Goal: Information Seeking & Learning: Find specific fact

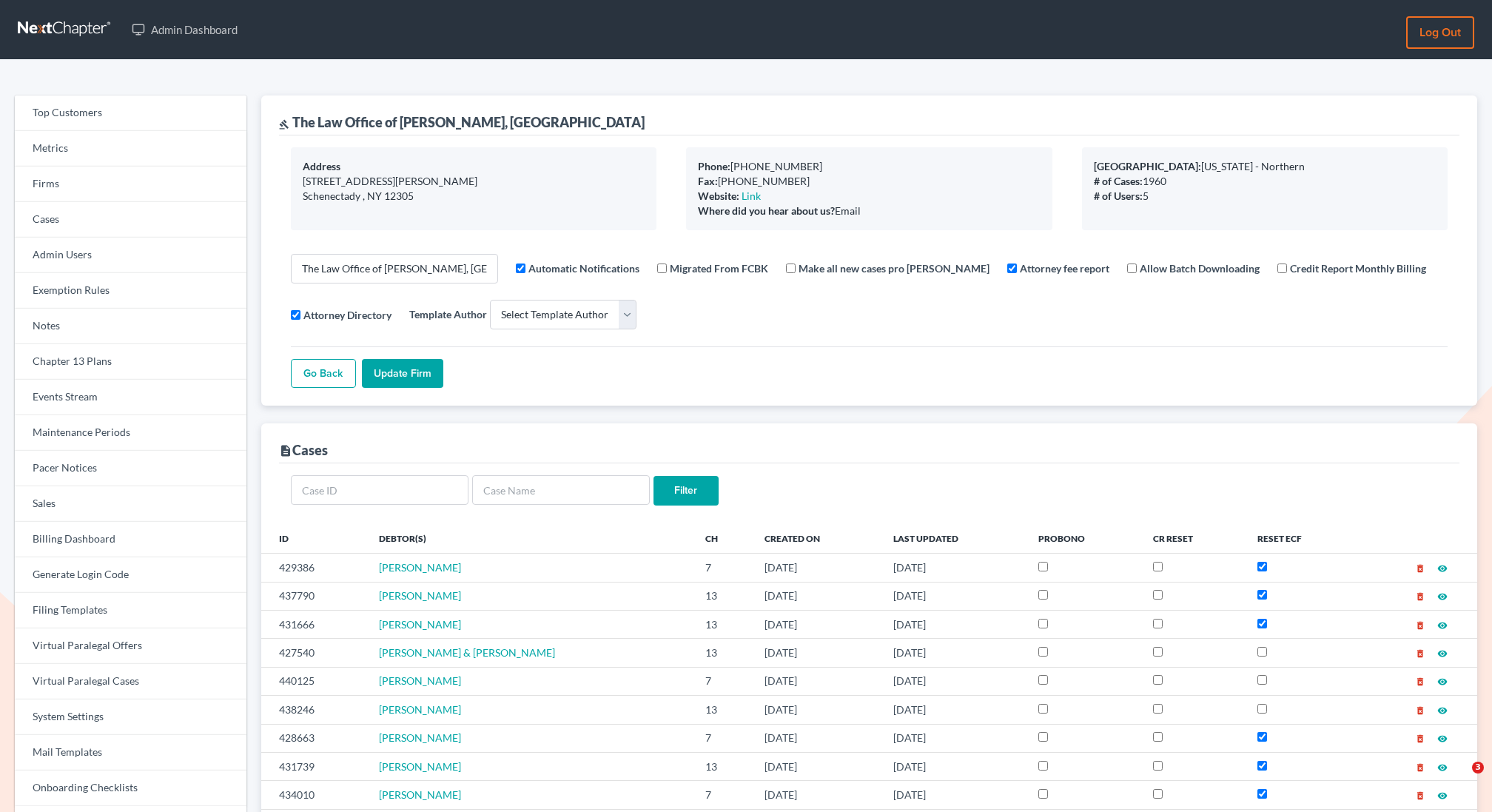
select select
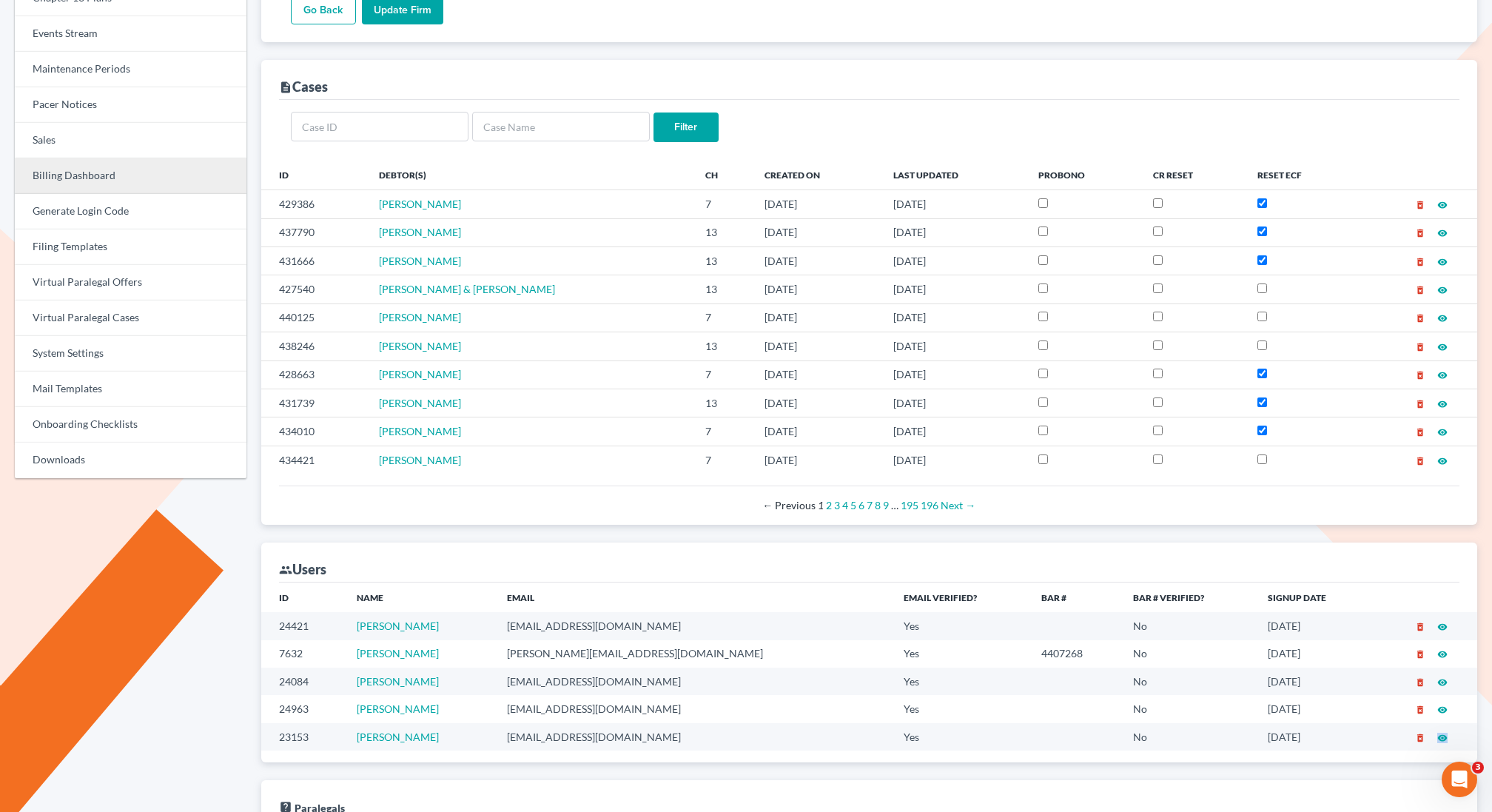
scroll to position [356, 0]
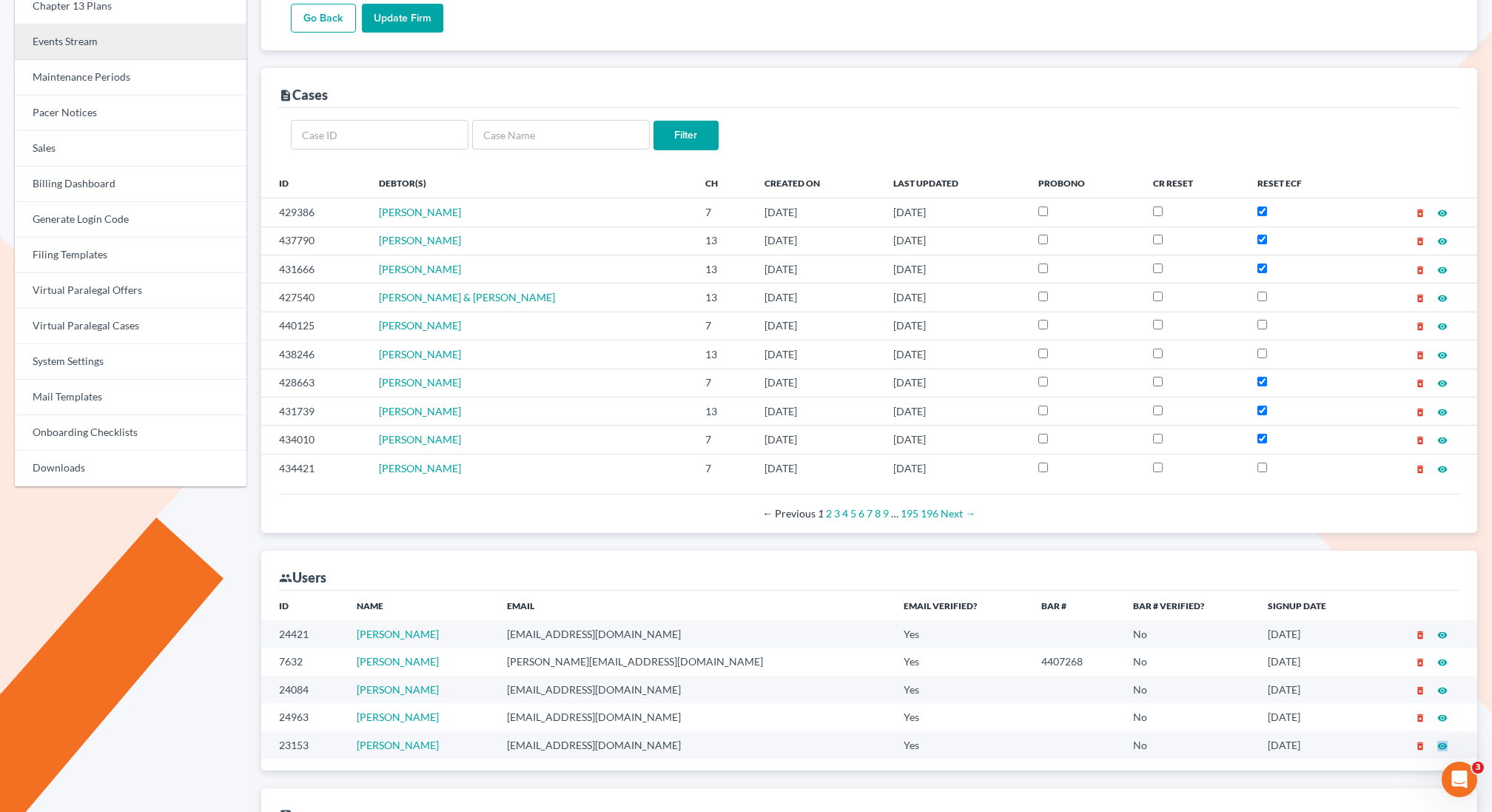
click at [61, 39] on link "Events Stream" at bounding box center [131, 42] width 232 height 36
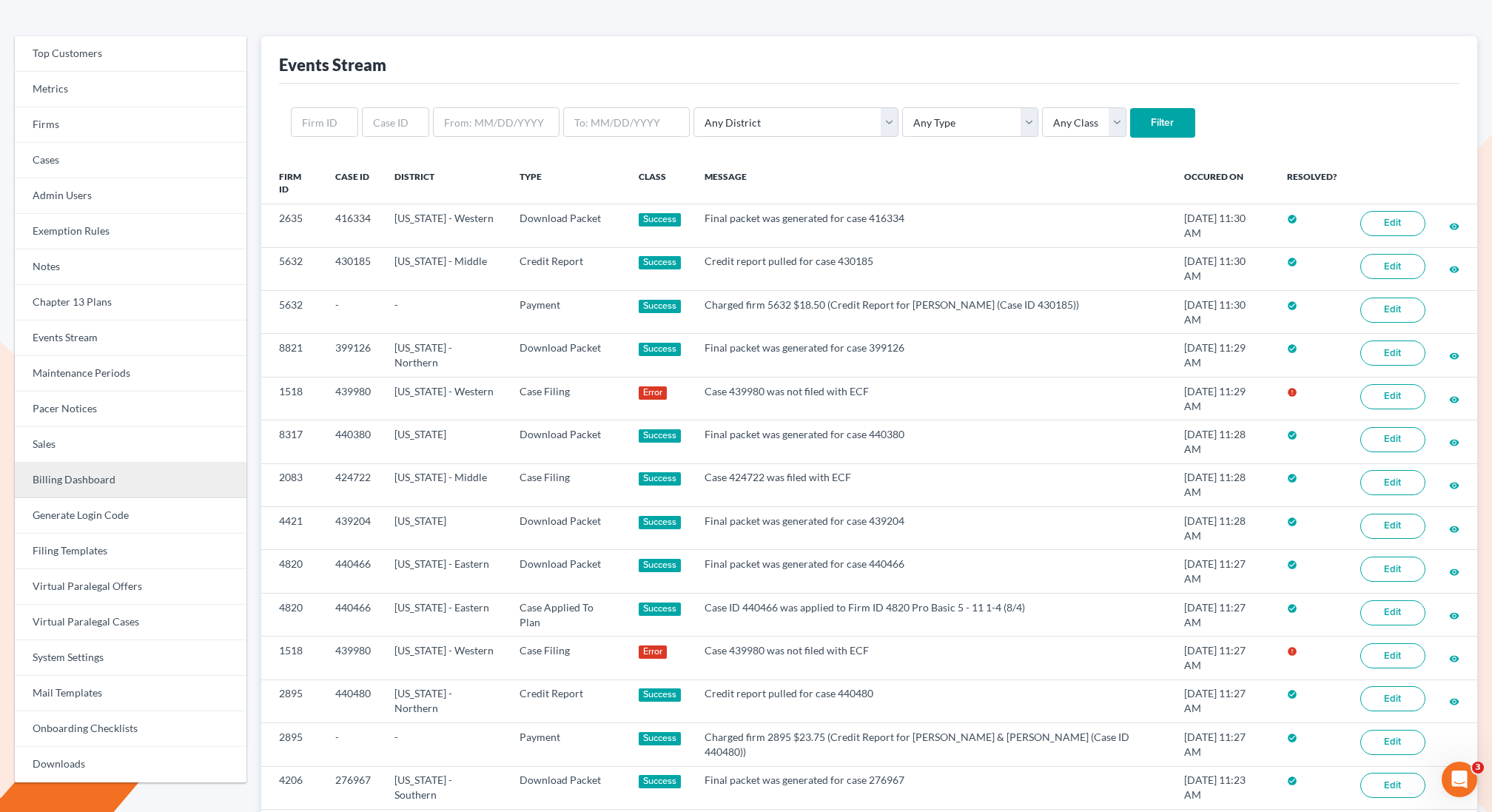
scroll to position [58, 0]
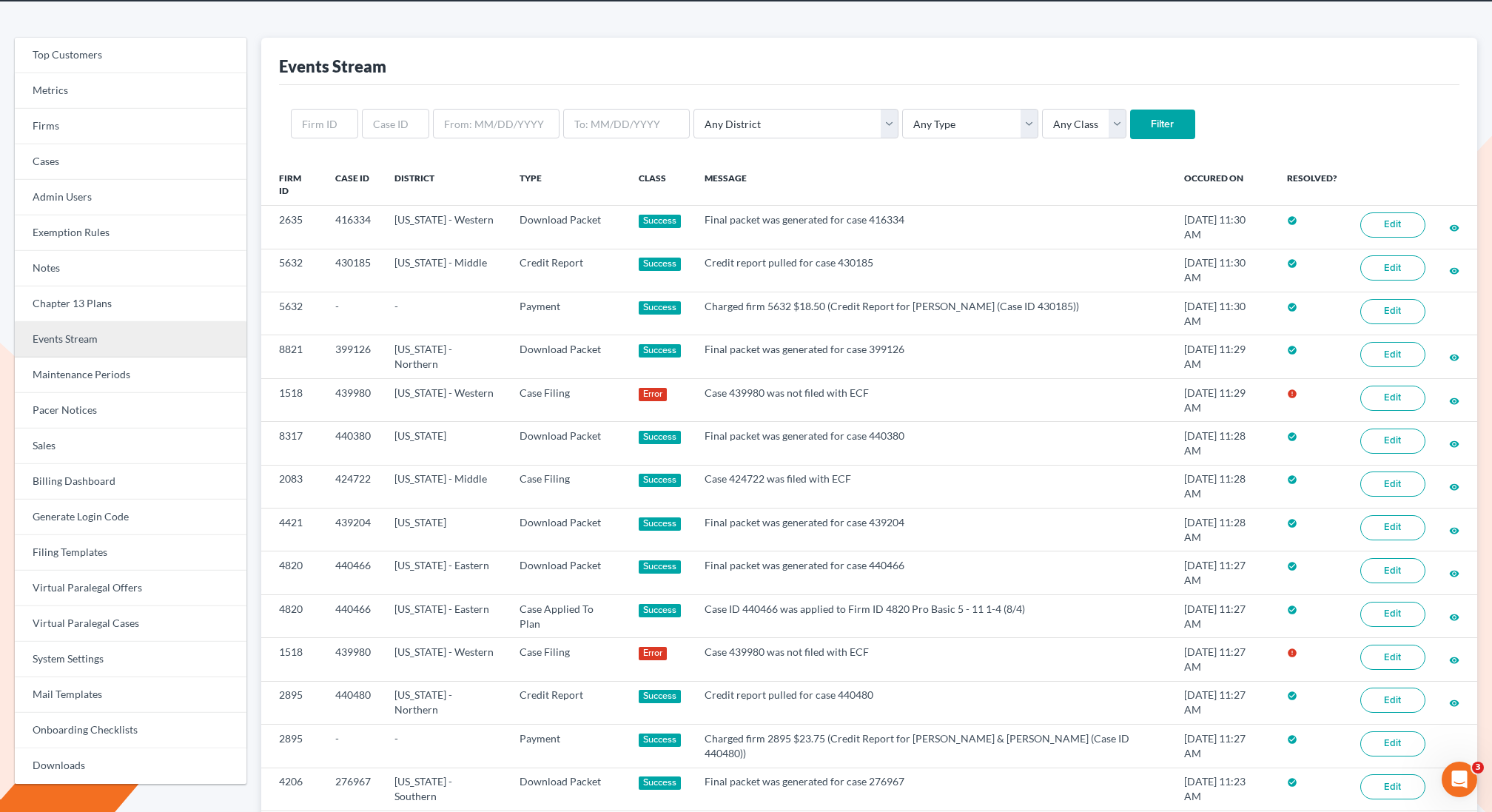
click at [61, 340] on link "Events Stream" at bounding box center [131, 340] width 232 height 36
click at [765, 124] on select "Any District Alabama - Middle Alabama - Northern Alabama - Southern Alaska Ariz…" at bounding box center [796, 124] width 205 height 30
click at [902, 125] on select "Any Type Case Applied To Plan Case Archive Case Duplicate Case Filing Chapter 1…" at bounding box center [970, 124] width 136 height 30
select select "case_filing"
click at [902, 109] on select "Any Type Case Applied To Plan Case Archive Case Duplicate Case Filing Chapter 1…" at bounding box center [970, 124] width 136 height 30
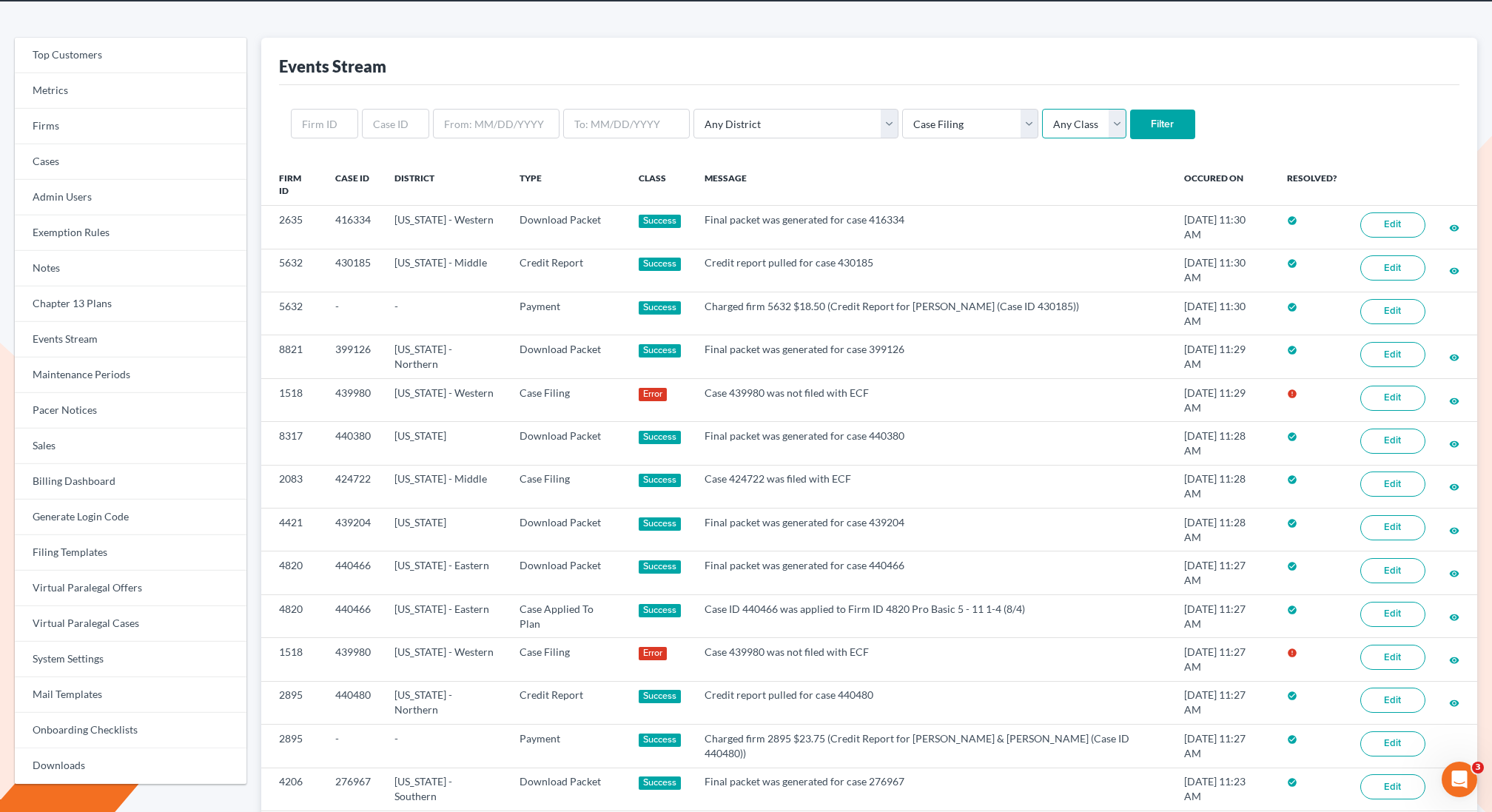
click at [1042, 121] on select "Any Class Success Error Info" at bounding box center [1084, 124] width 84 height 30
click at [1130, 122] on input "Filter" at bounding box center [1163, 124] width 65 height 30
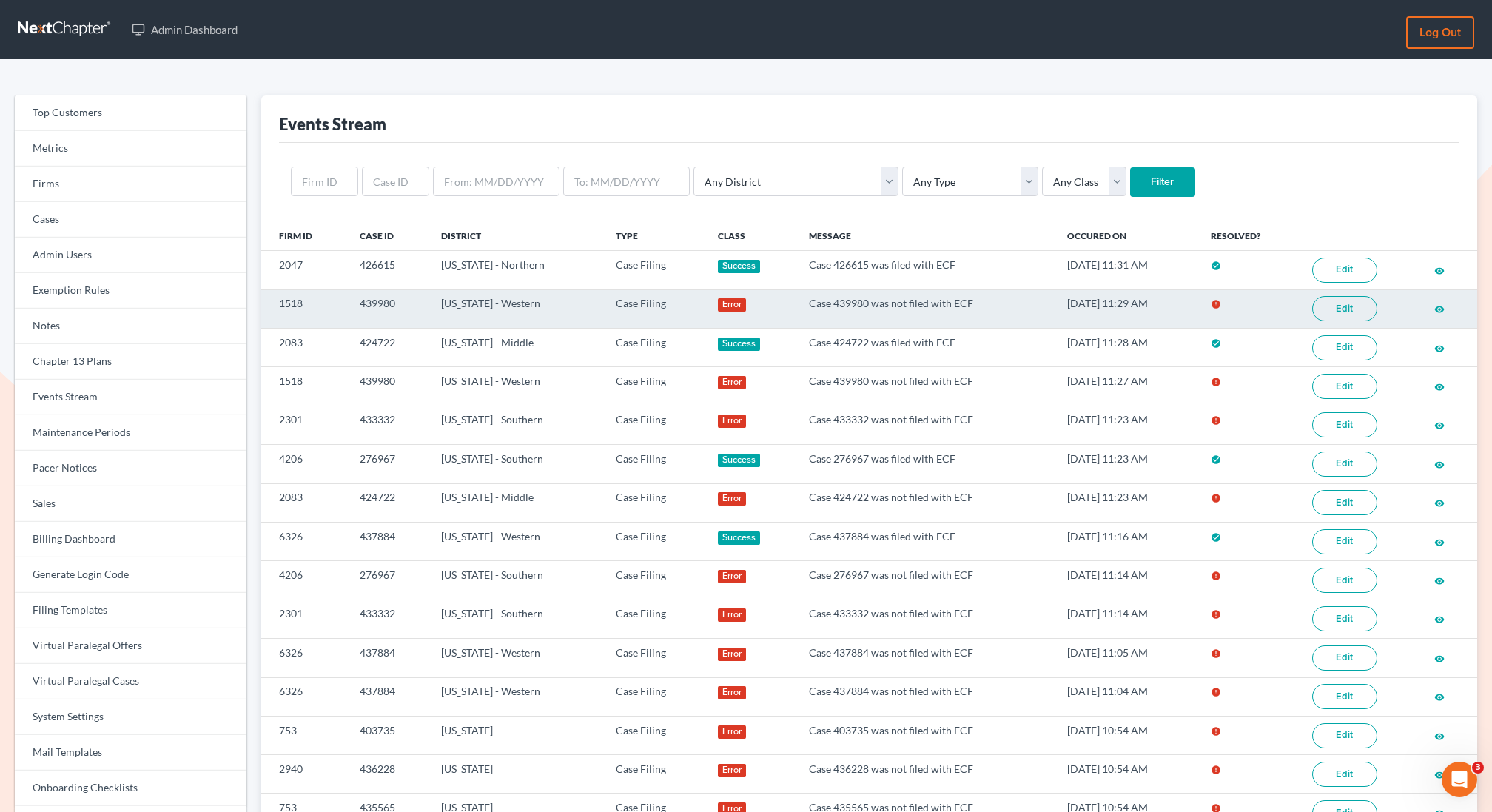
click at [1353, 305] on link "Edit" at bounding box center [1345, 309] width 65 height 25
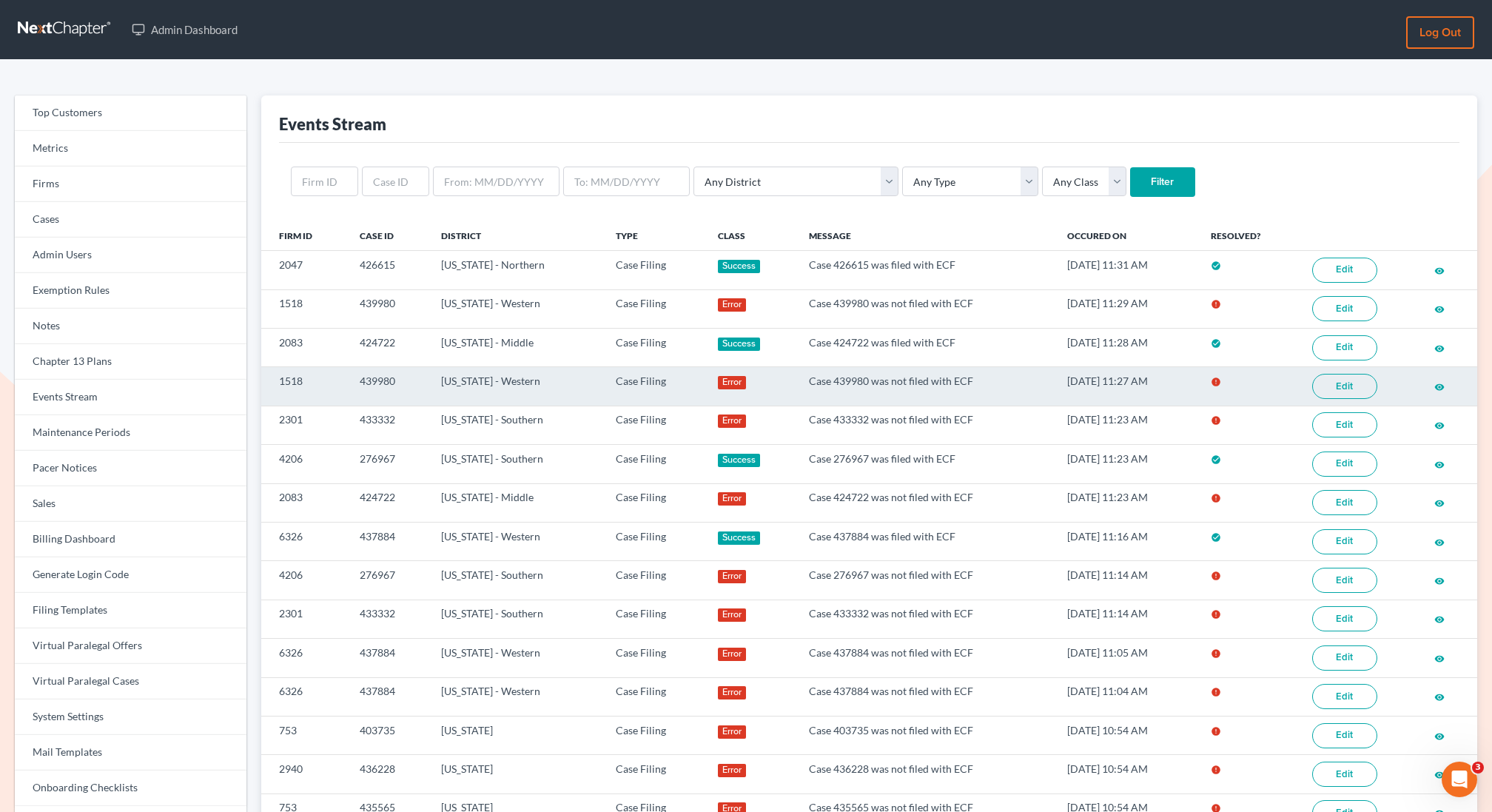
click at [1346, 383] on link "Edit" at bounding box center [1345, 386] width 65 height 25
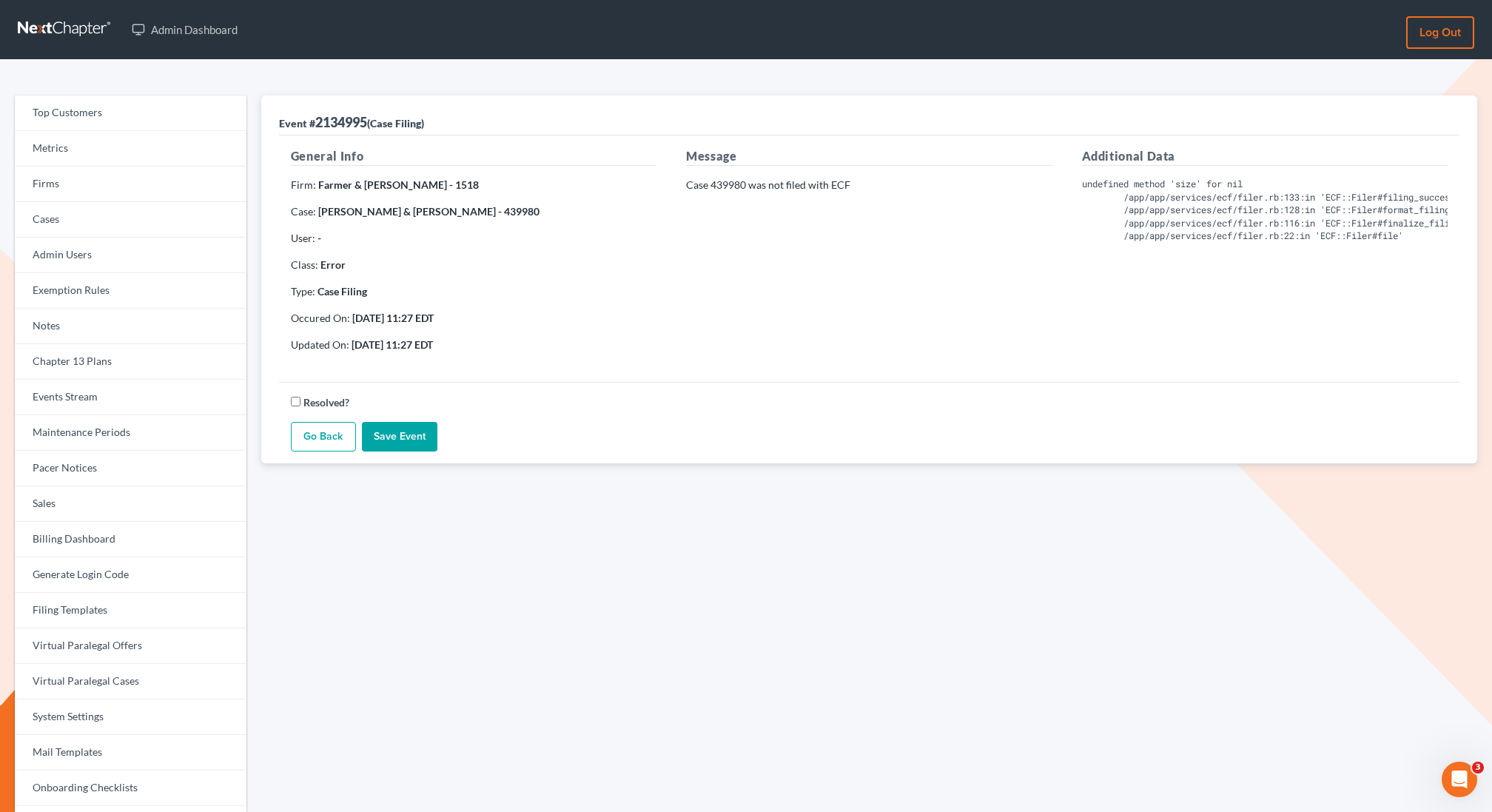
scroll to position [0, 80]
click at [1039, 129] on div "Event # 2134995 (Case Filing)" at bounding box center [869, 115] width 1180 height 40
click at [96, 406] on link "Events Stream" at bounding box center [131, 397] width 232 height 36
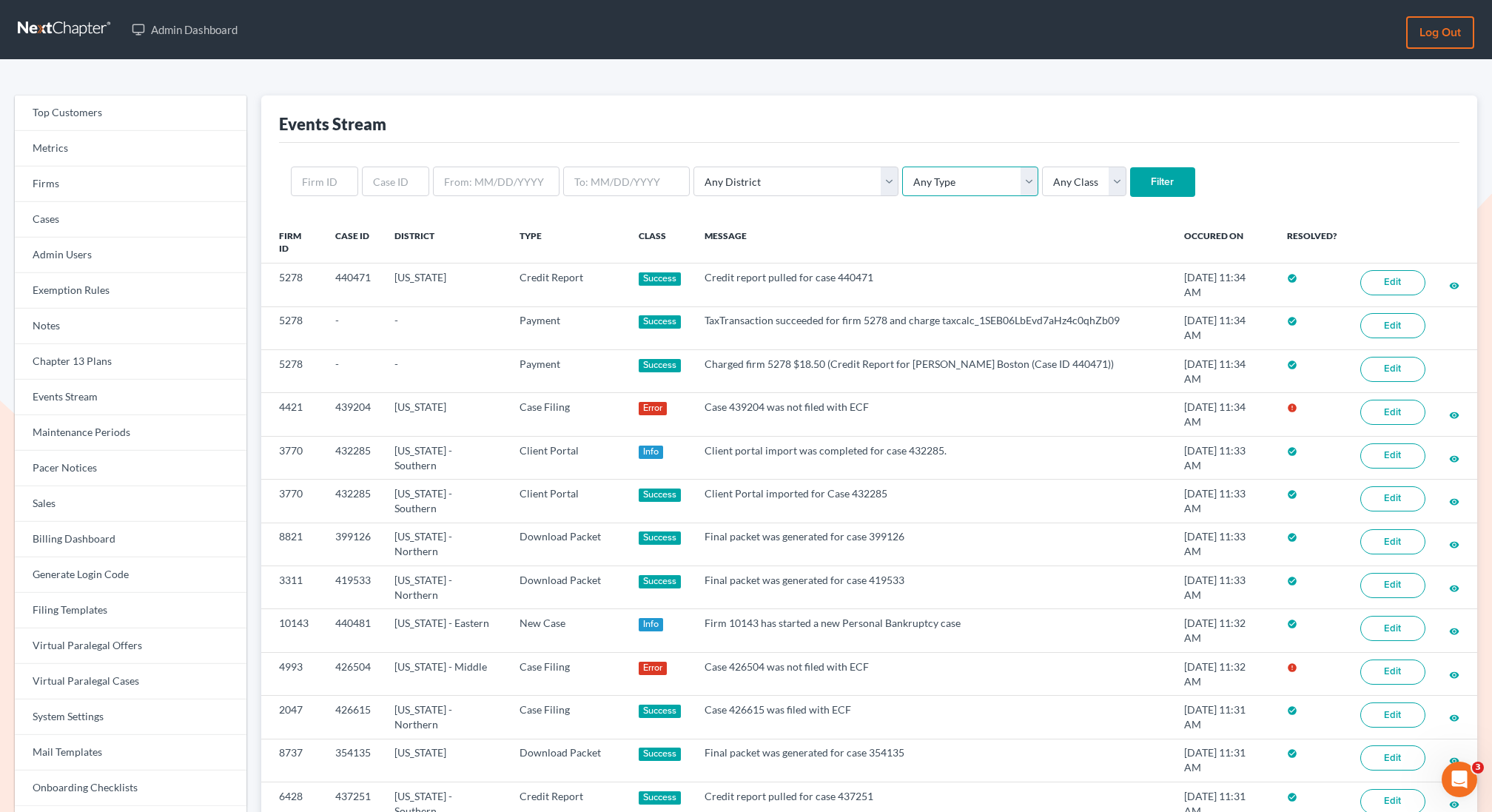
click at [902, 187] on select "Any Type Case Applied To Plan Case Archive Case Duplicate Case Filing Chapter 1…" at bounding box center [970, 181] width 136 height 30
select select "case_filing"
click at [902, 167] on select "Any Type Case Applied To Plan Case Archive Case Duplicate Case Filing Chapter 1…" at bounding box center [970, 181] width 136 height 30
click at [1042, 176] on select "Any Class Success Error Info" at bounding box center [1084, 181] width 84 height 30
click at [1130, 174] on input "Filter" at bounding box center [1163, 182] width 65 height 30
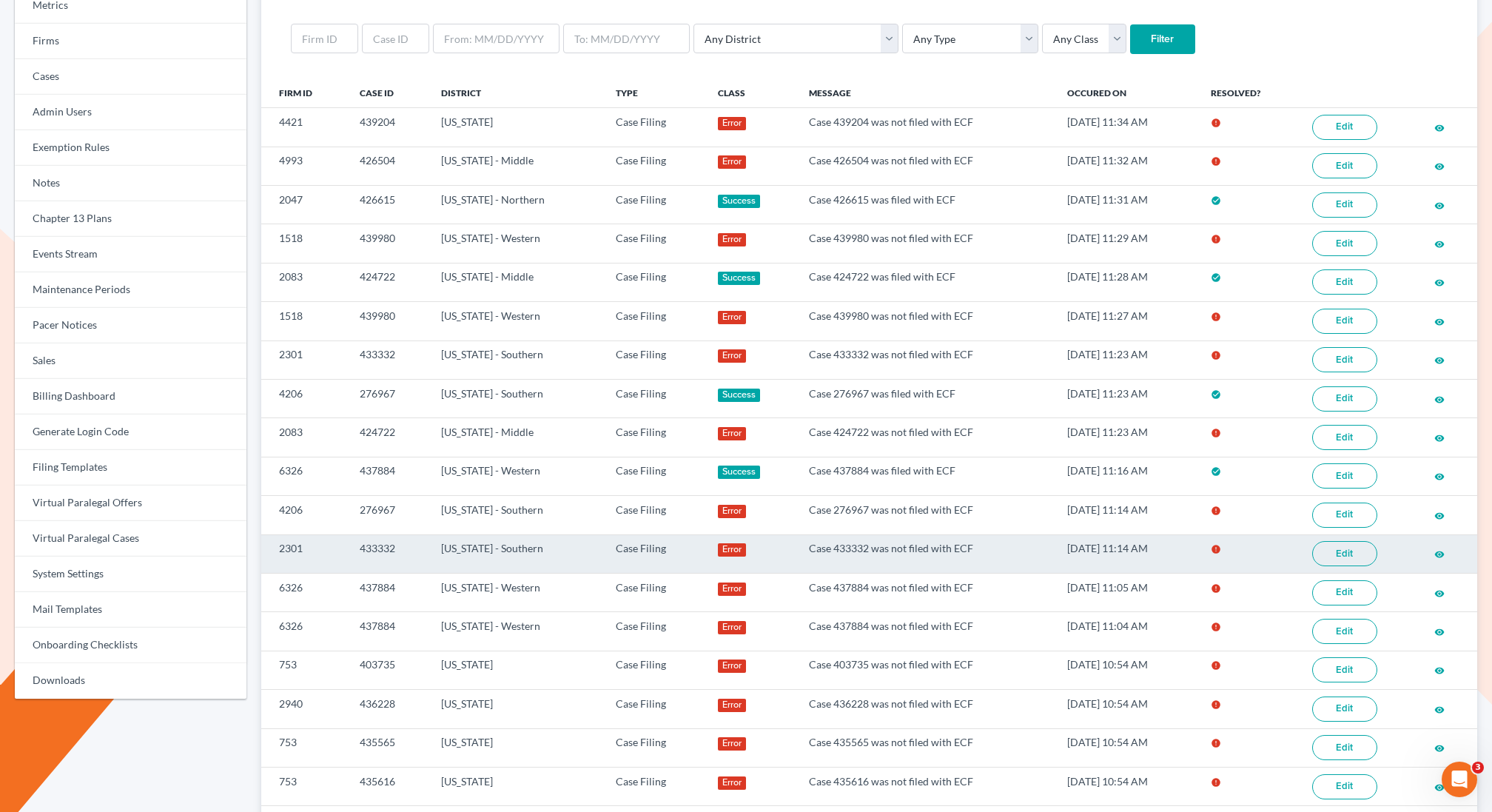
scroll to position [142, 0]
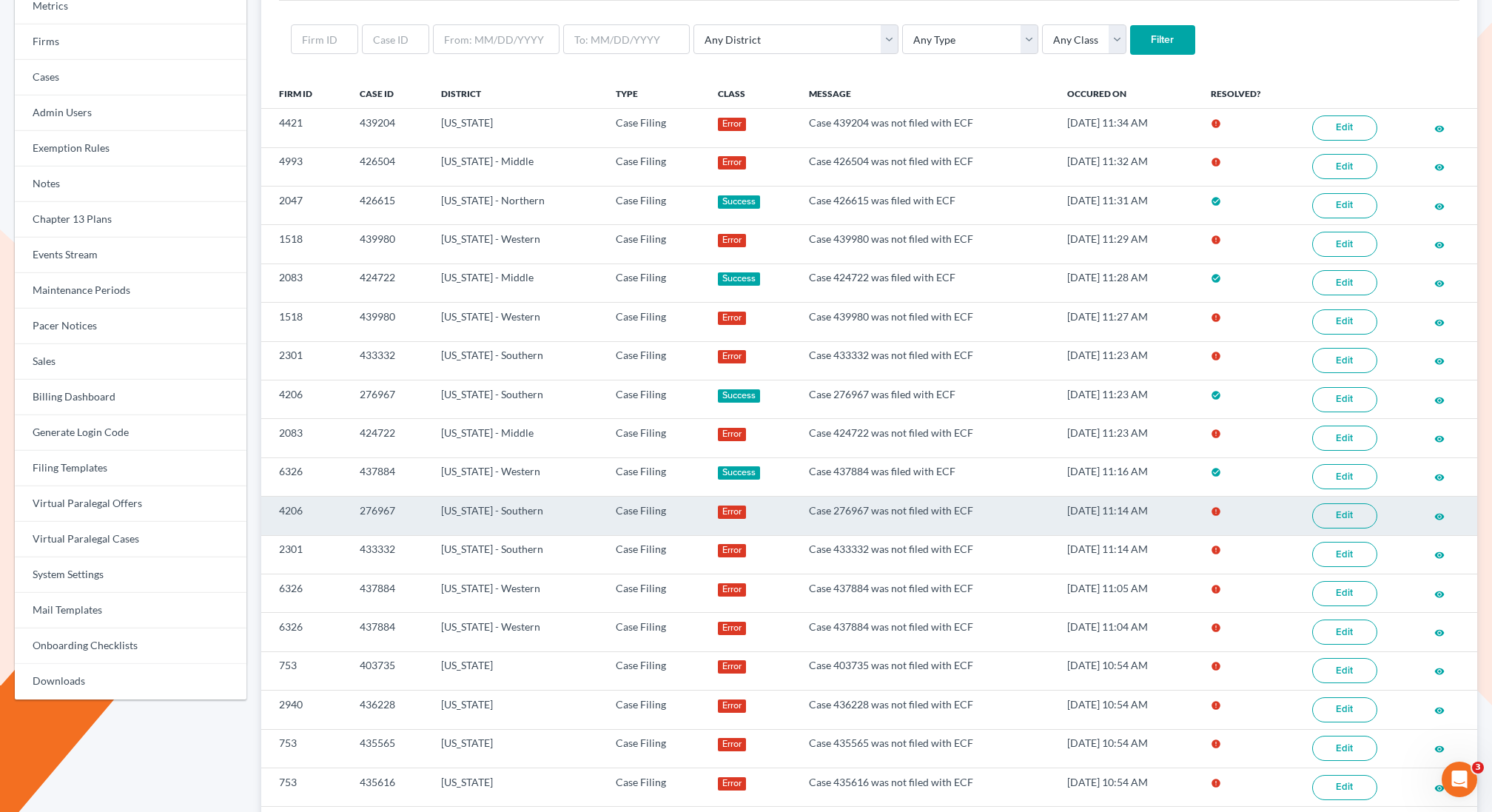
click at [1346, 506] on link "Edit" at bounding box center [1345, 516] width 65 height 25
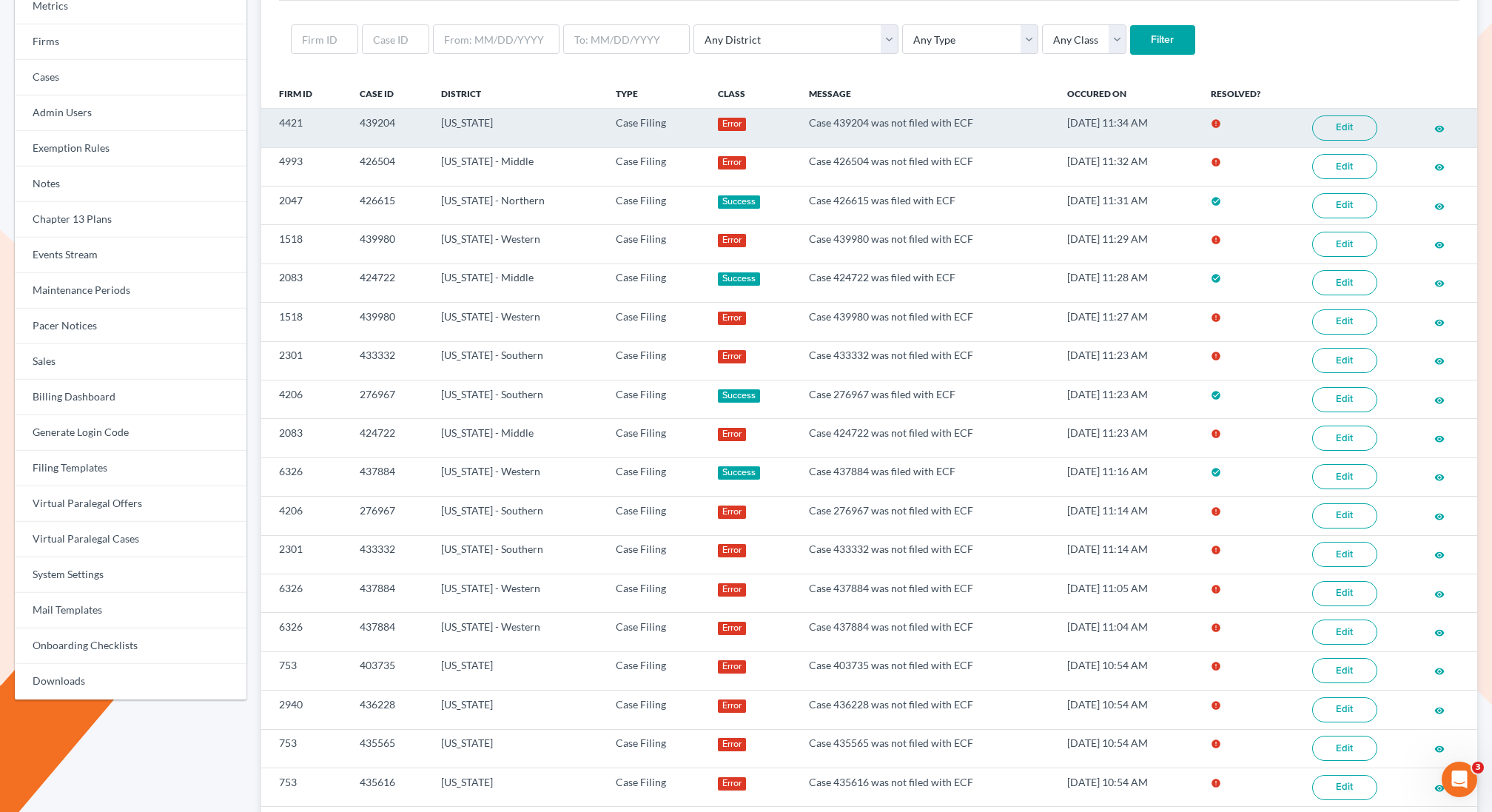
click at [1343, 128] on link "Edit" at bounding box center [1345, 127] width 65 height 25
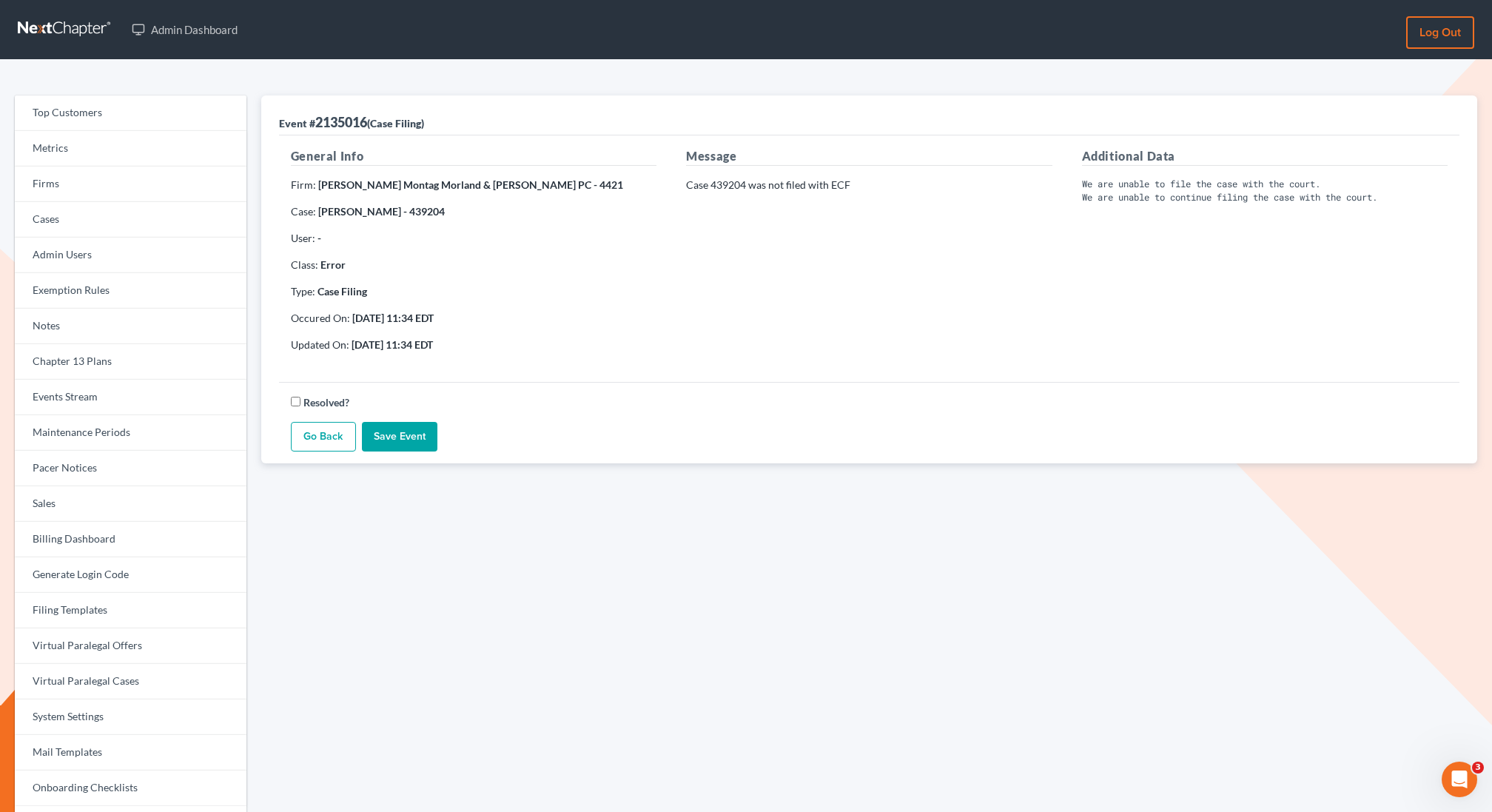
drag, startPoint x: 435, startPoint y: 211, endPoint x: 397, endPoint y: 210, distance: 38.0
click at [397, 210] on p "Case: Jennifer Fisher - 439204" at bounding box center [474, 212] width 365 height 15
copy strong "439204"
click at [64, 399] on link "Events Stream" at bounding box center [131, 397] width 232 height 36
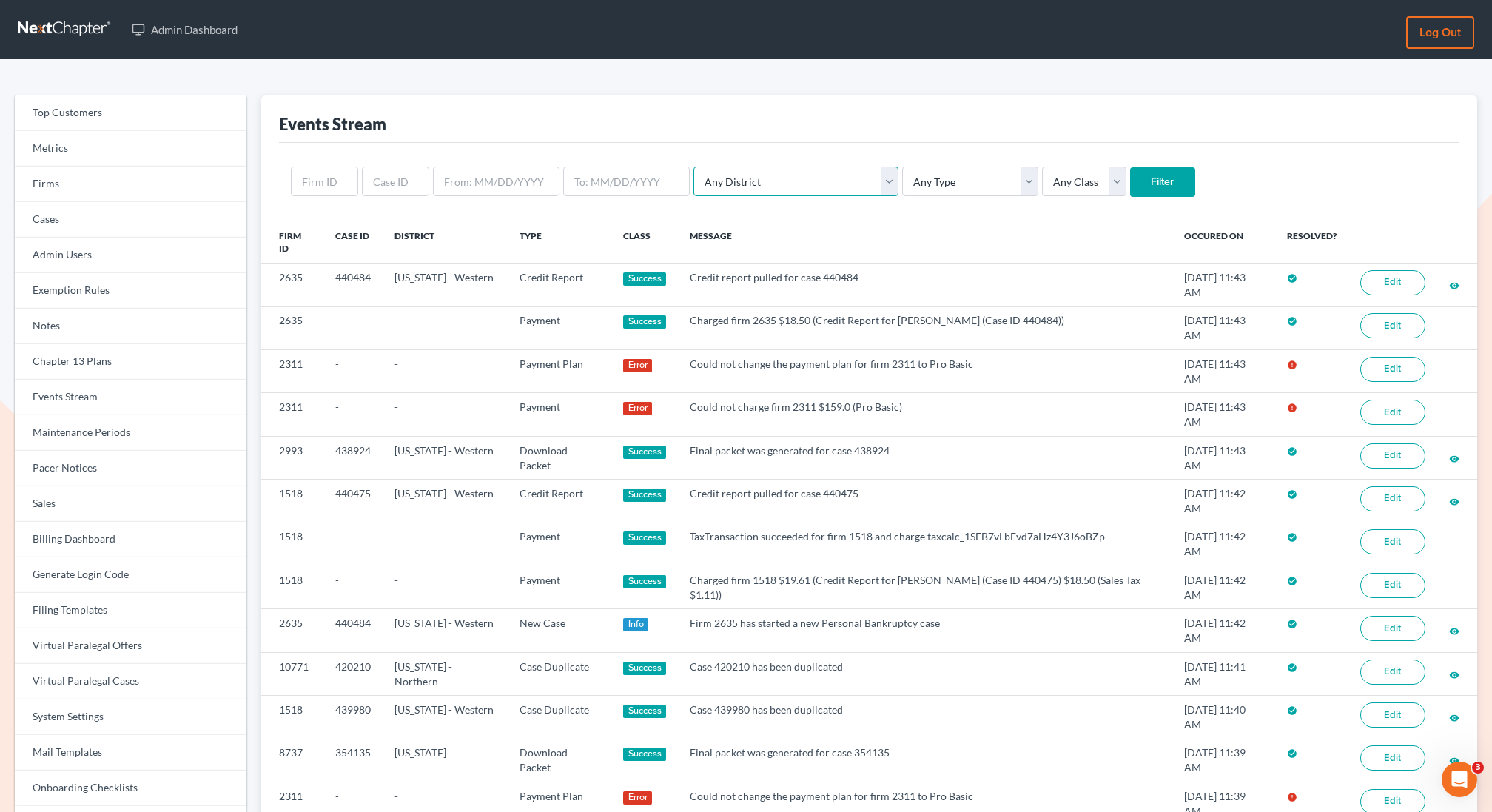
click at [749, 182] on select "Any District Alabama - Middle Alabama - Northern Alabama - Southern Alaska Ariz…" at bounding box center [796, 181] width 205 height 30
select select "51"
click at [694, 167] on select "Any District Alabama - Middle Alabama - Northern Alabama - Southern Alaska Ariz…" at bounding box center [796, 181] width 205 height 30
click at [1042, 184] on select "Any Class Success Error Info" at bounding box center [1084, 181] width 84 height 30
click at [1130, 177] on input "Filter" at bounding box center [1163, 182] width 65 height 30
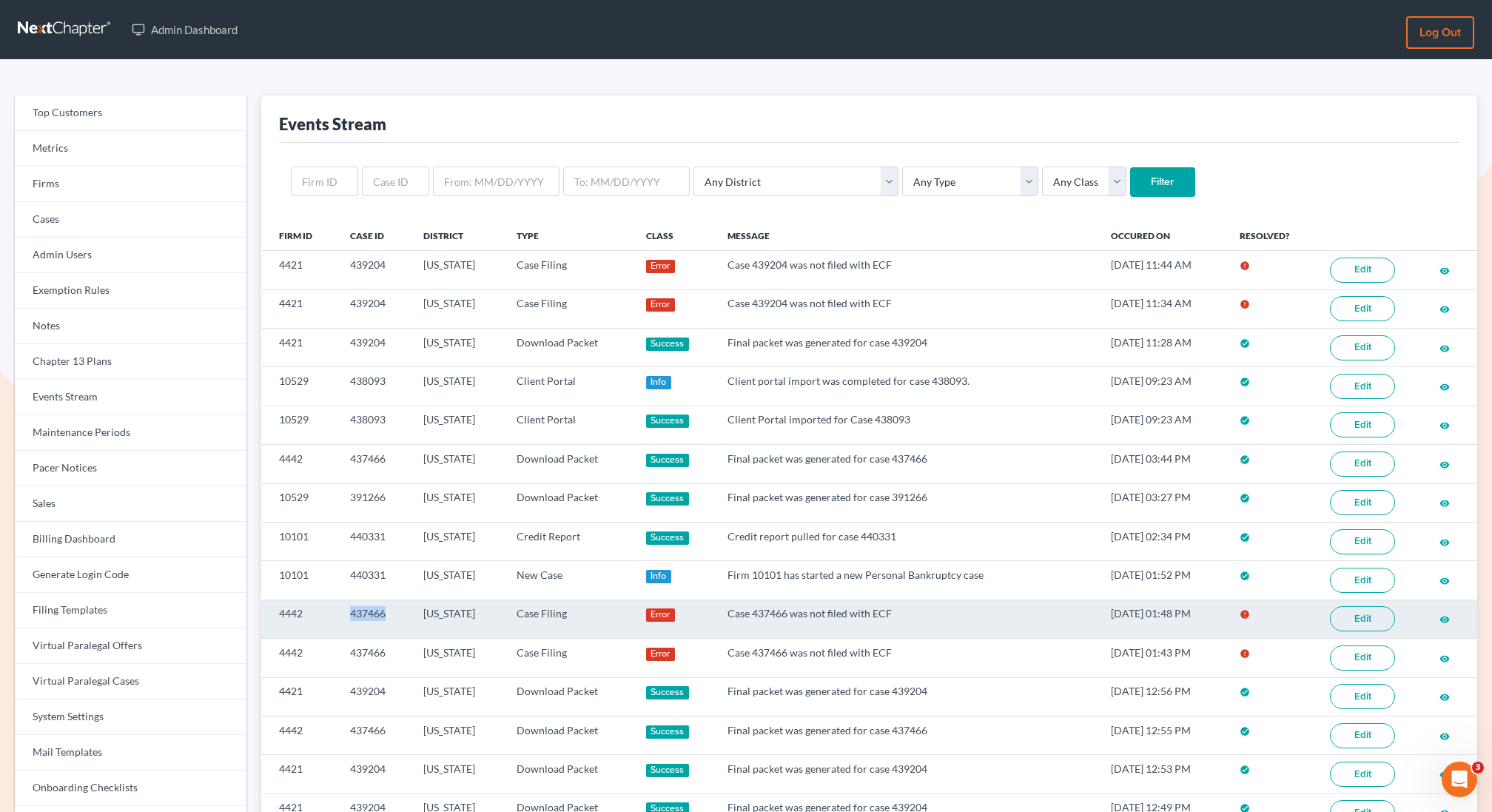
drag, startPoint x: 396, startPoint y: 607, endPoint x: 341, endPoint y: 607, distance: 55.0
click at [341, 607] on td "437466" at bounding box center [375, 619] width 74 height 39
copy td "437466"
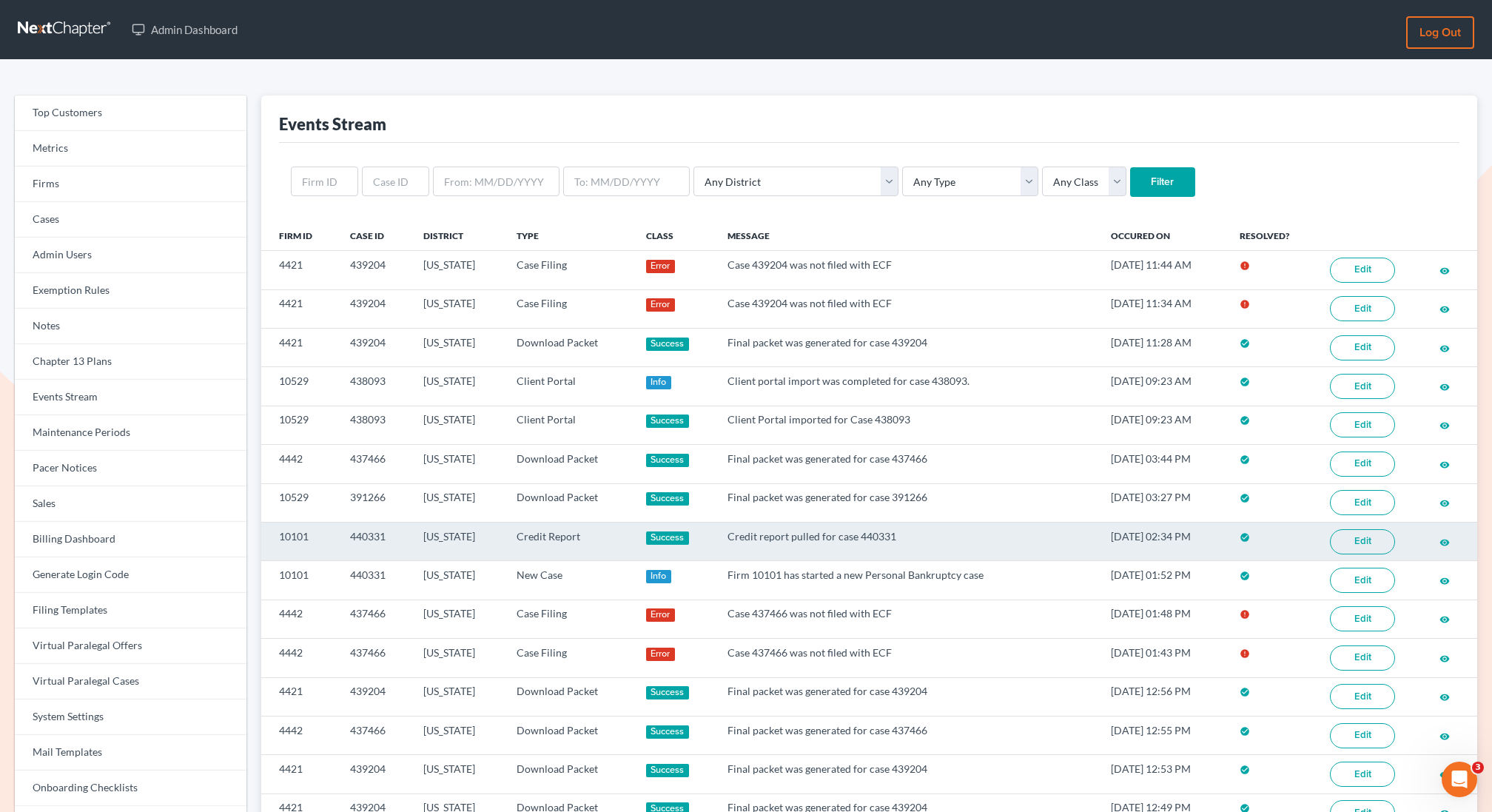
click at [398, 529] on td "440331" at bounding box center [375, 541] width 74 height 39
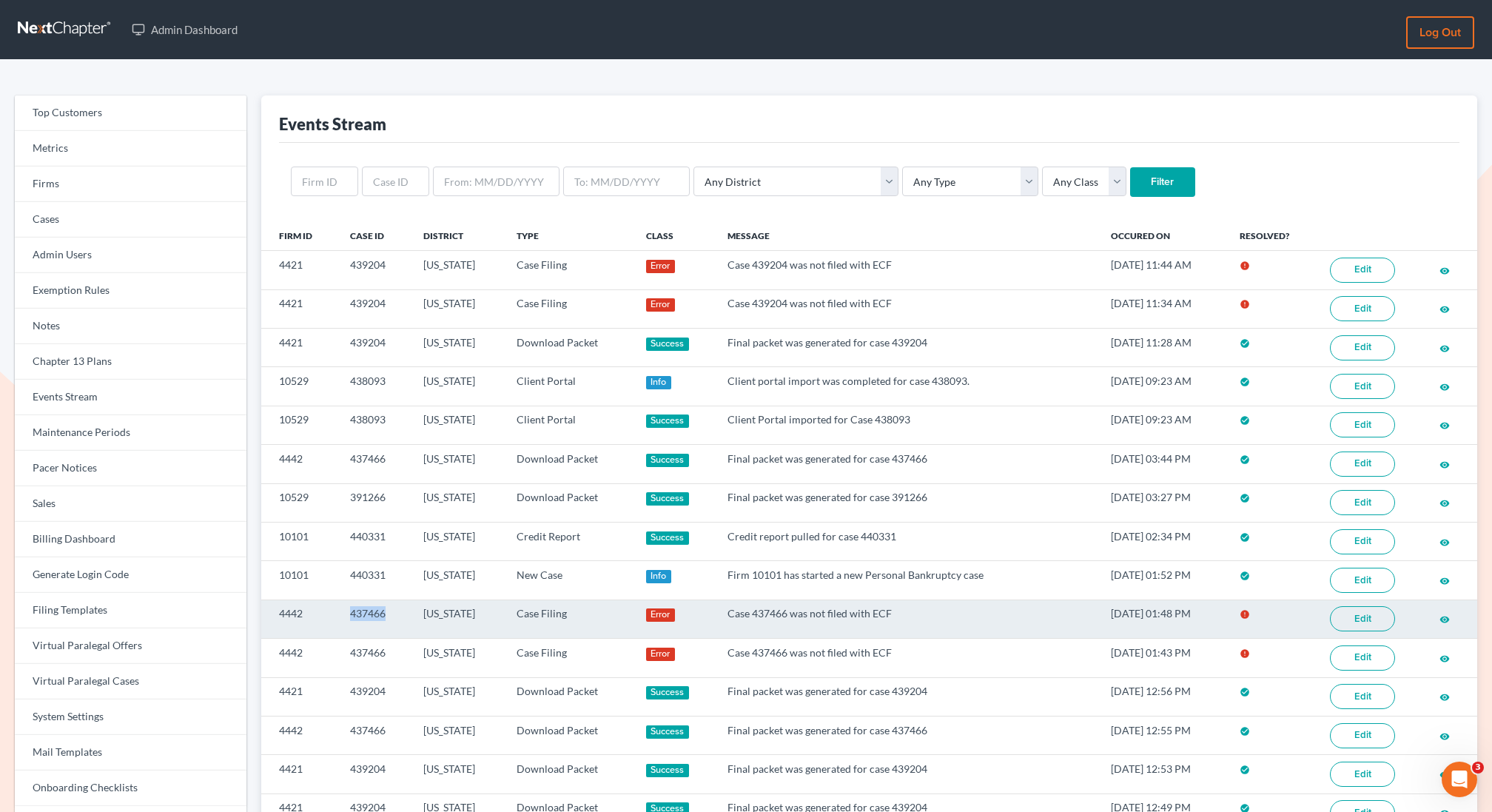
drag, startPoint x: 398, startPoint y: 610, endPoint x: 345, endPoint y: 612, distance: 53.0
click at [345, 612] on td "437466" at bounding box center [375, 619] width 74 height 39
copy td "437466"
click at [1359, 613] on link "Edit" at bounding box center [1363, 619] width 65 height 25
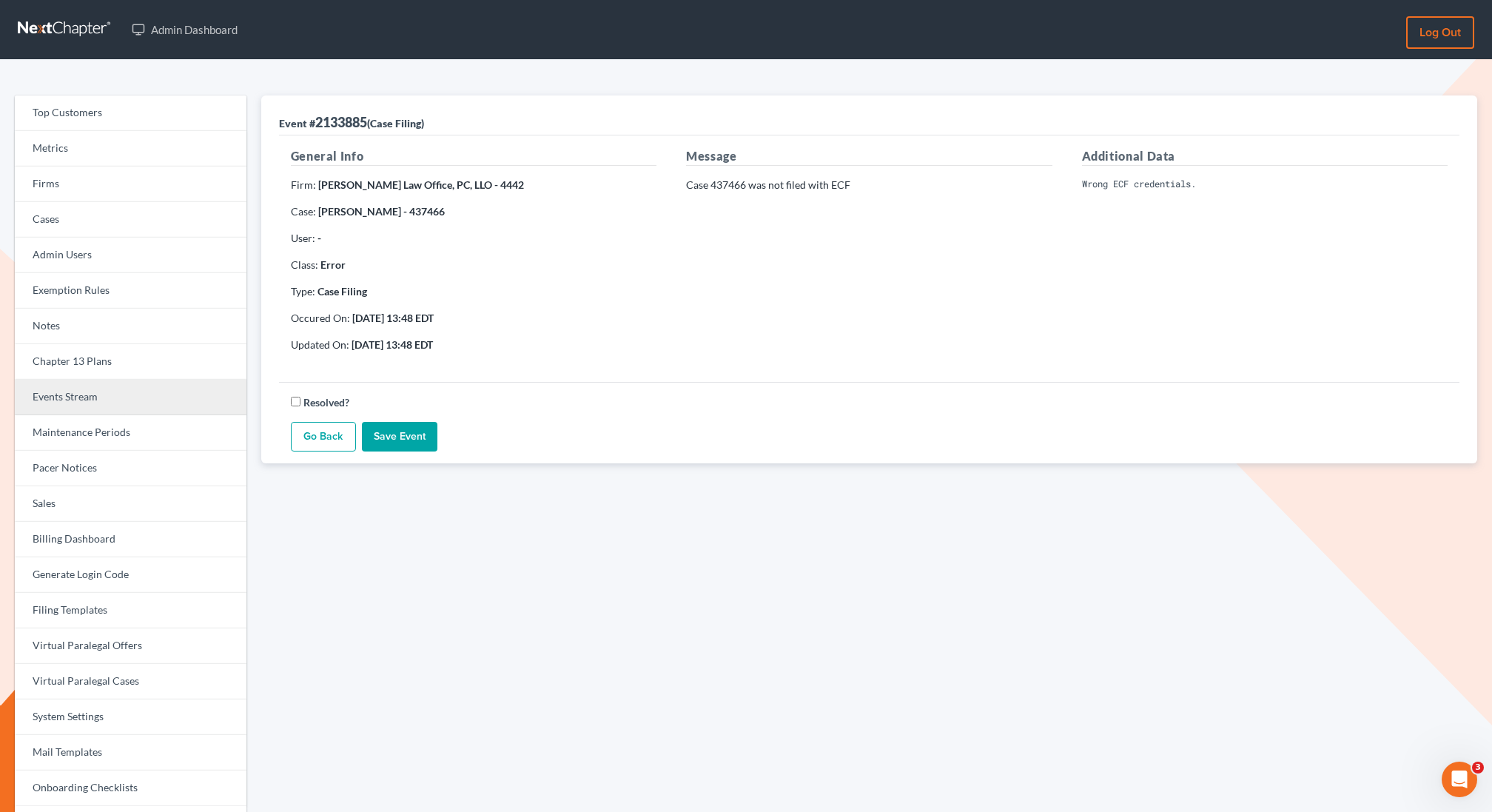
click at [61, 393] on link "Events Stream" at bounding box center [131, 397] width 232 height 36
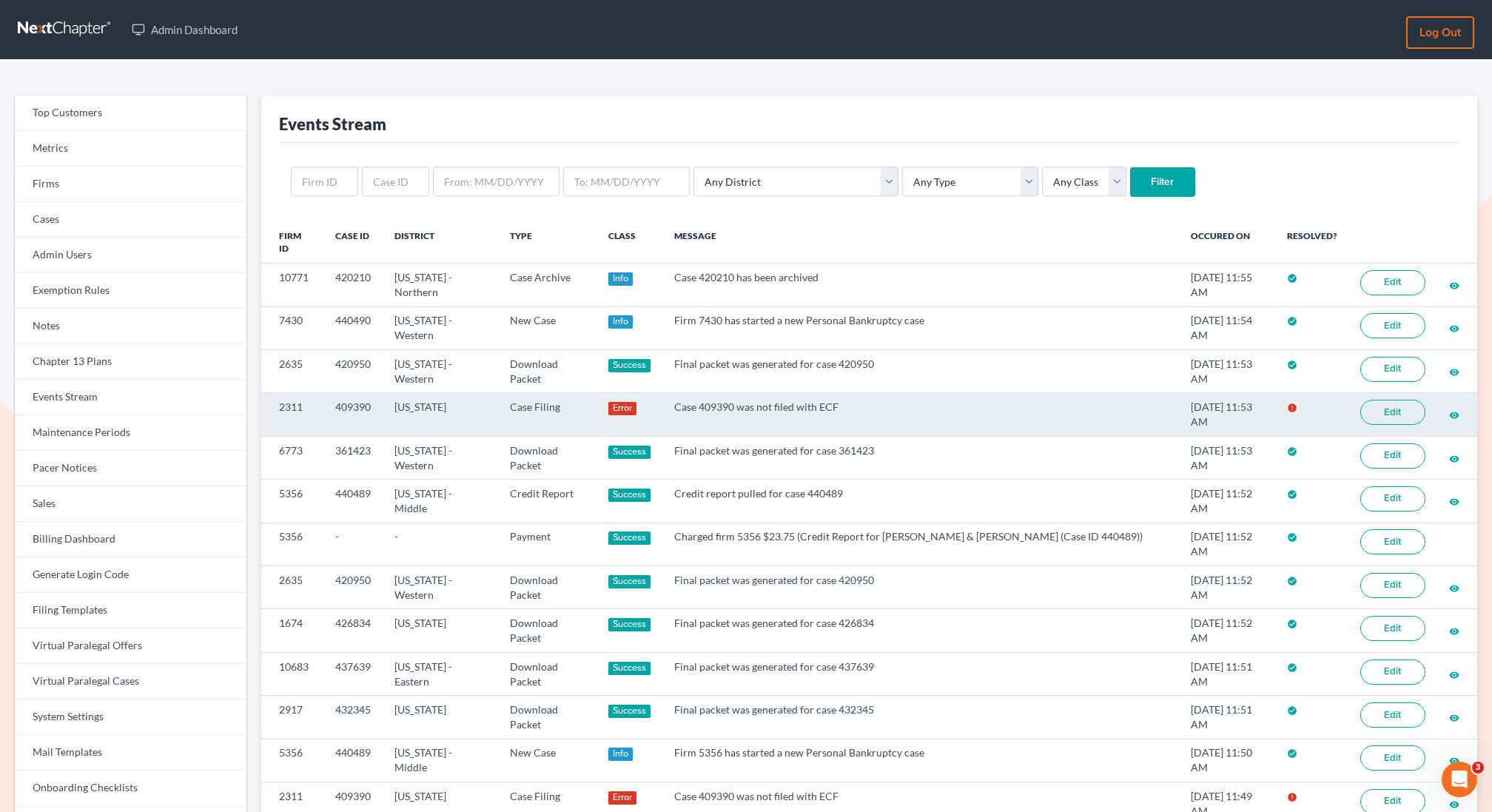
click at [1382, 413] on link "Edit" at bounding box center [1393, 412] width 65 height 25
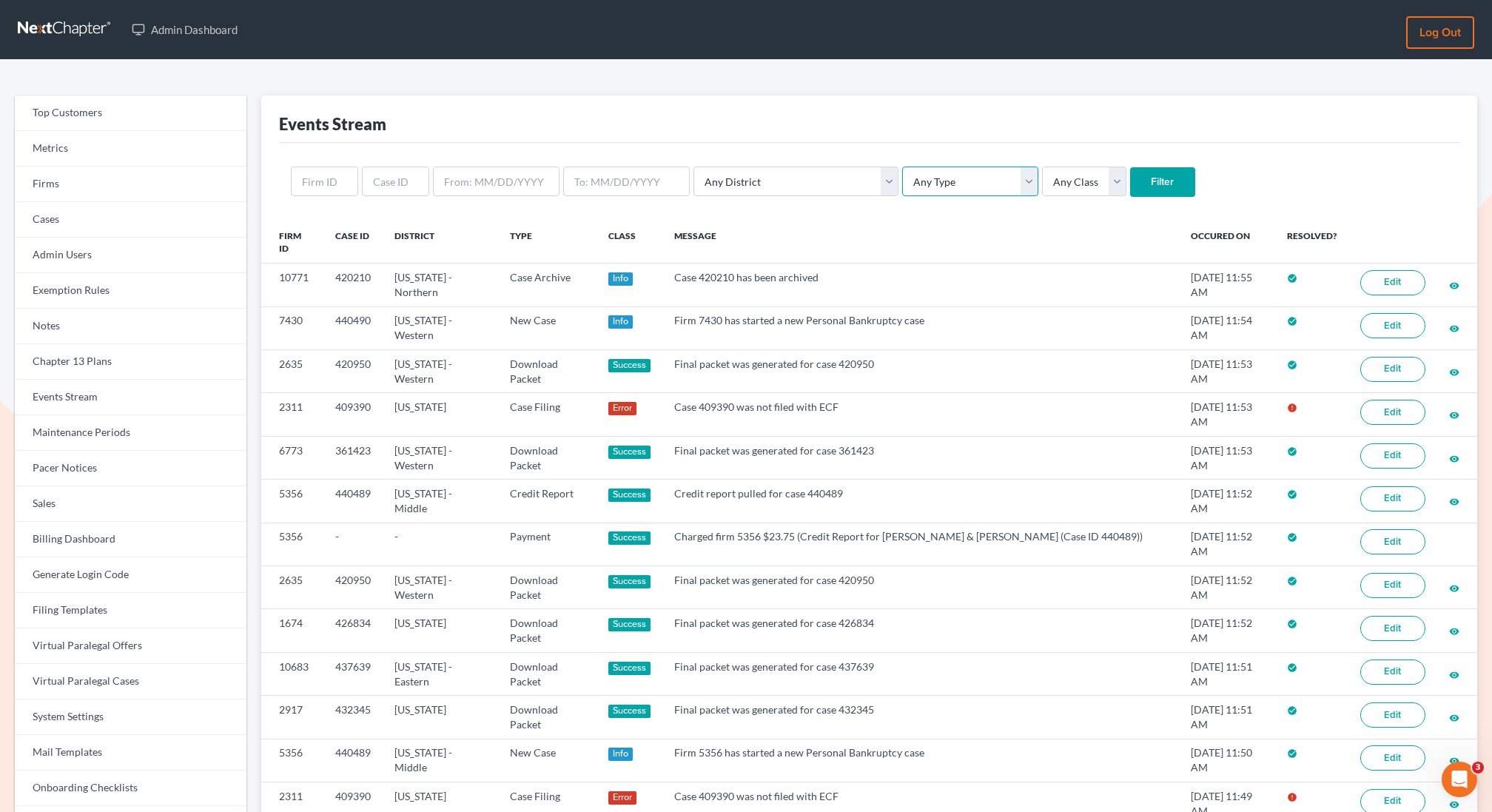
click at [902, 183] on select "Any Type Case Applied To Plan Case Archive Case Duplicate Case Filing Chapter 1…" at bounding box center [970, 181] width 136 height 30
select select "case_filing"
click at [902, 167] on select "Any Type Case Applied To Plan Case Archive Case Duplicate Case Filing Chapter 1…" at bounding box center [970, 181] width 136 height 30
click at [1130, 190] on input "Filter" at bounding box center [1163, 182] width 65 height 30
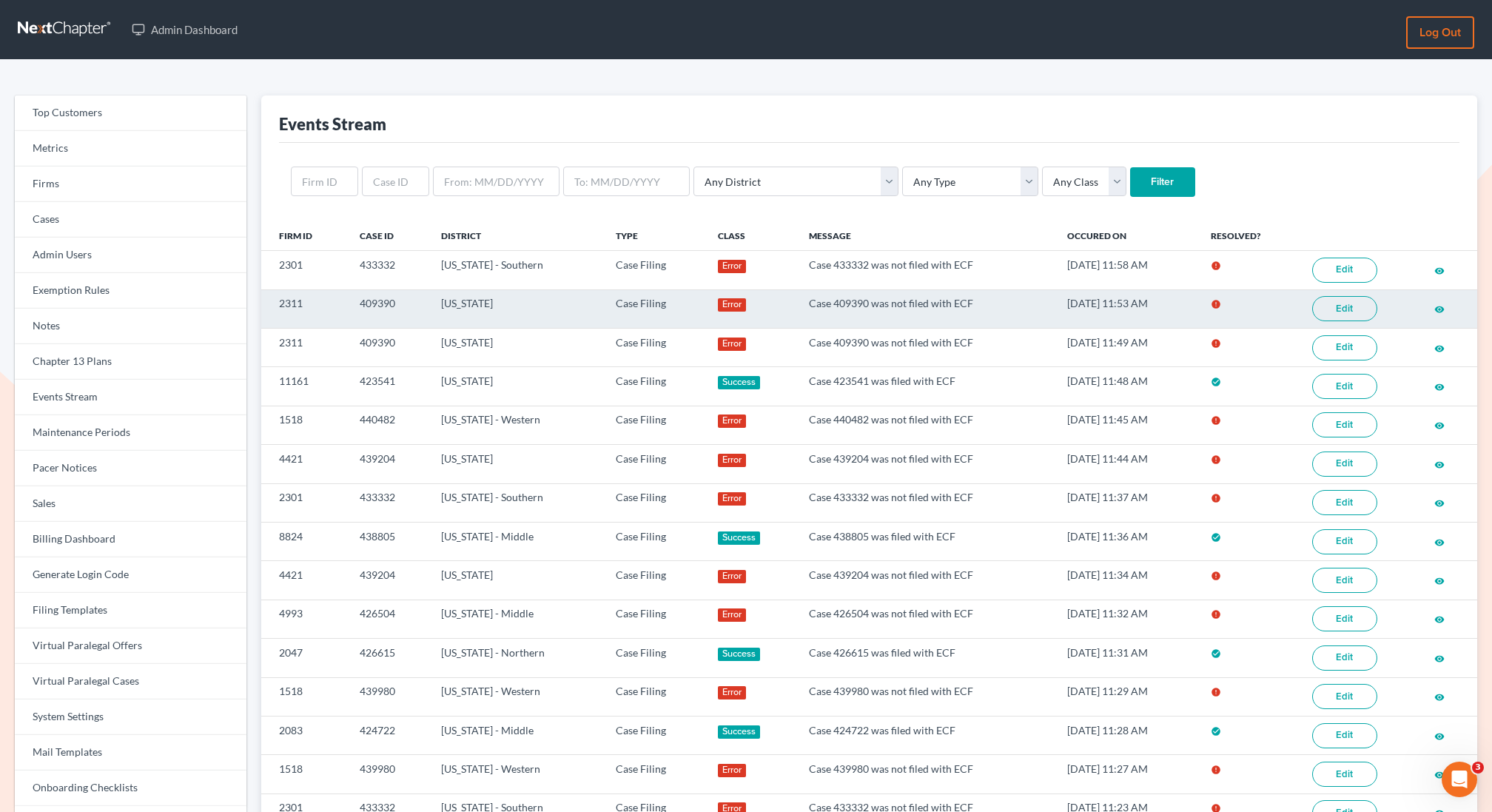
click at [1358, 305] on link "Edit" at bounding box center [1345, 309] width 65 height 25
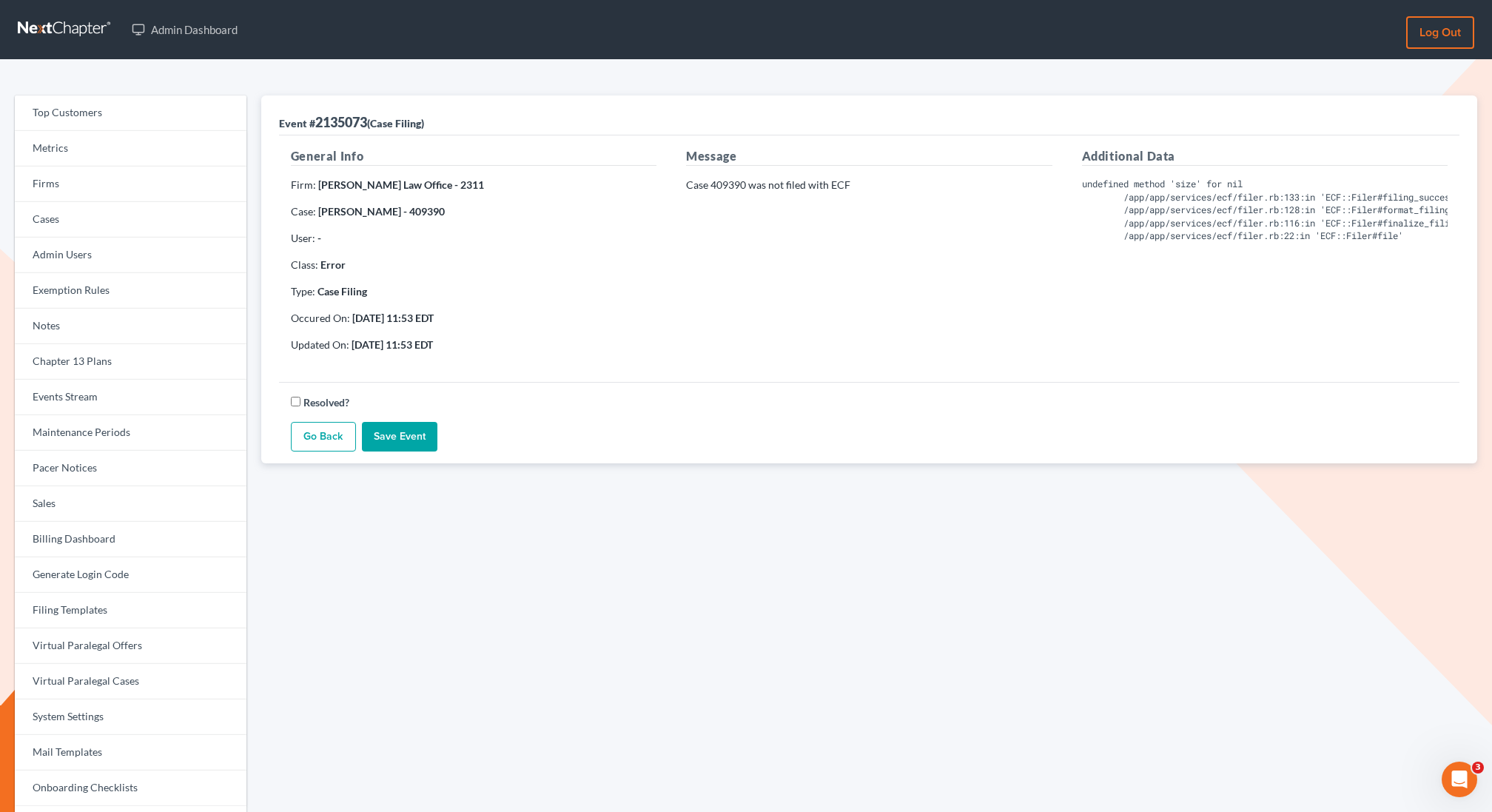
drag, startPoint x: 453, startPoint y: 214, endPoint x: 411, endPoint y: 216, distance: 42.0
click at [411, 216] on p "Case: [PERSON_NAME] - 409390" at bounding box center [474, 212] width 365 height 15
click at [454, 212] on p "Case: [PERSON_NAME] - 409390" at bounding box center [474, 212] width 365 height 15
drag, startPoint x: 453, startPoint y: 212, endPoint x: 415, endPoint y: 216, distance: 38.2
click at [415, 216] on p "Case: Joseph Paczkowski - 409390" at bounding box center [474, 212] width 365 height 15
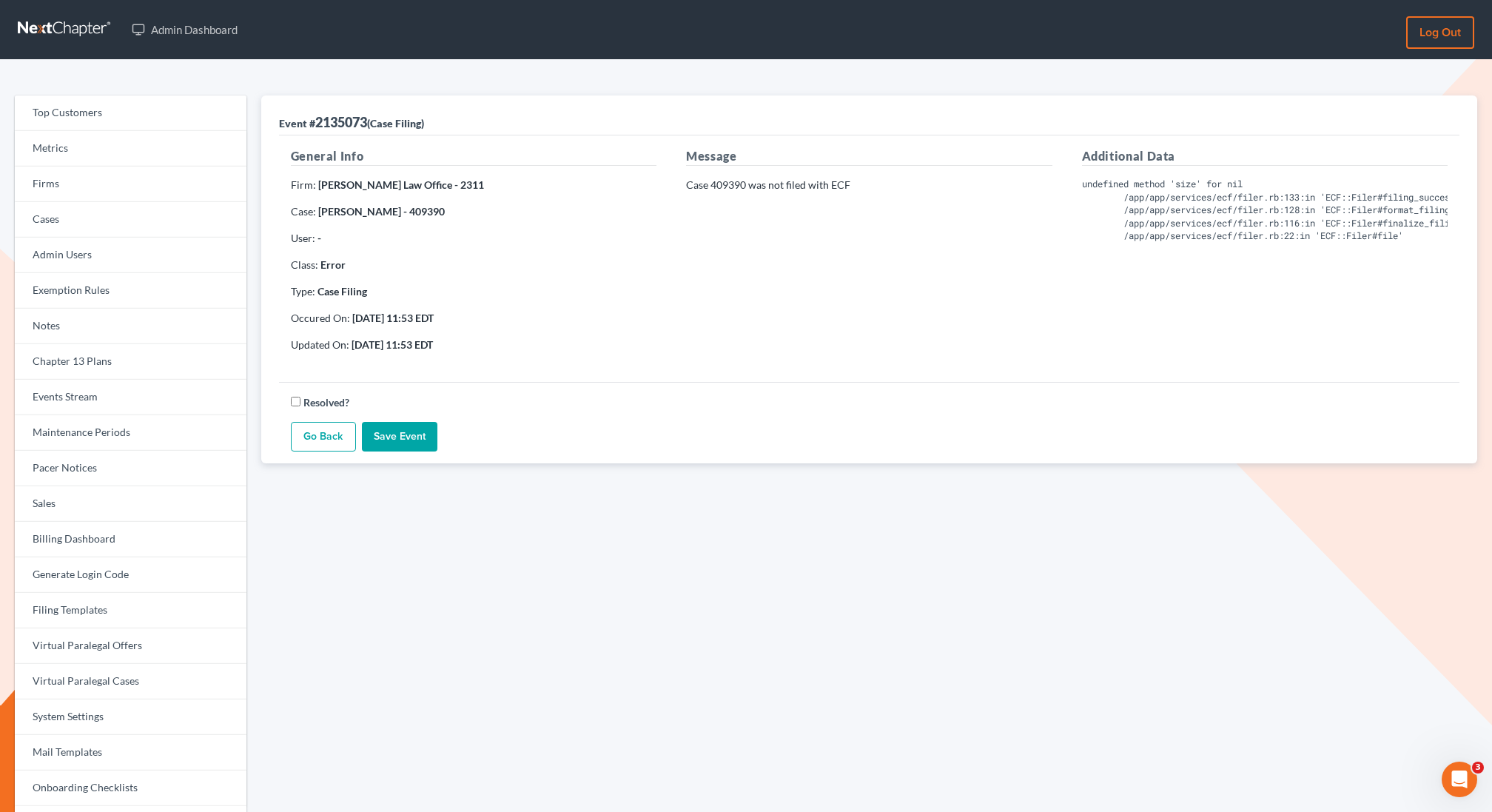
copy strong "409390"
click at [371, 71] on div "Top Customers Metrics Firms Cases Admin Users Exemption Rules Notes Chapter 13 …" at bounding box center [746, 475] width 1492 height 829
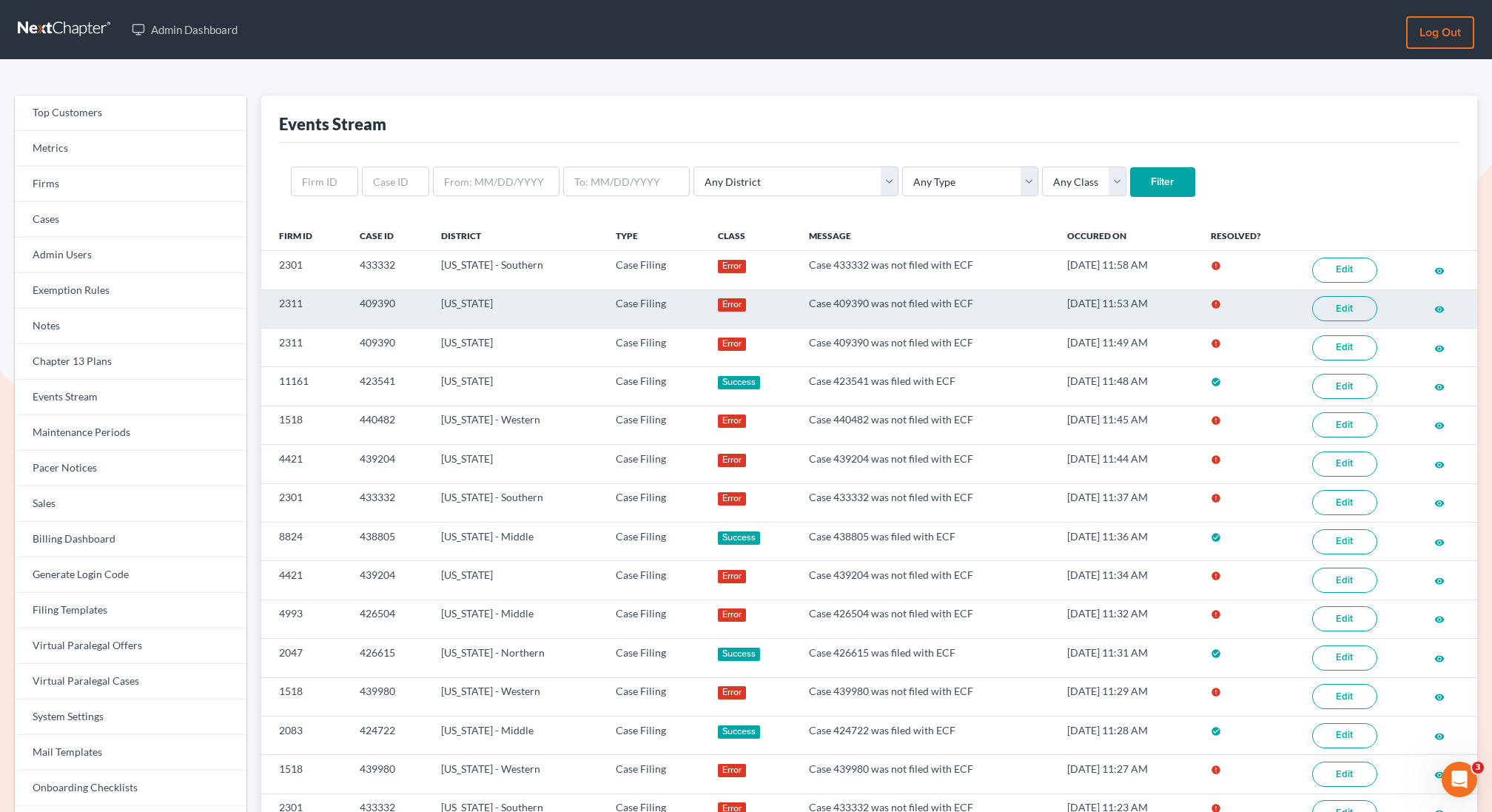
click at [1355, 299] on link "Edit" at bounding box center [1345, 309] width 65 height 25
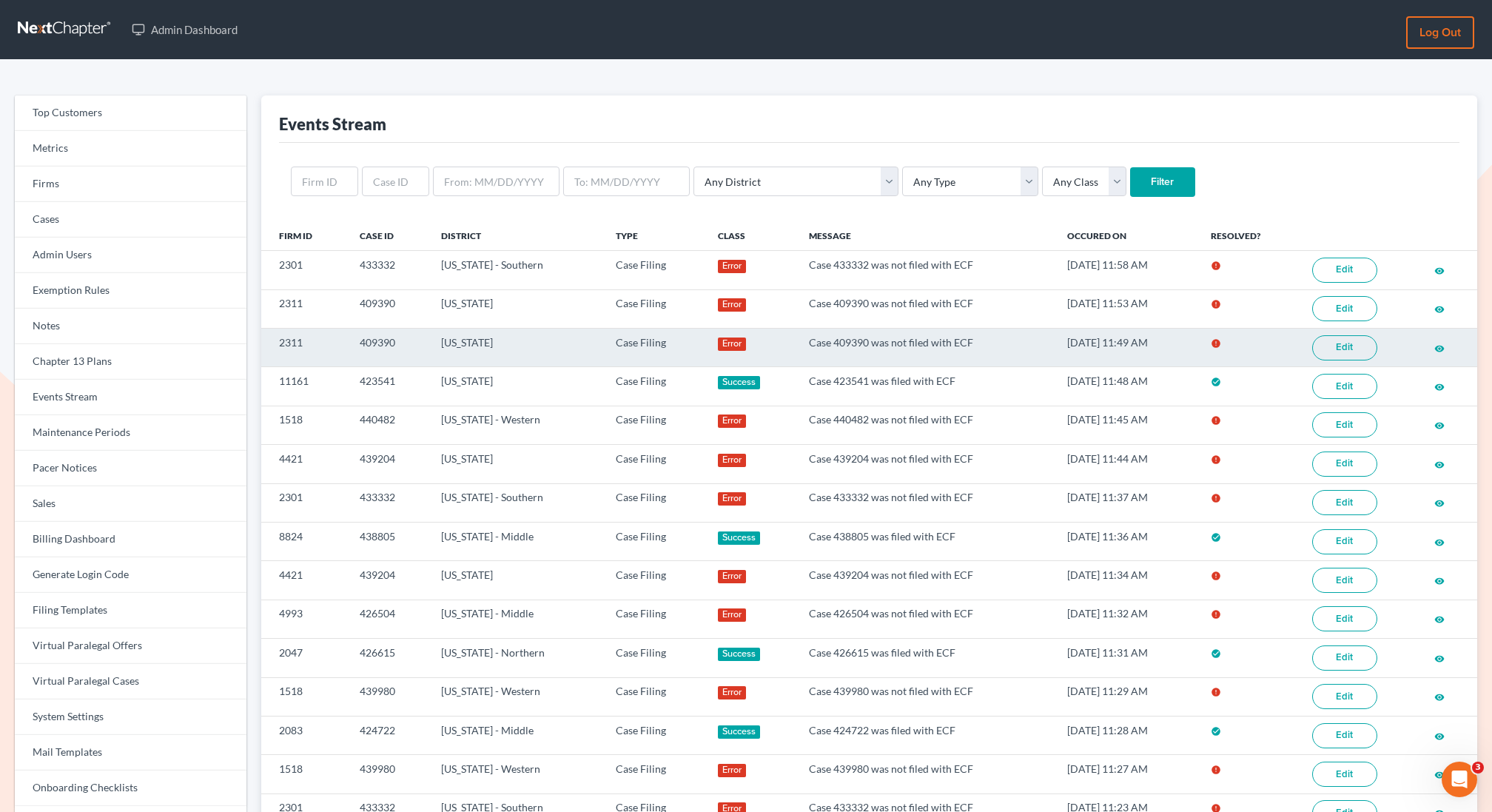
click at [1342, 355] on link "Edit" at bounding box center [1345, 347] width 65 height 25
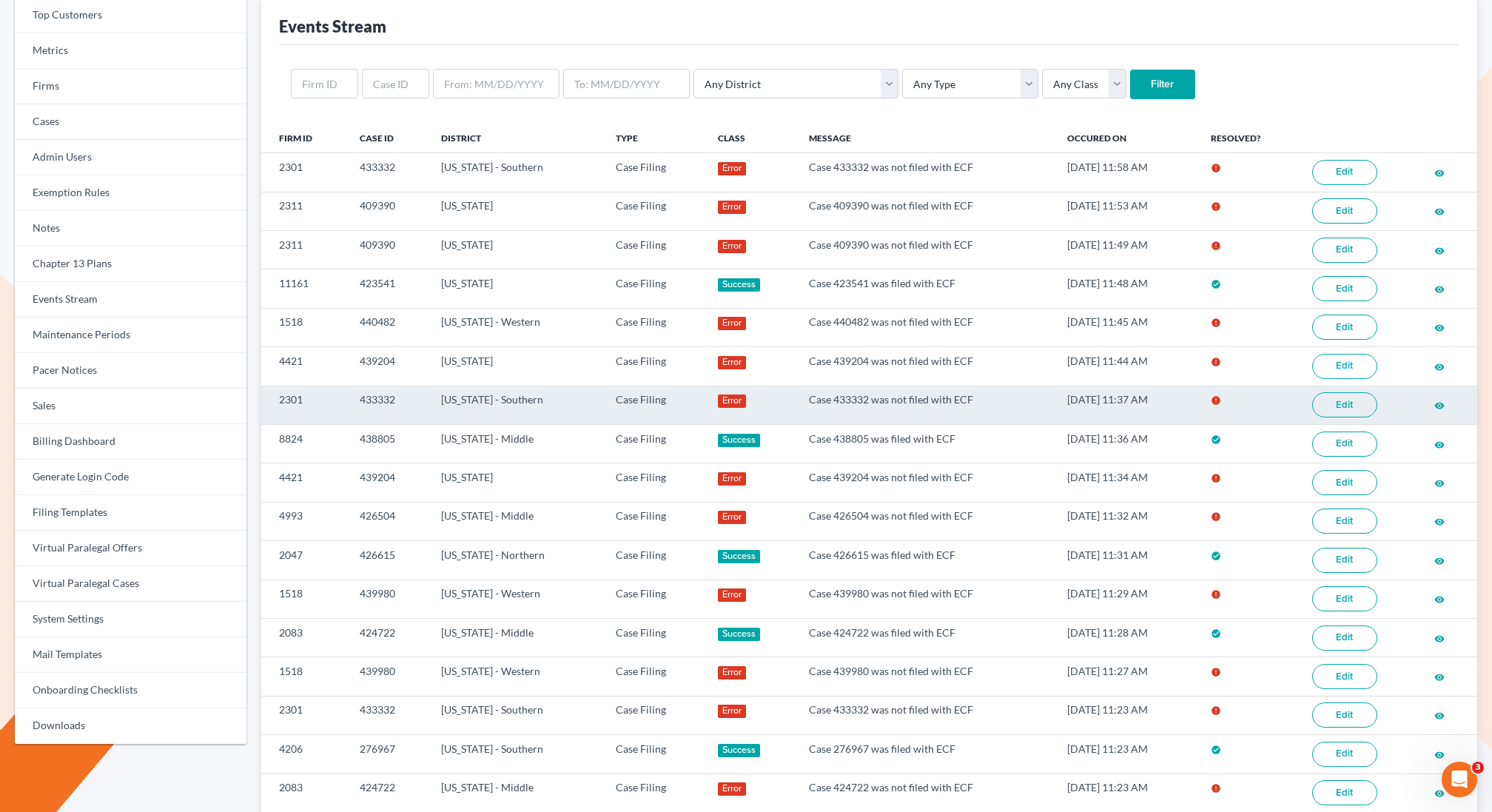
scroll to position [101, 0]
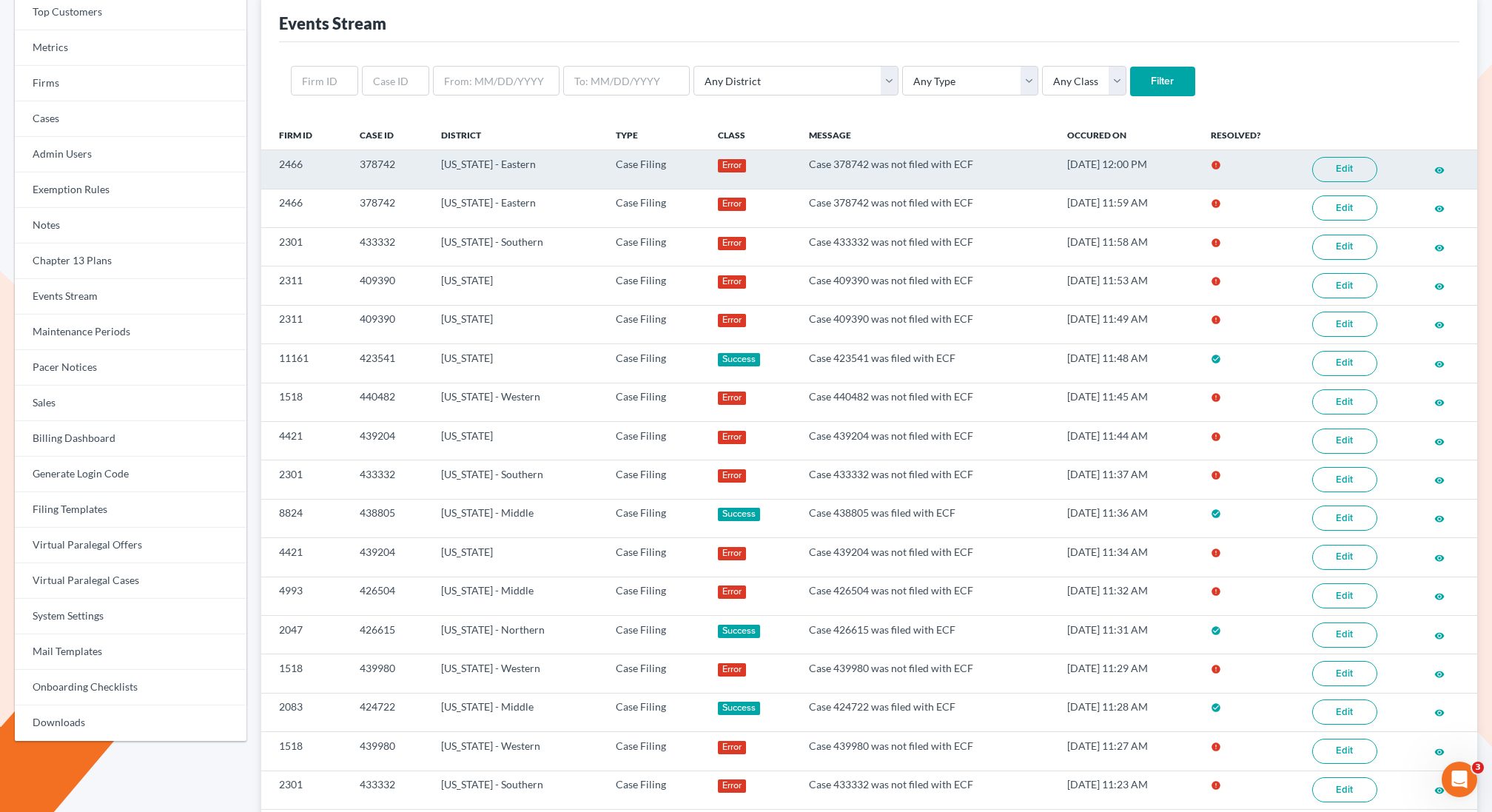
click at [1349, 171] on link "Edit" at bounding box center [1345, 169] width 65 height 25
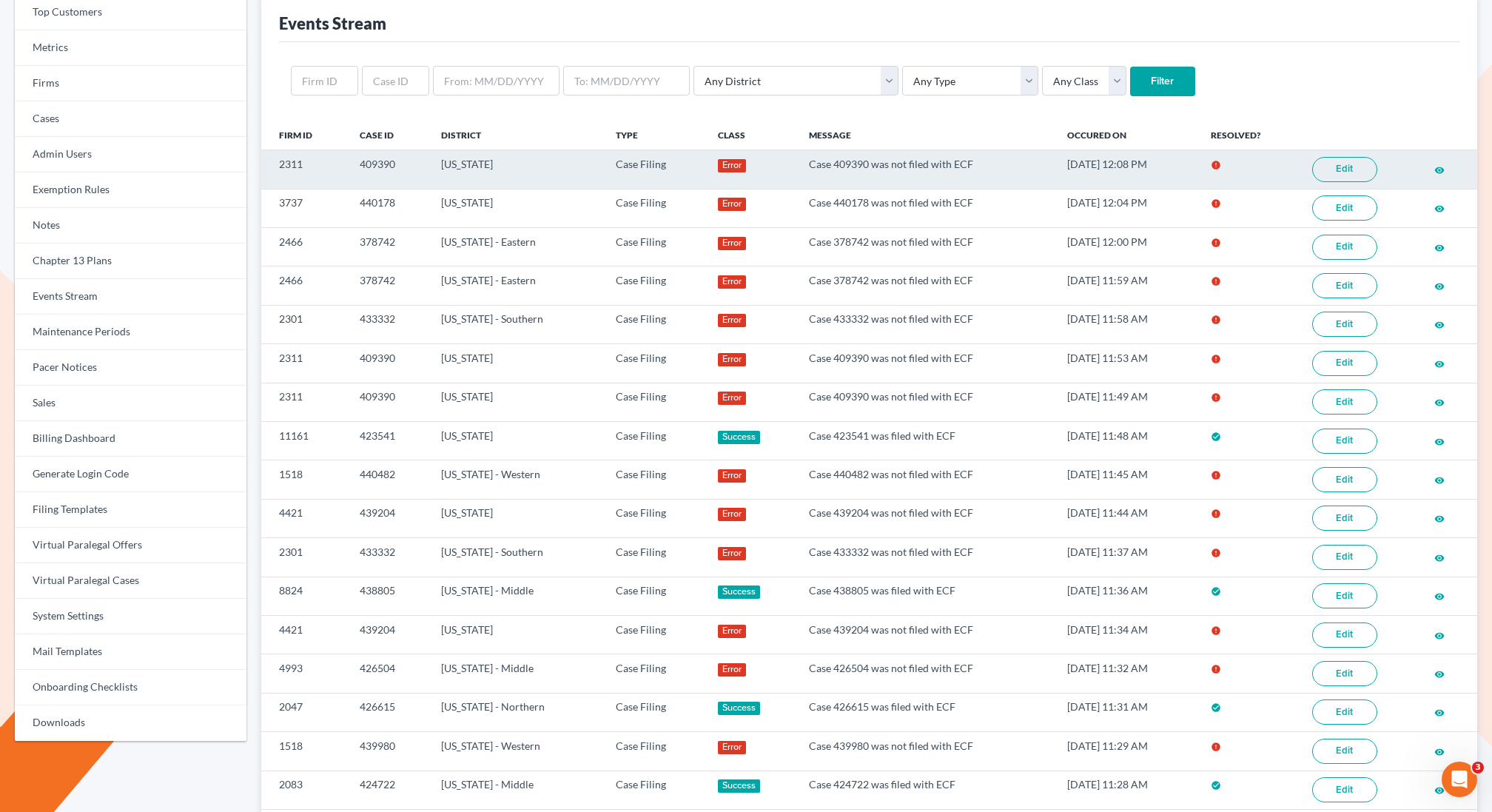
click at [1346, 164] on link "Edit" at bounding box center [1345, 169] width 65 height 25
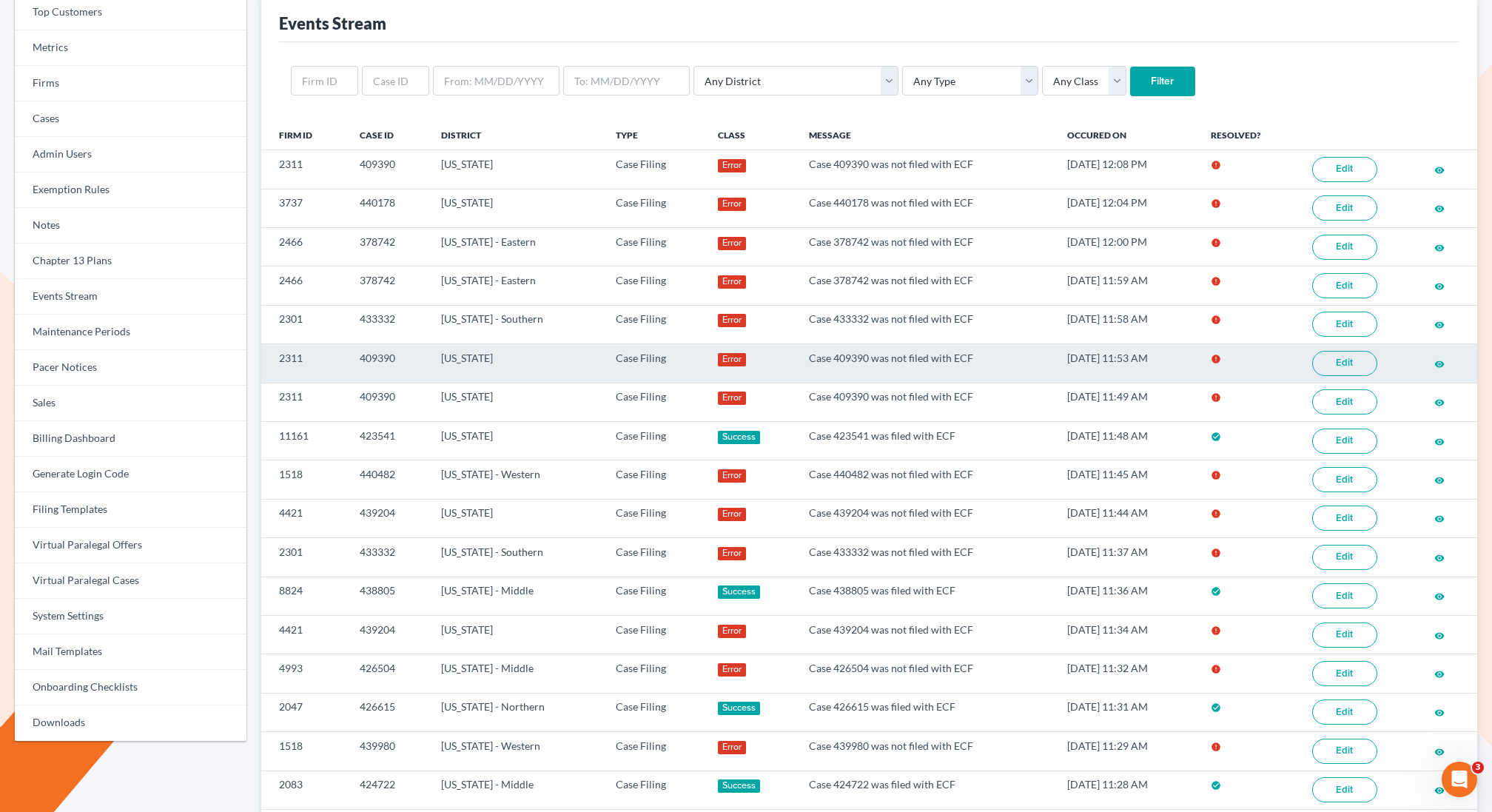
click at [1333, 359] on link "Edit" at bounding box center [1345, 363] width 65 height 25
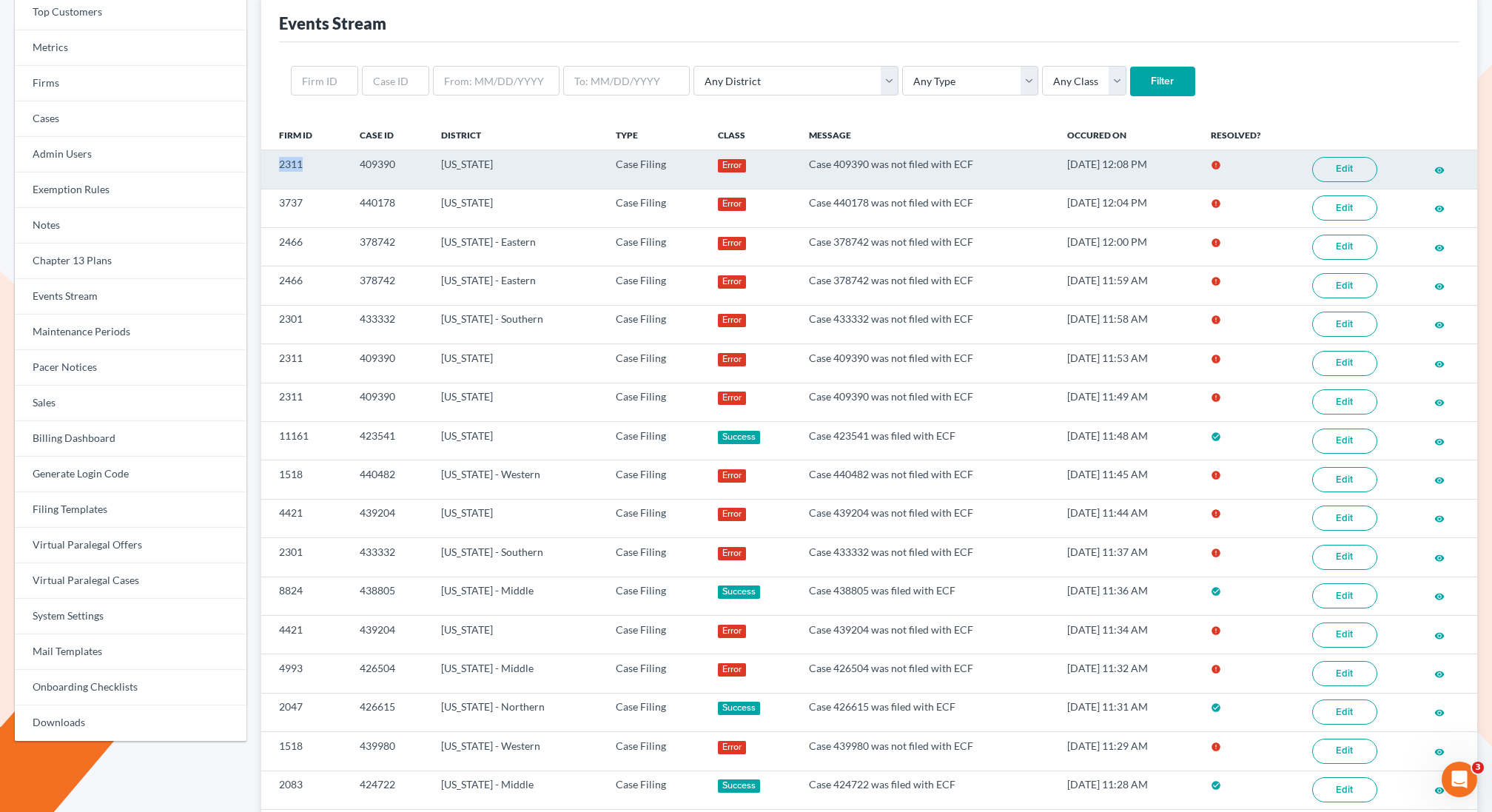
drag, startPoint x: 307, startPoint y: 168, endPoint x: 266, endPoint y: 165, distance: 41.1
click at [266, 165] on td "2311" at bounding box center [305, 169] width 86 height 39
copy td "2311"
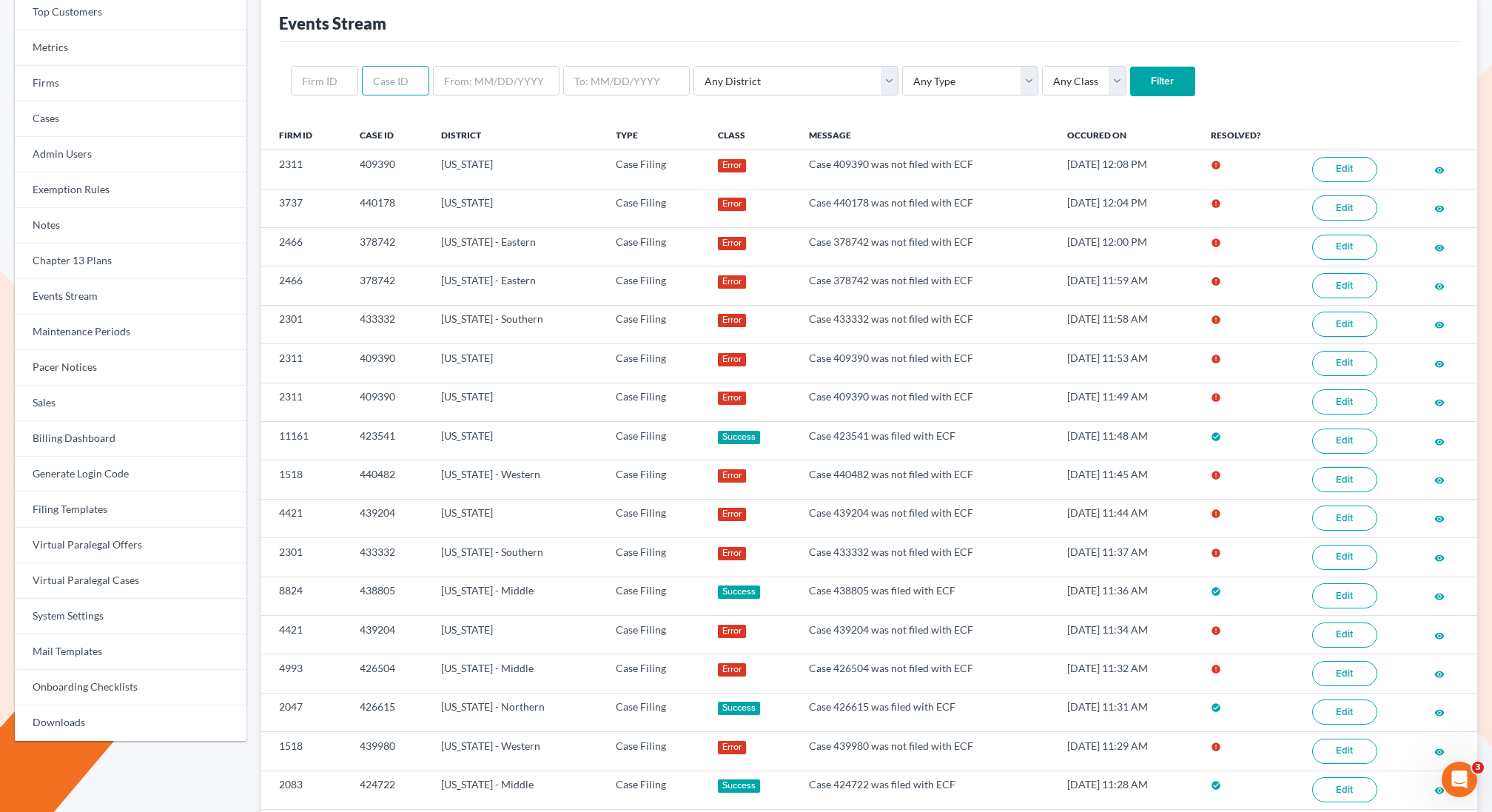
click at [381, 84] on input "text" at bounding box center [395, 80] width 67 height 30
paste input "2311"
type input "2311"
click at [1130, 67] on input "Filter" at bounding box center [1163, 81] width 65 height 30
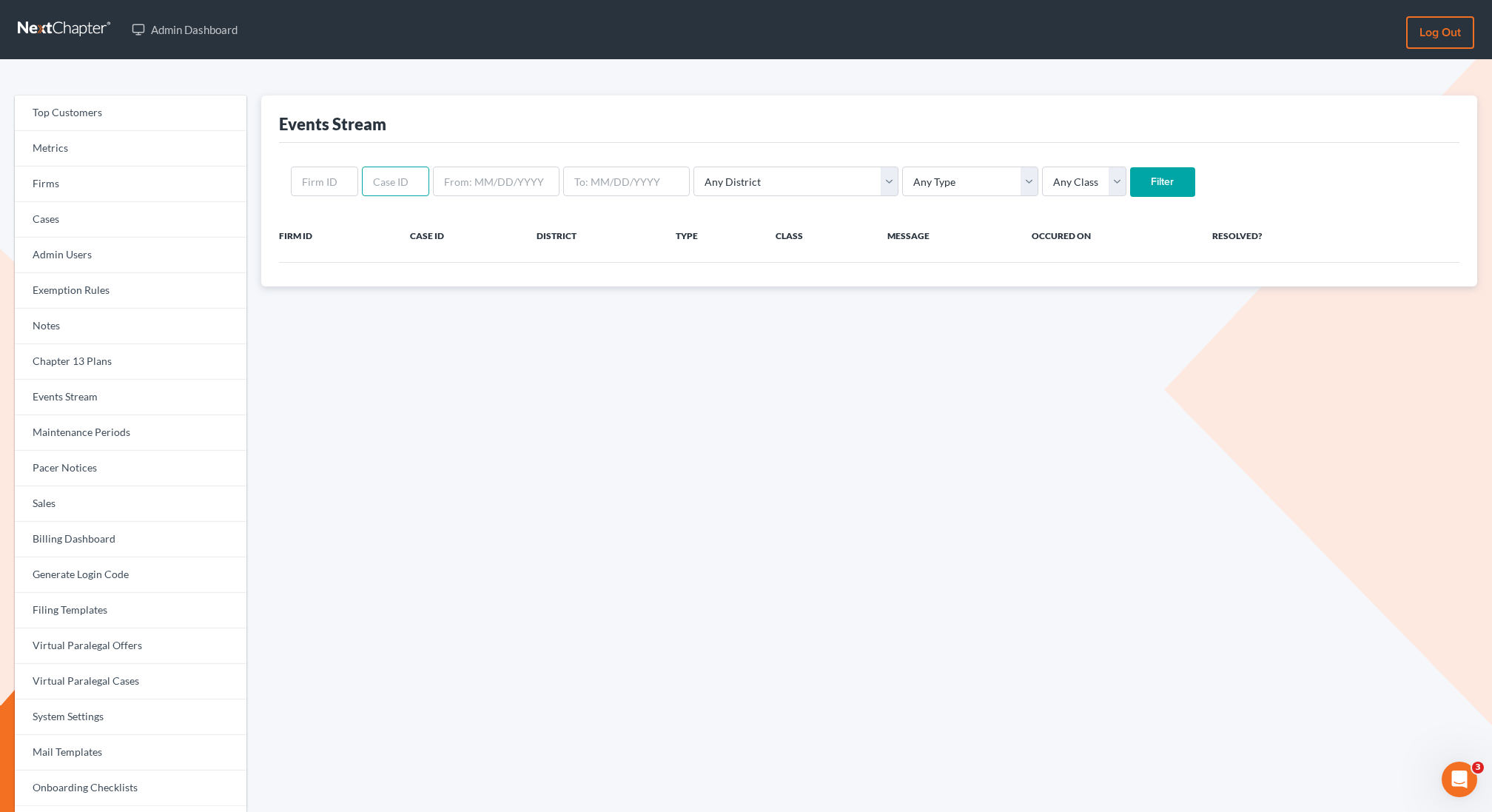
click at [395, 177] on input "text" at bounding box center [395, 181] width 67 height 30
paste input "2311"
type input "2311"
click at [1130, 168] on input "Filter" at bounding box center [1163, 182] width 65 height 30
click at [369, 191] on input "text" at bounding box center [395, 181] width 67 height 30
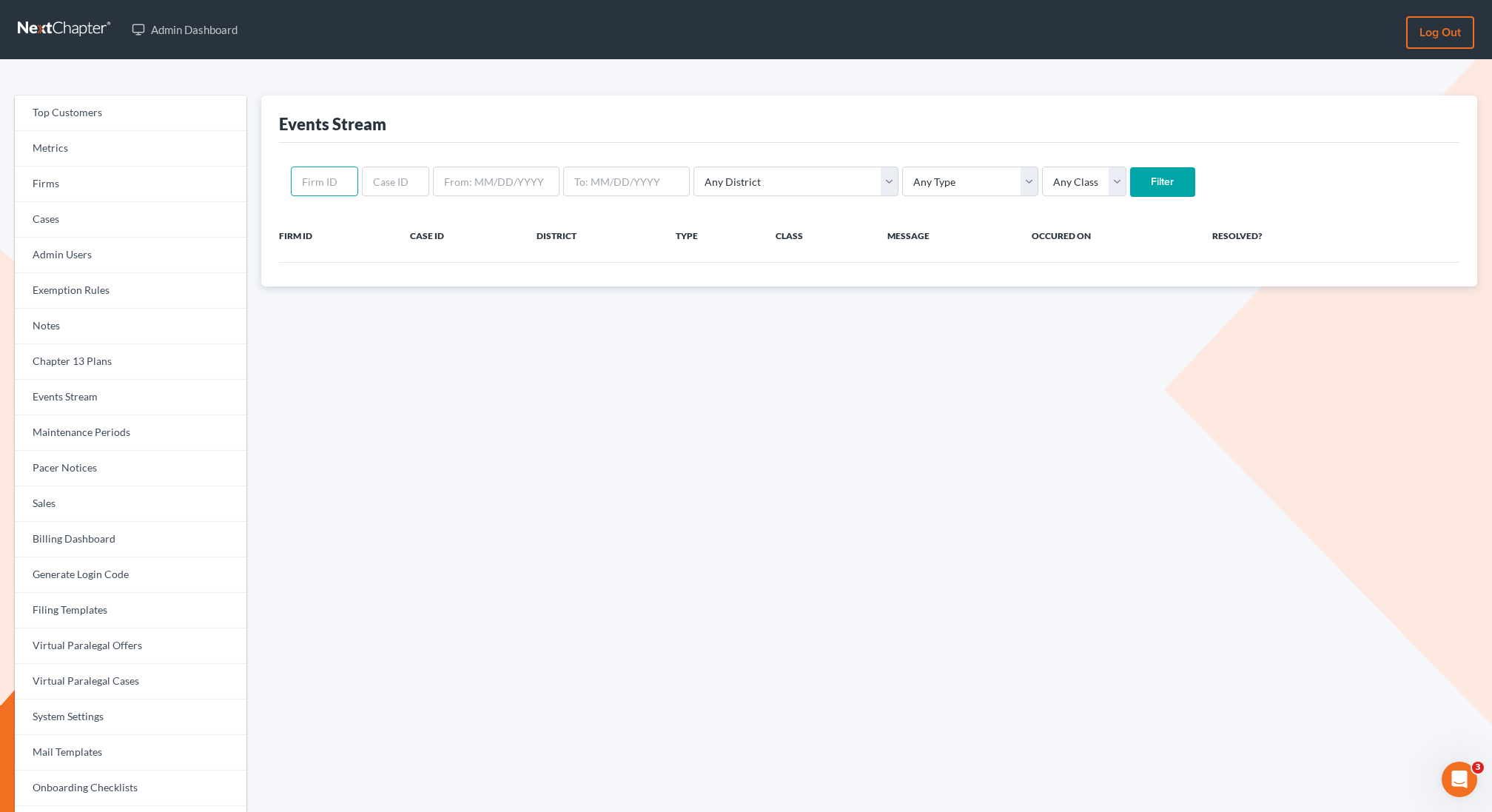
click at [301, 187] on input "text" at bounding box center [324, 181] width 67 height 30
paste input "2311"
type input "2311"
click at [1130, 168] on input "Filter" at bounding box center [1163, 182] width 65 height 30
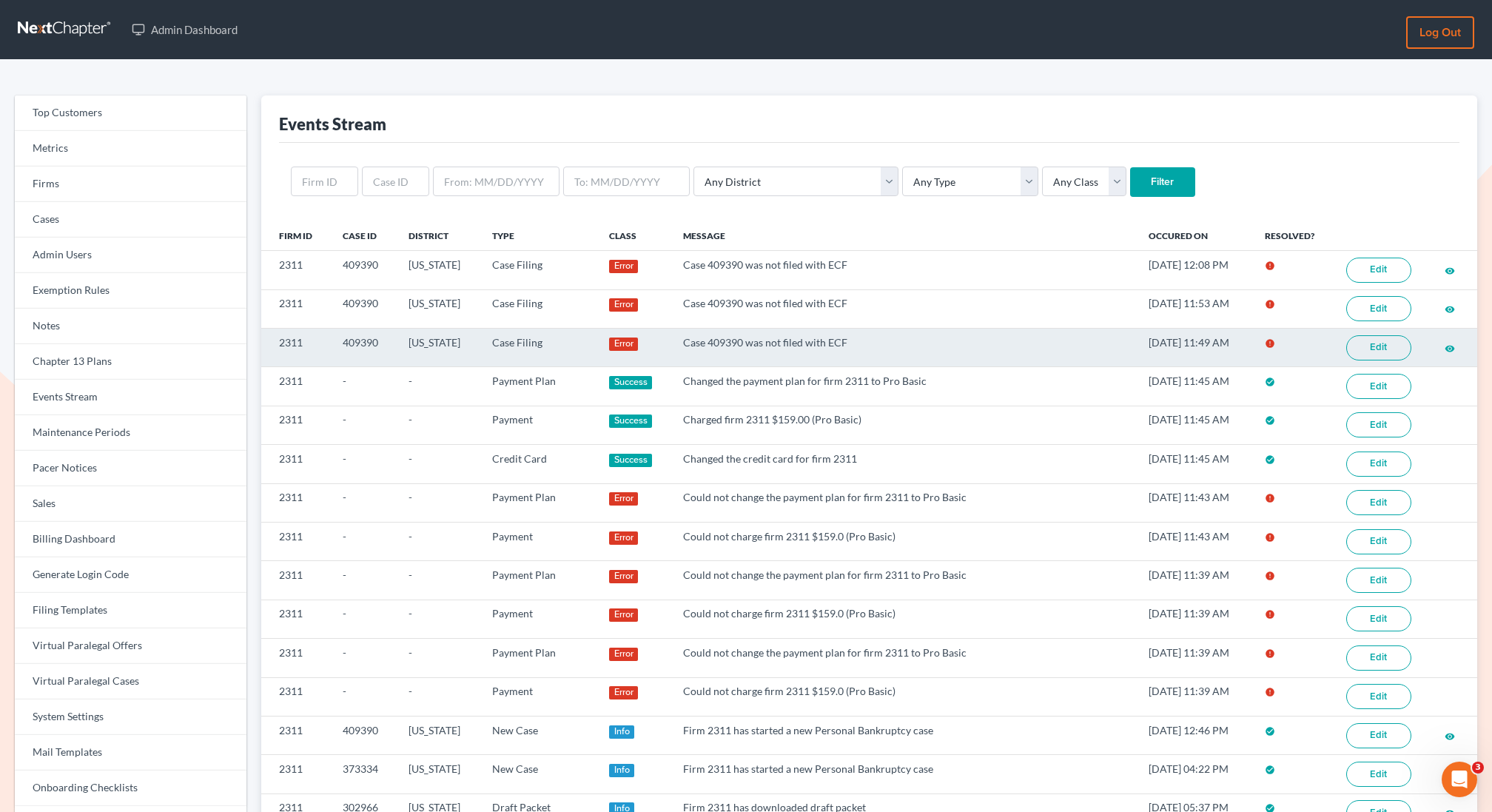
click at [1365, 342] on link "Edit" at bounding box center [1379, 347] width 65 height 25
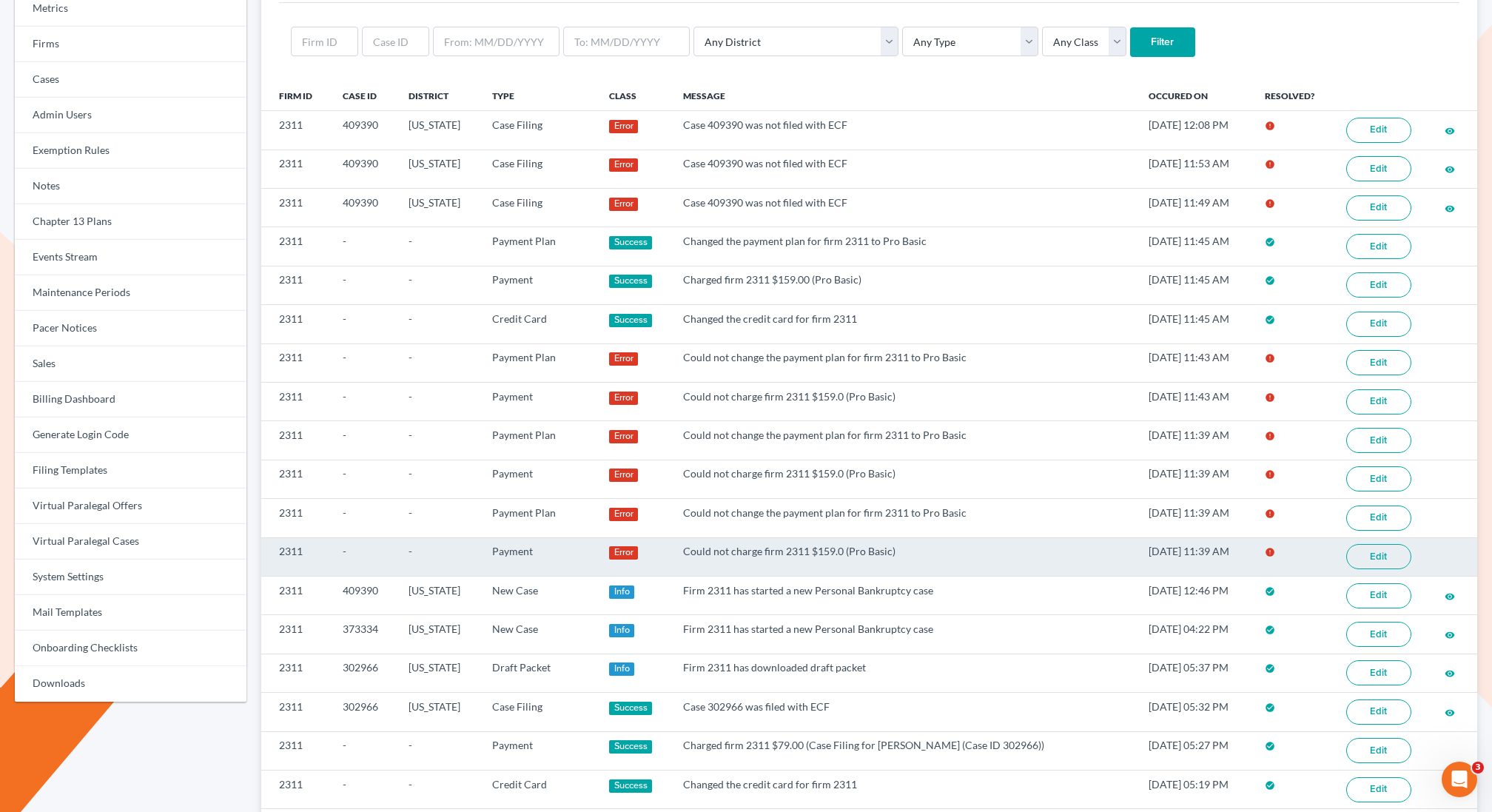
scroll to position [140, 0]
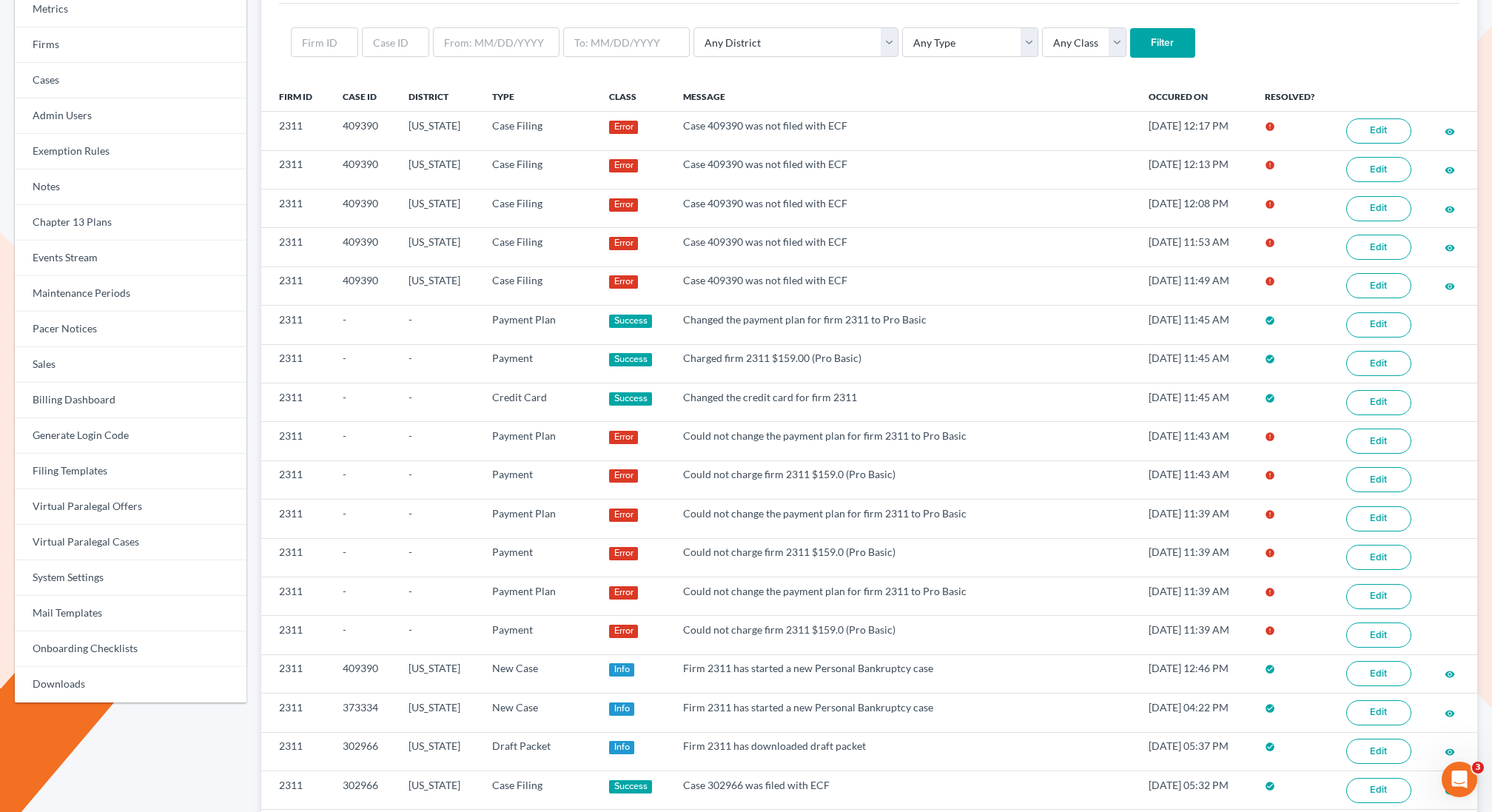
scroll to position [140, 0]
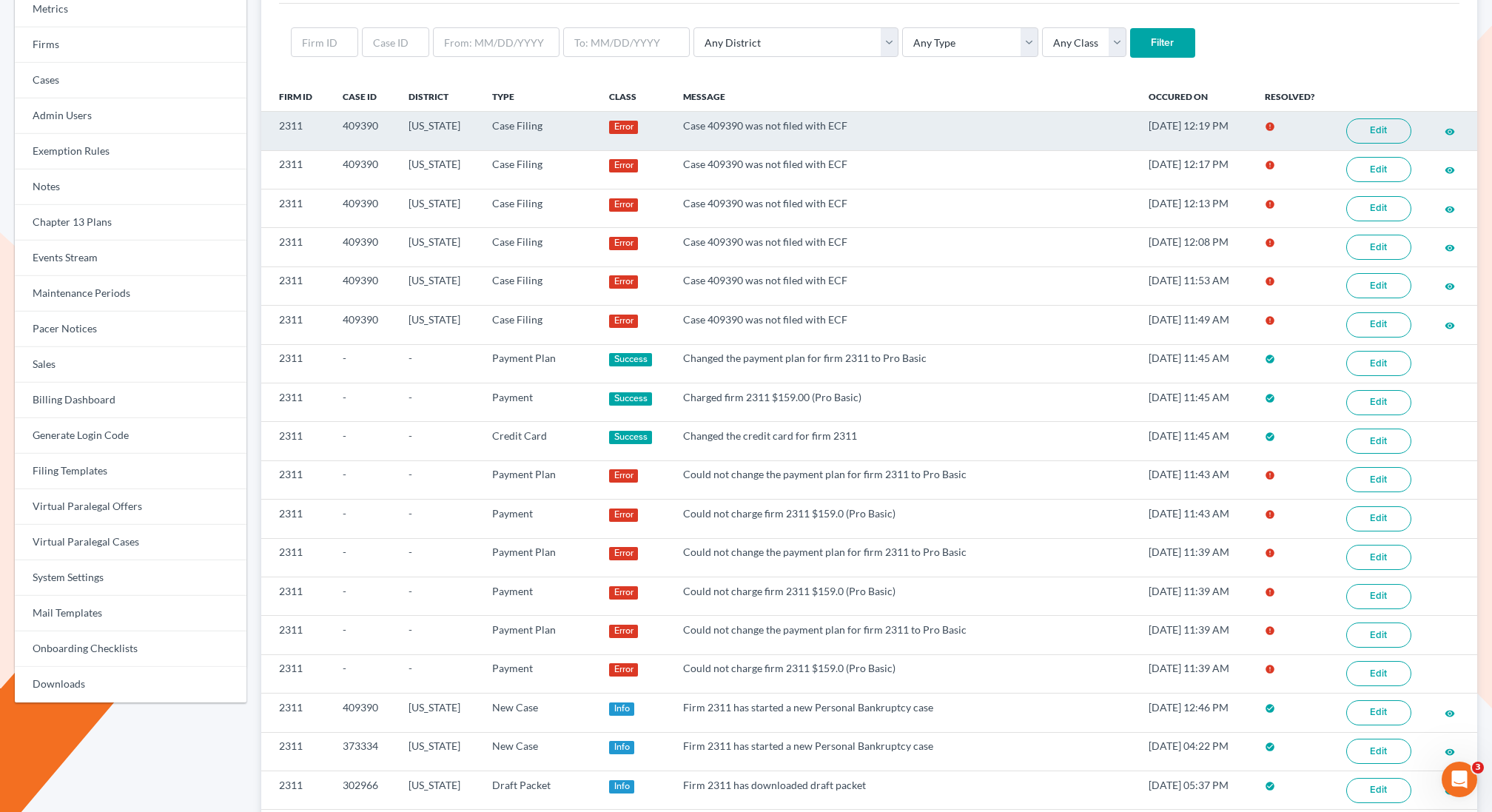
click at [1365, 124] on link "Edit" at bounding box center [1379, 130] width 65 height 25
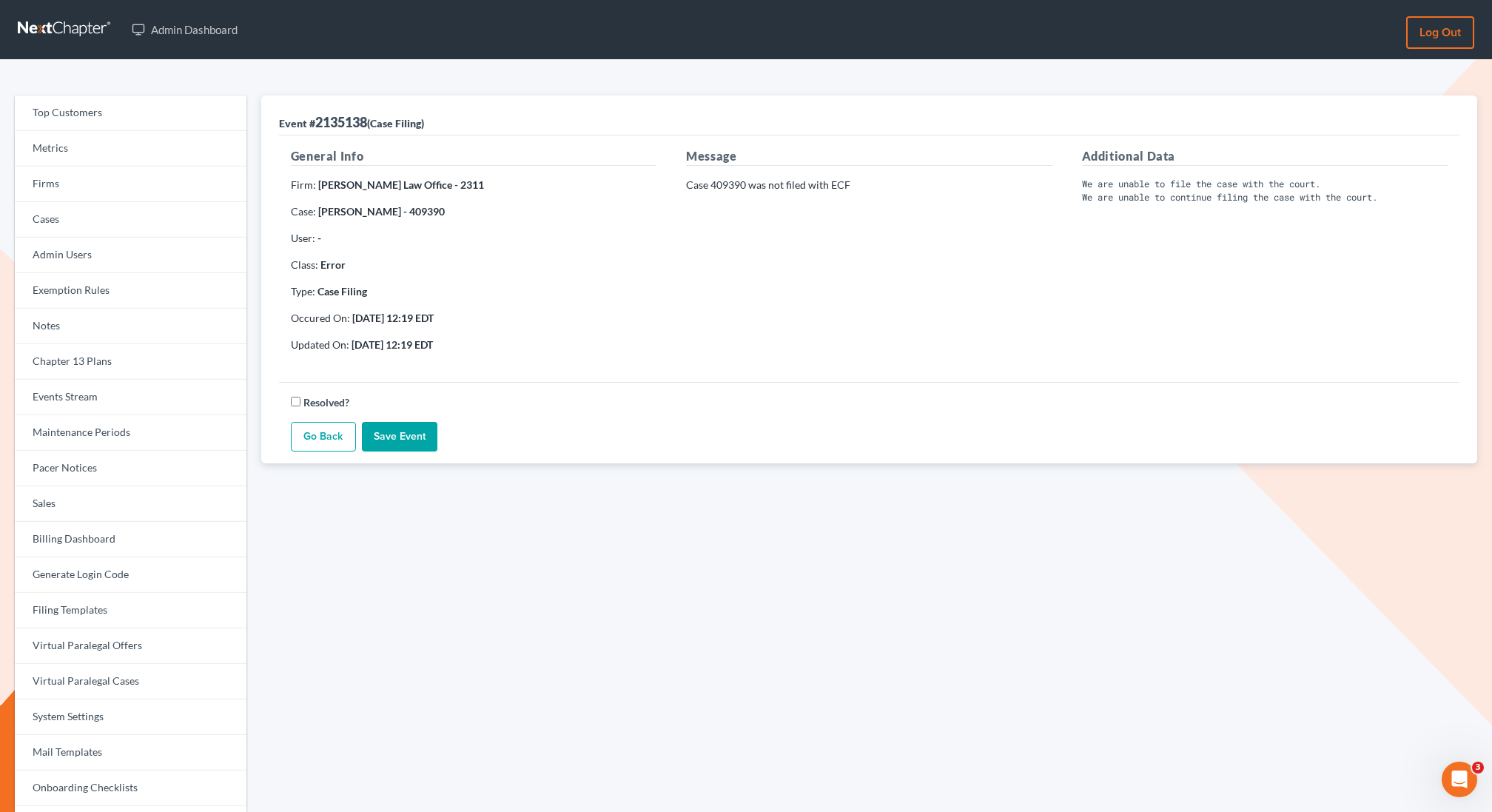
drag, startPoint x: 453, startPoint y: 213, endPoint x: 415, endPoint y: 215, distance: 38.1
click at [415, 216] on p "Case: [PERSON_NAME] - 409390" at bounding box center [474, 212] width 365 height 15
copy strong "409390"
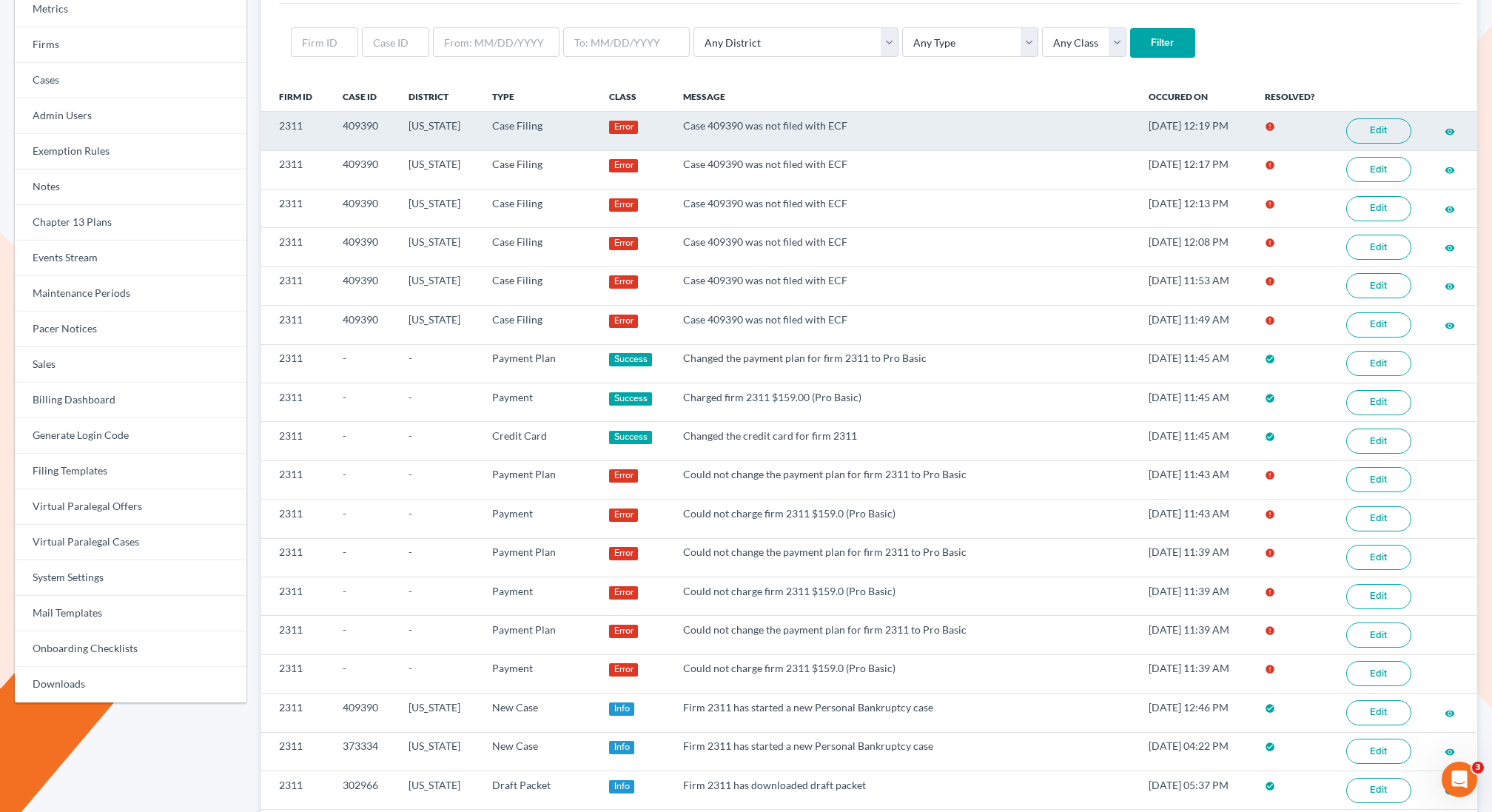
click at [1377, 128] on link "Edit" at bounding box center [1379, 130] width 65 height 25
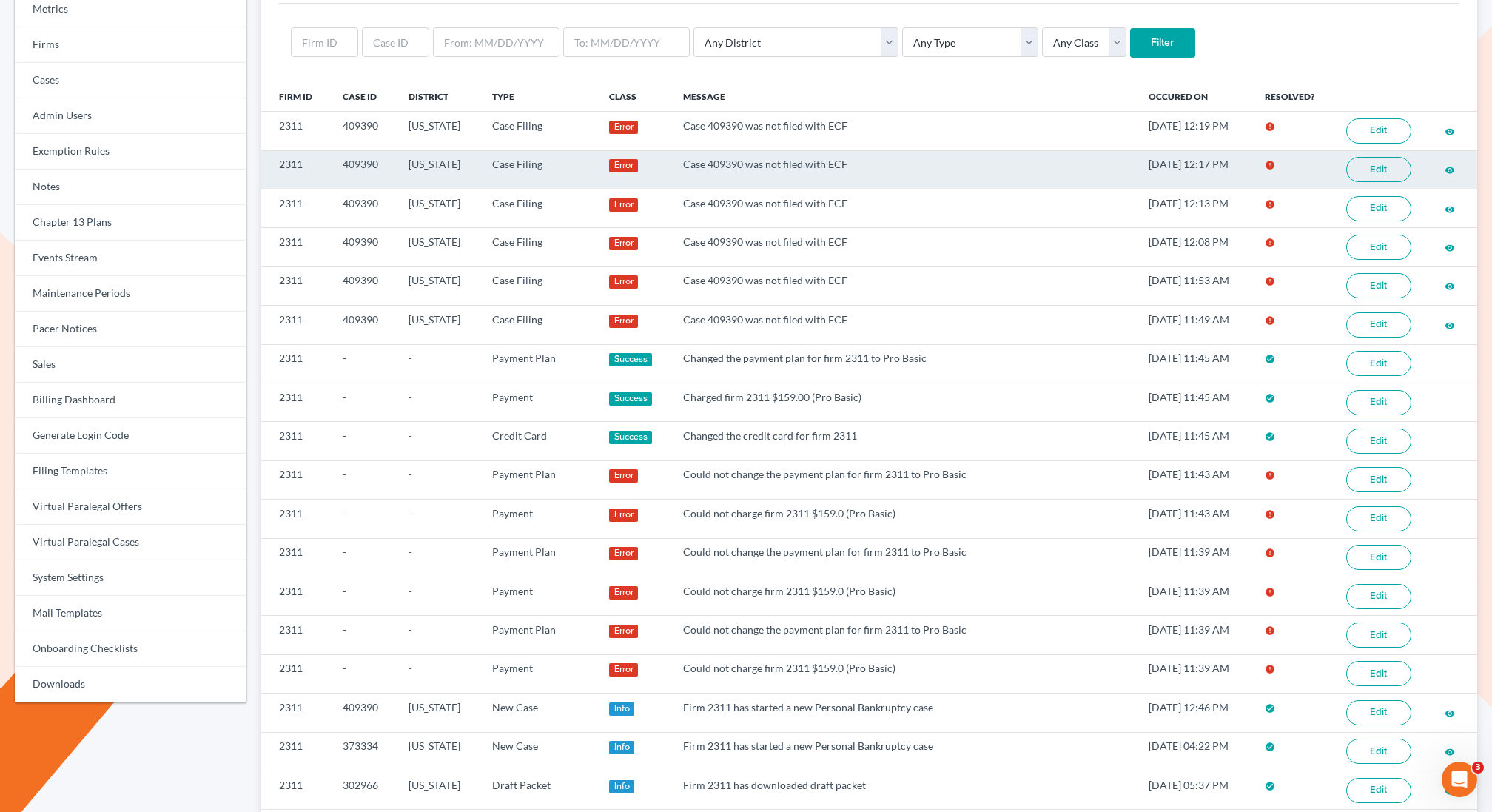
click at [1367, 166] on link "Edit" at bounding box center [1379, 169] width 65 height 25
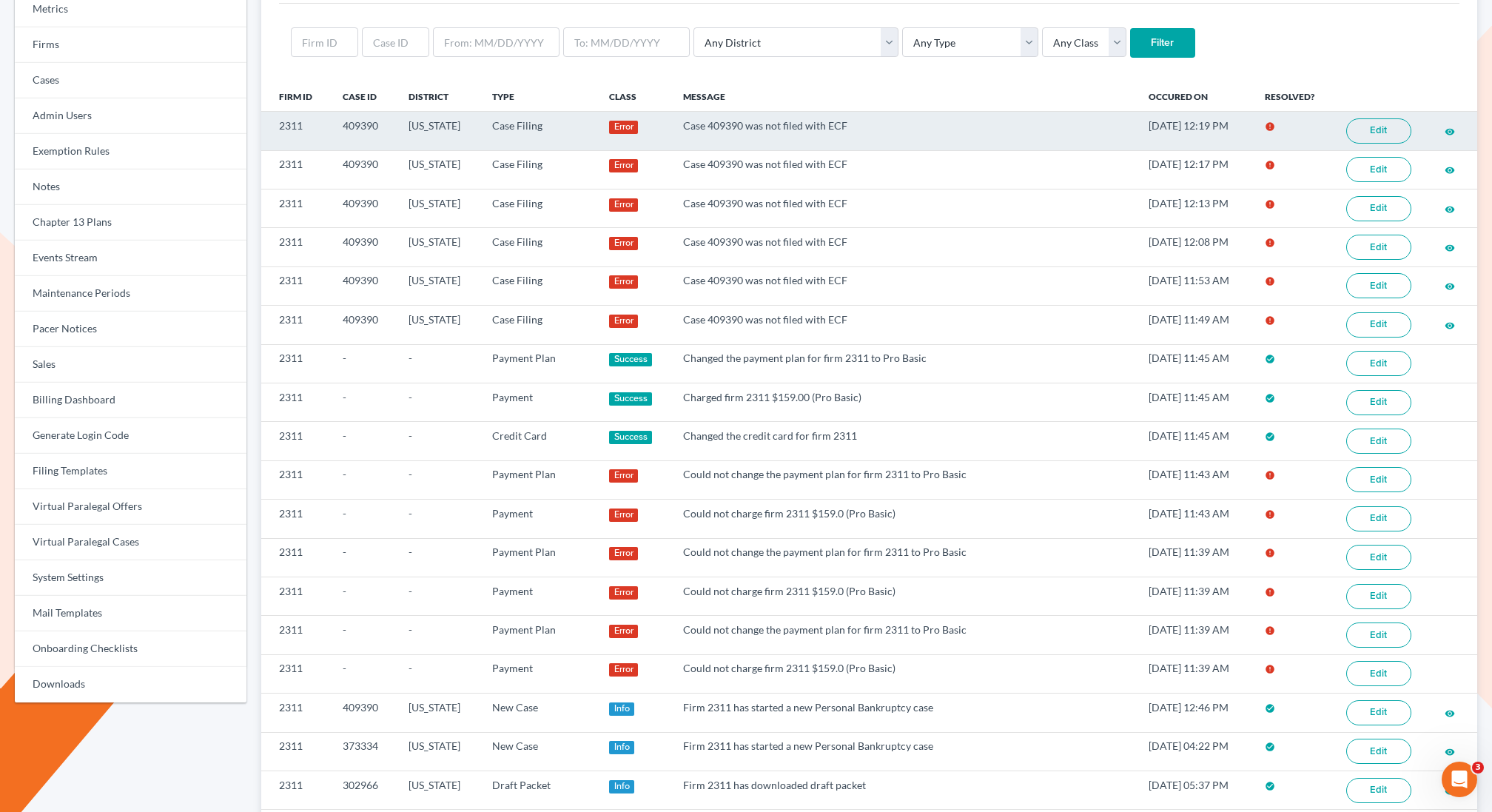
click at [1375, 126] on link "Edit" at bounding box center [1379, 130] width 65 height 25
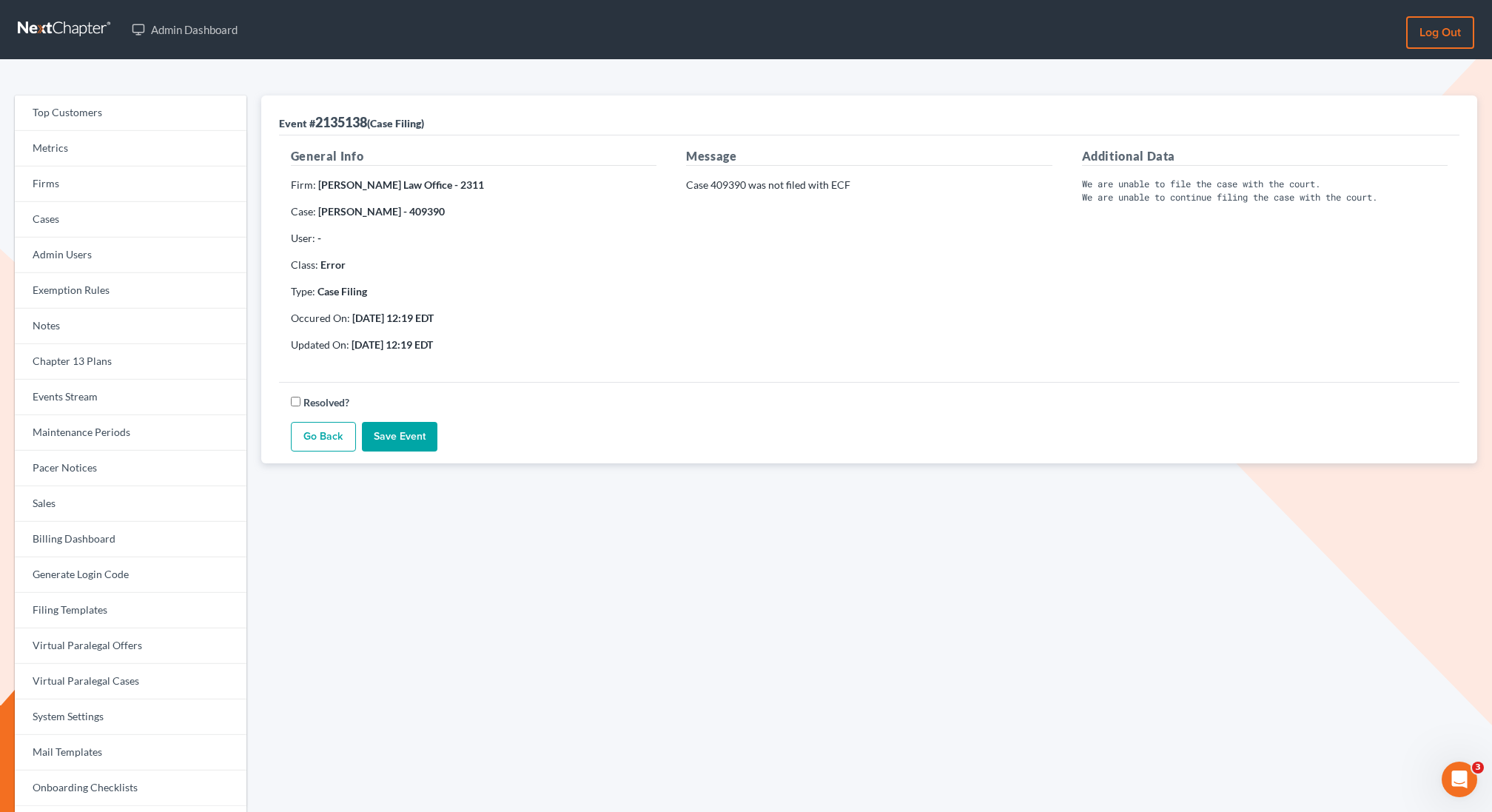
copy strong "409390"
drag, startPoint x: 452, startPoint y: 207, endPoint x: 414, endPoint y: 213, distance: 38.5
click at [414, 213] on p "Case: [PERSON_NAME] - 409390" at bounding box center [474, 212] width 365 height 15
click at [79, 403] on link "Events Stream" at bounding box center [131, 397] width 232 height 36
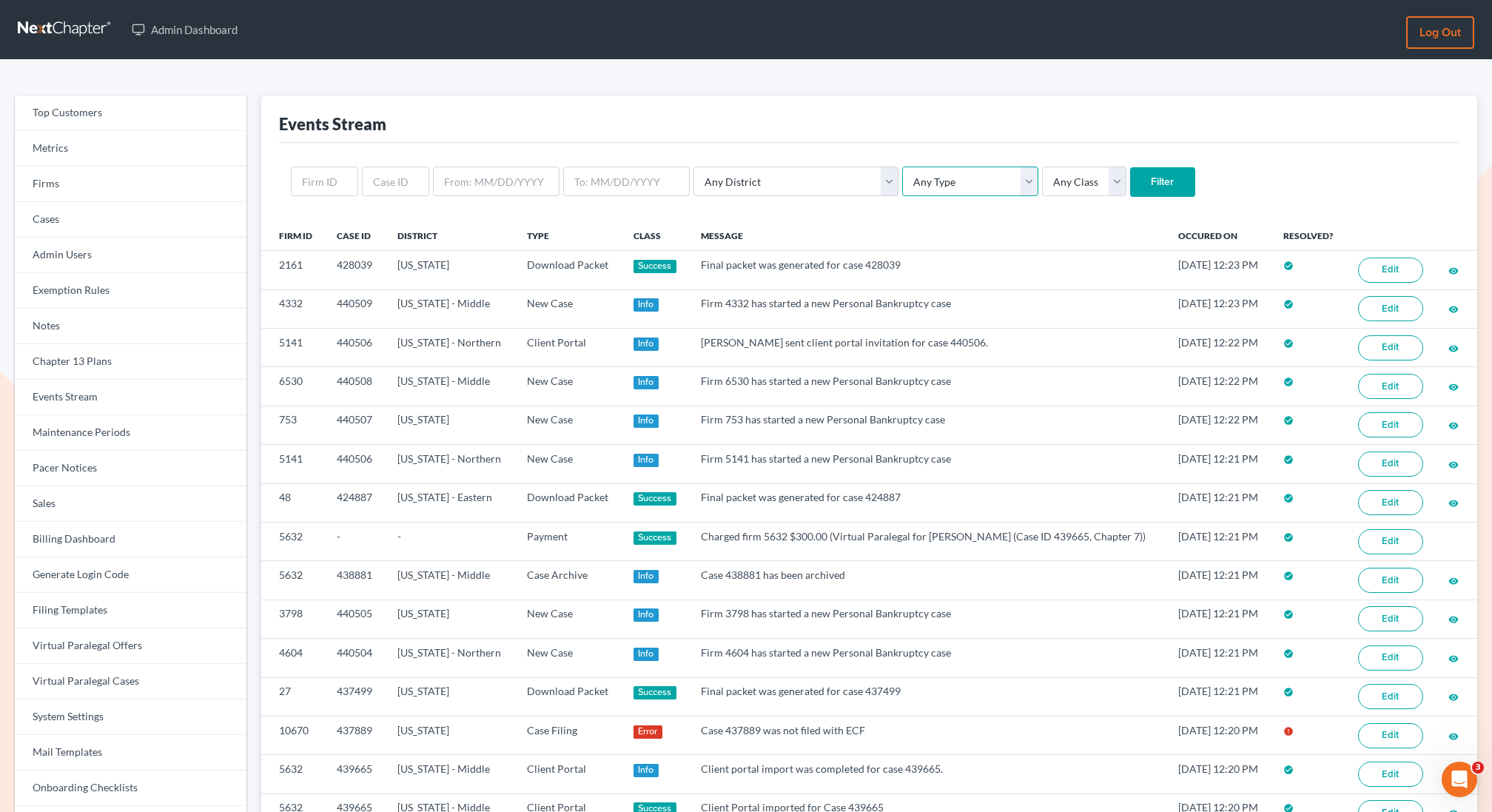
click at [931, 182] on select "Any Type Case Applied To Plan Case Archive Case Duplicate Case Filing Chapter 1…" at bounding box center [970, 181] width 136 height 30
select select "case_filing"
click at [902, 167] on select "Any Type Case Applied To Plan Case Archive Case Duplicate Case Filing Chapter 1…" at bounding box center [970, 181] width 136 height 30
click at [1042, 192] on select "Any Class Success Error Info" at bounding box center [1084, 181] width 84 height 30
click at [1130, 186] on input "Filter" at bounding box center [1163, 182] width 65 height 30
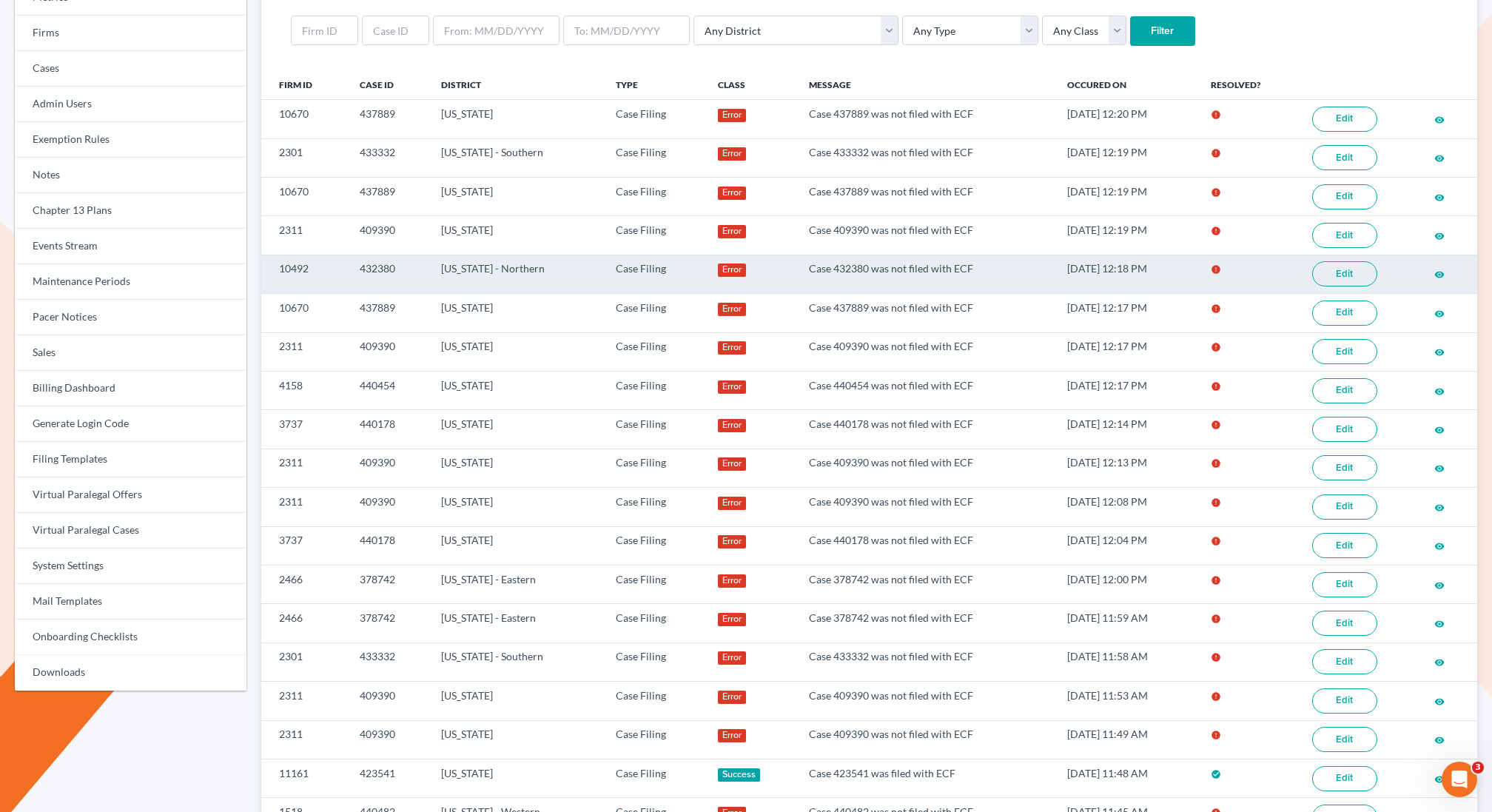
scroll to position [149, 0]
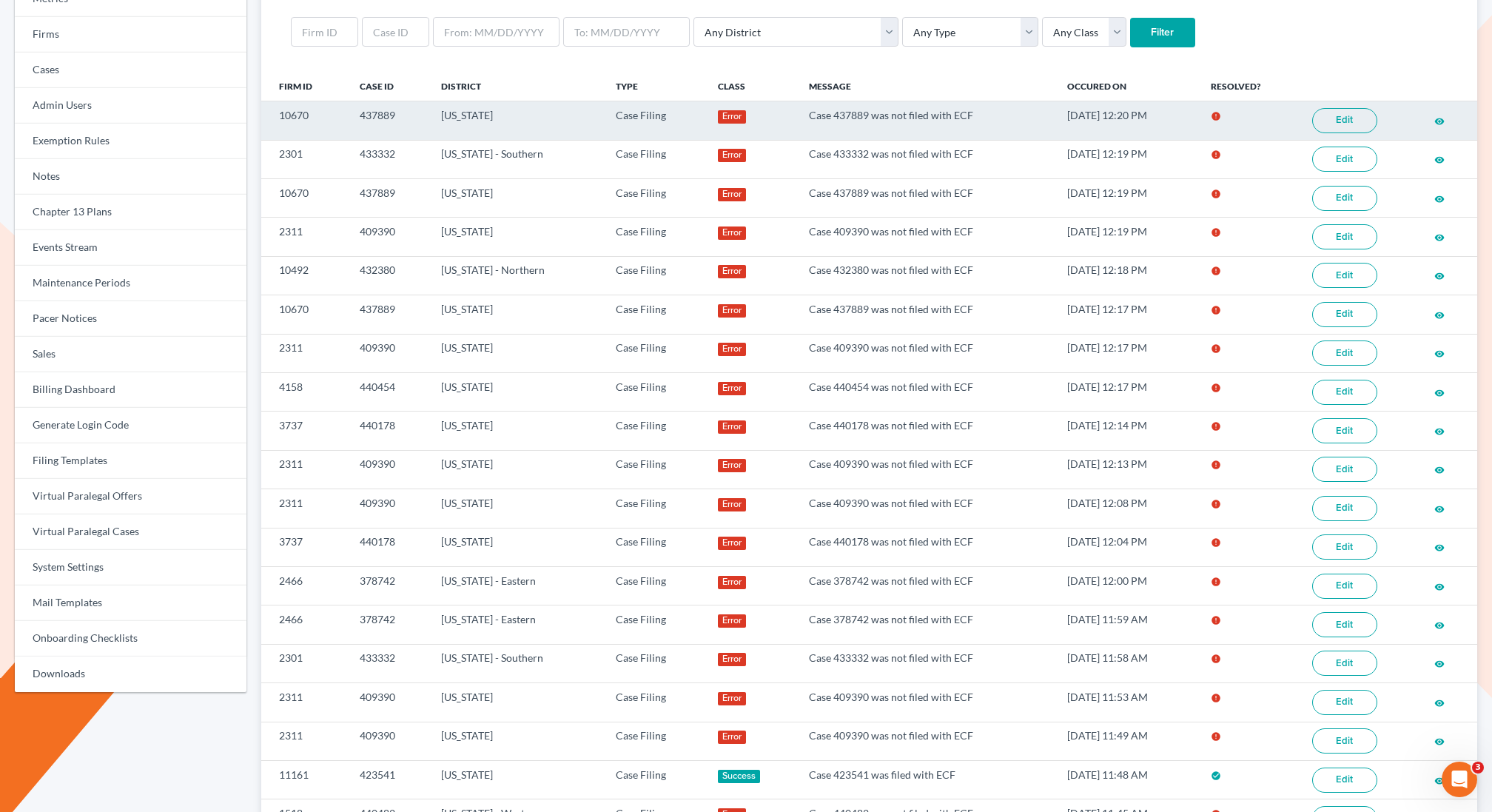
click at [1345, 125] on link "Edit" at bounding box center [1345, 121] width 65 height 25
click at [1354, 117] on link "Edit" at bounding box center [1345, 121] width 65 height 25
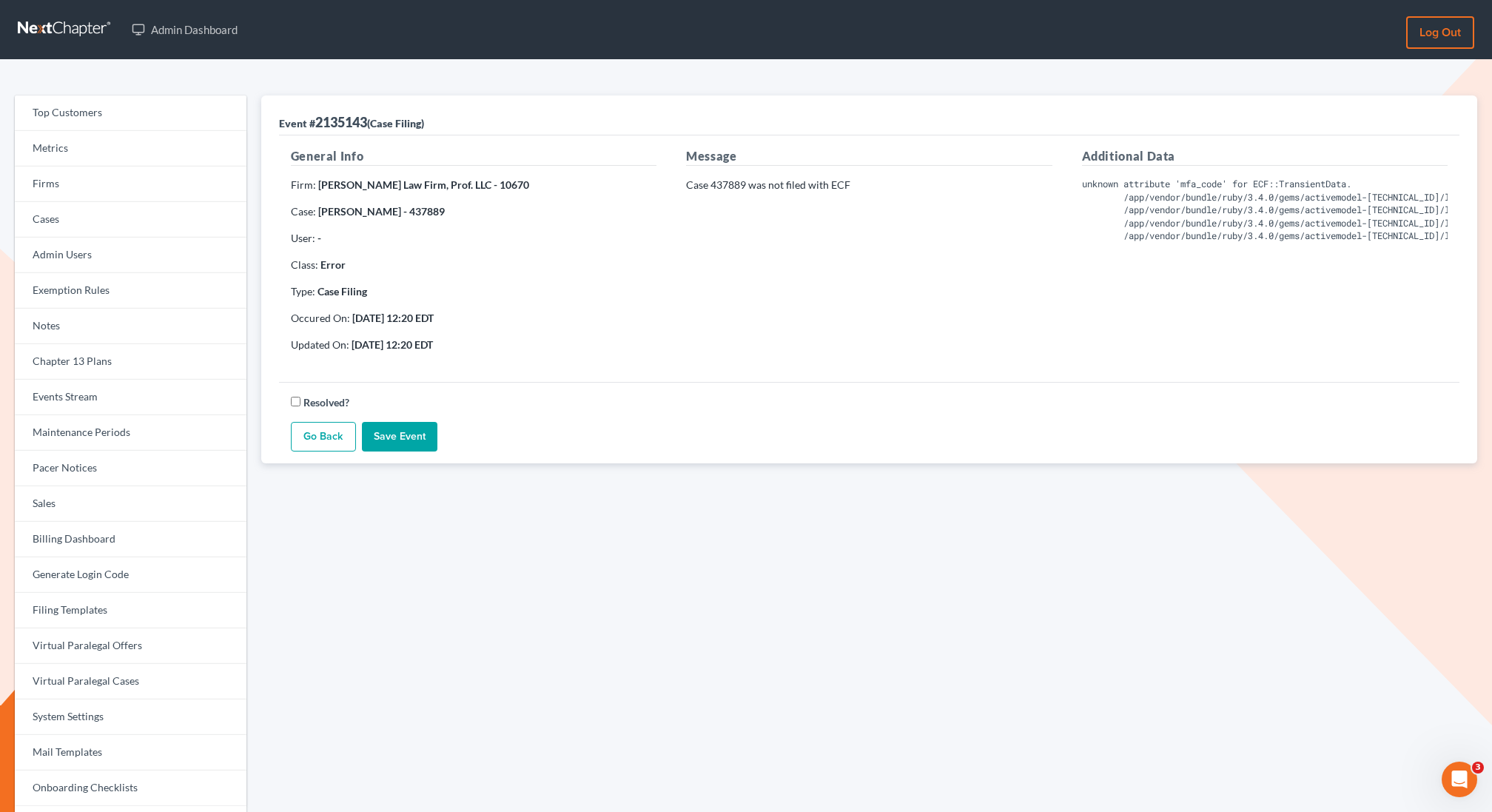
copy strong "437889"
drag, startPoint x: 439, startPoint y: 213, endPoint x: 400, endPoint y: 216, distance: 39.1
click at [400, 216] on p "Case: Seth Weiszhaar - 437889" at bounding box center [474, 212] width 365 height 15
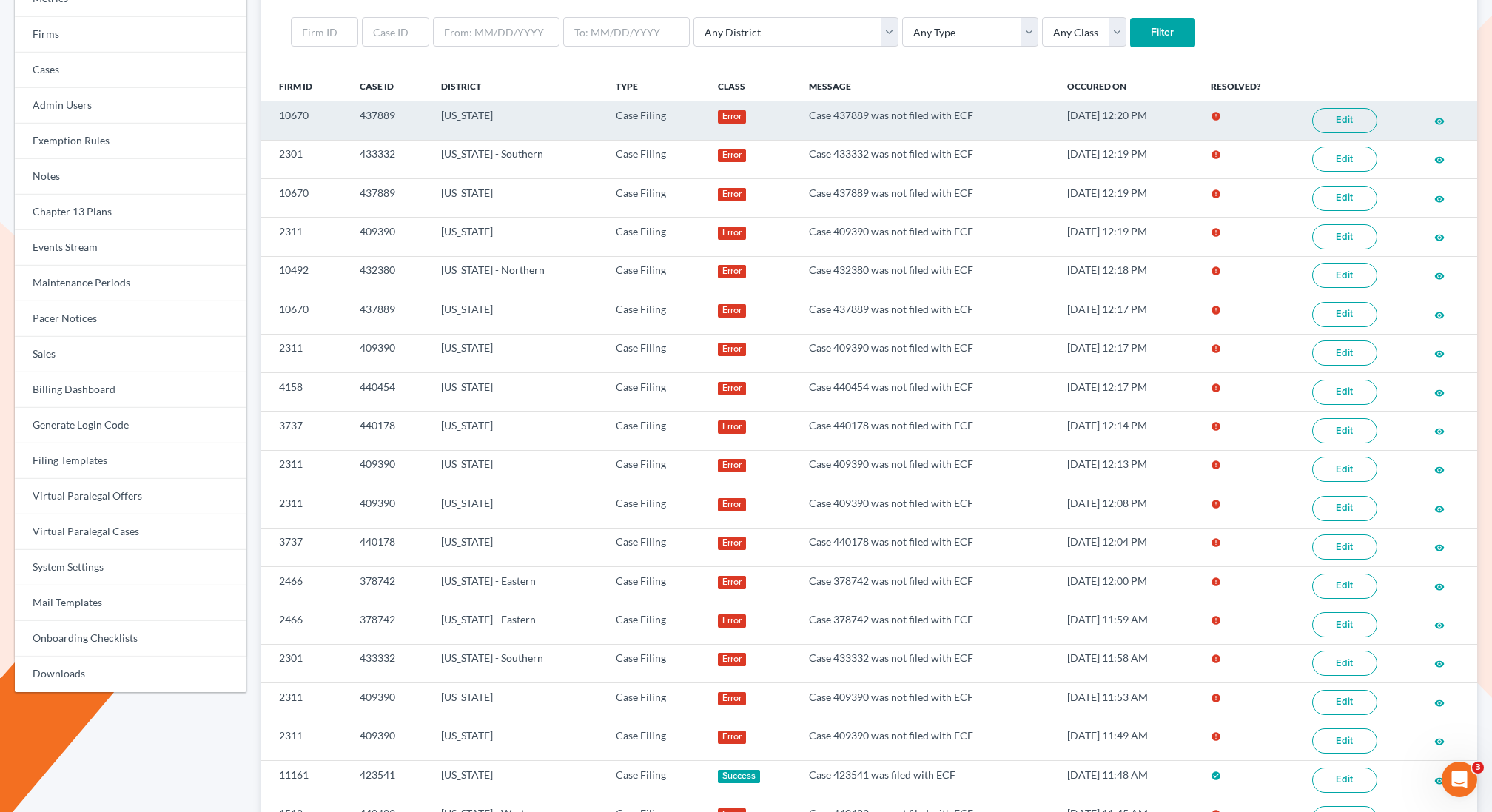
click at [1340, 115] on link "Edit" at bounding box center [1345, 121] width 65 height 25
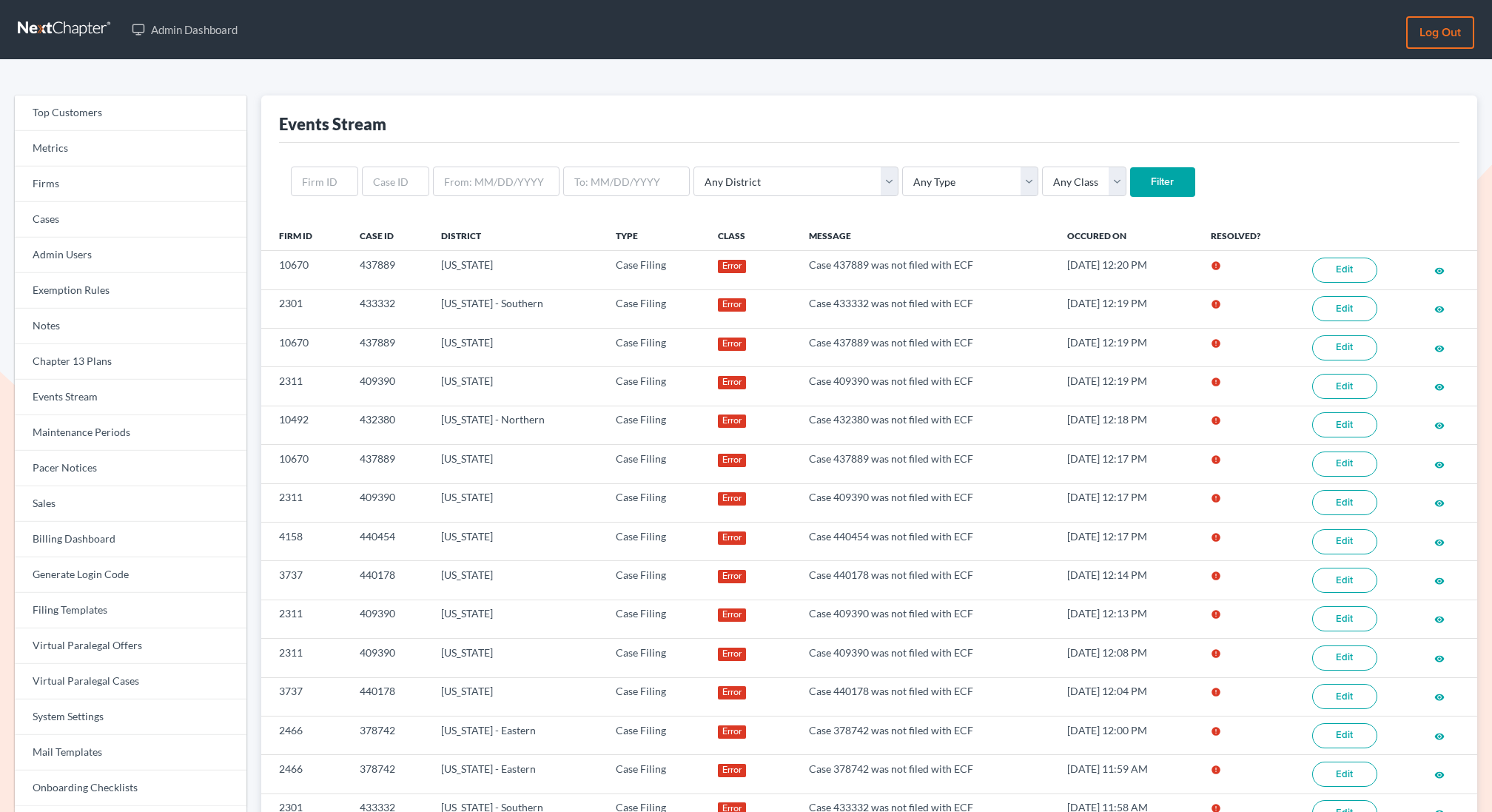
scroll to position [149, 0]
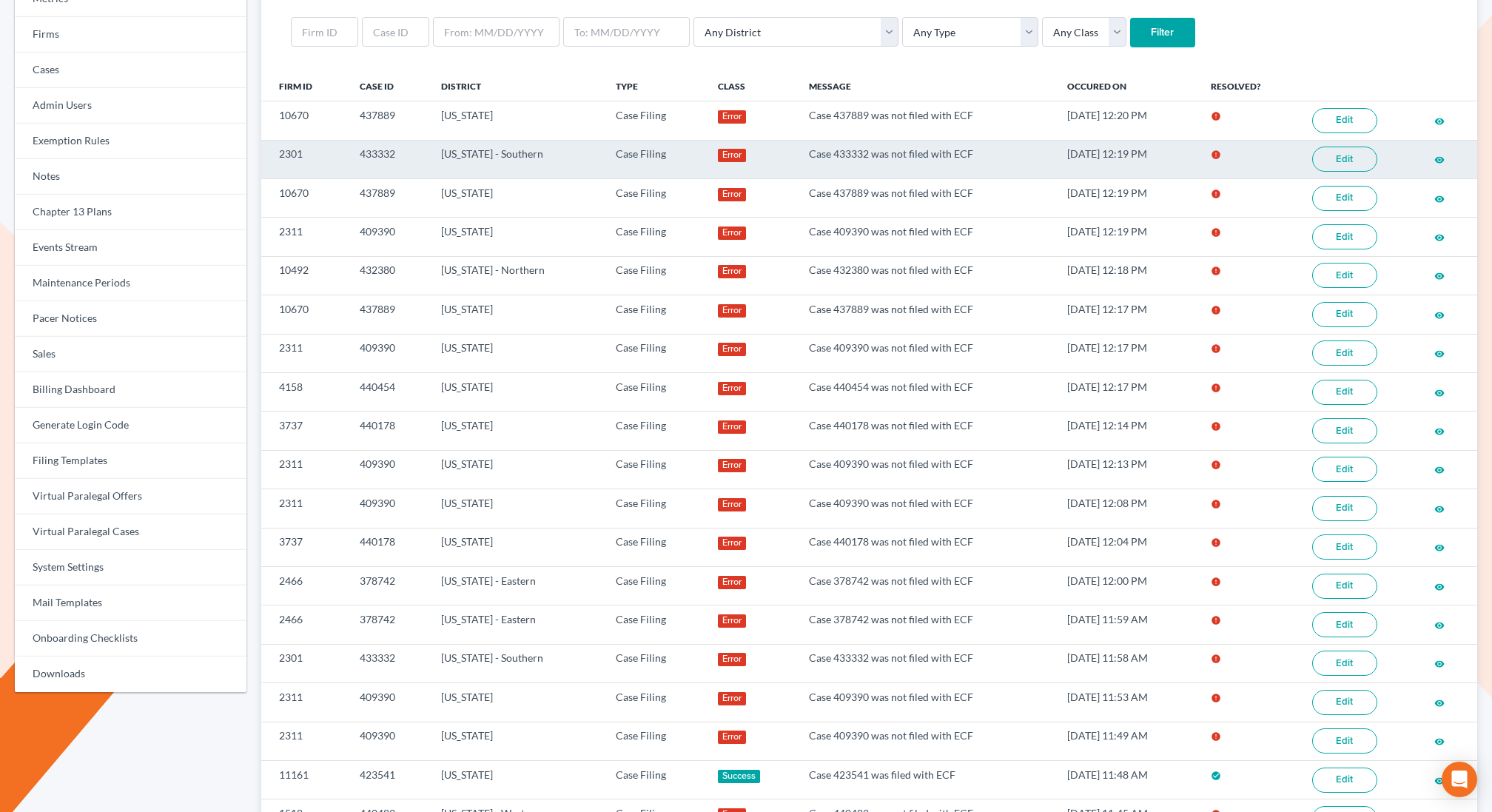
click at [1365, 155] on link "Edit" at bounding box center [1345, 158] width 65 height 25
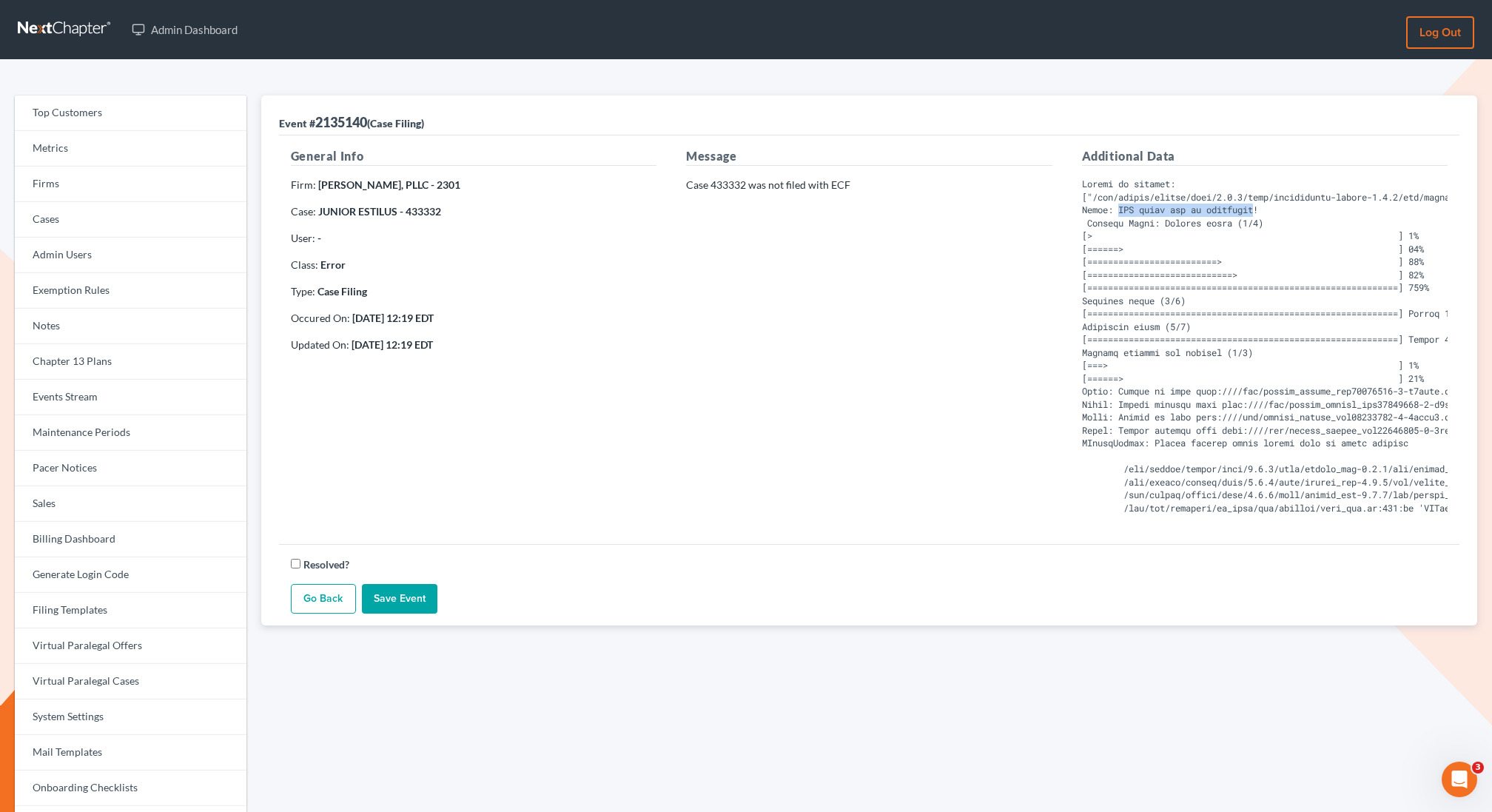
drag, startPoint x: 1120, startPoint y: 208, endPoint x: 1263, endPoint y: 209, distance: 143.0
click at [1263, 209] on pre at bounding box center [1265, 346] width 365 height 337
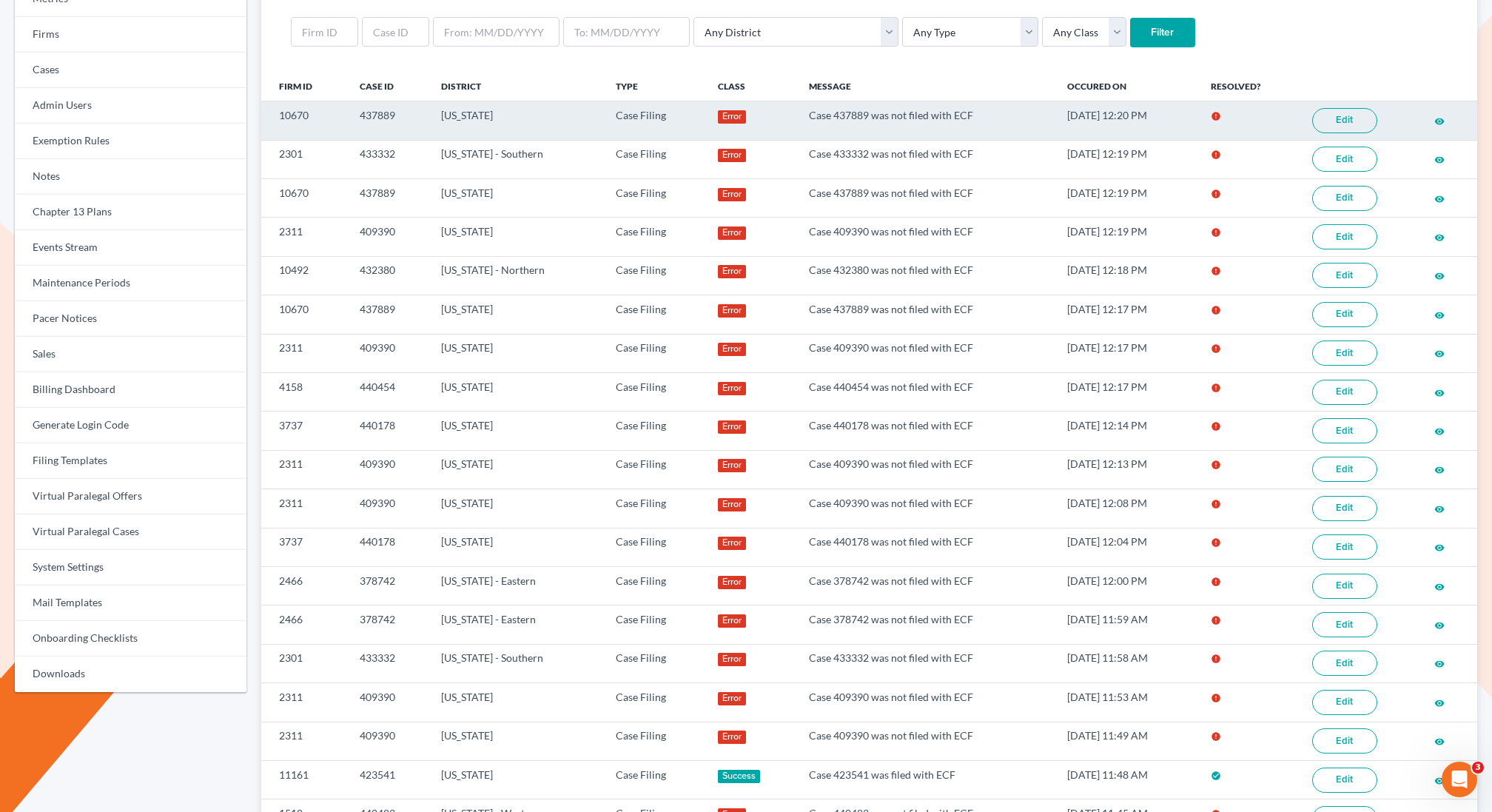
click at [1336, 113] on link "Edit" at bounding box center [1345, 121] width 65 height 25
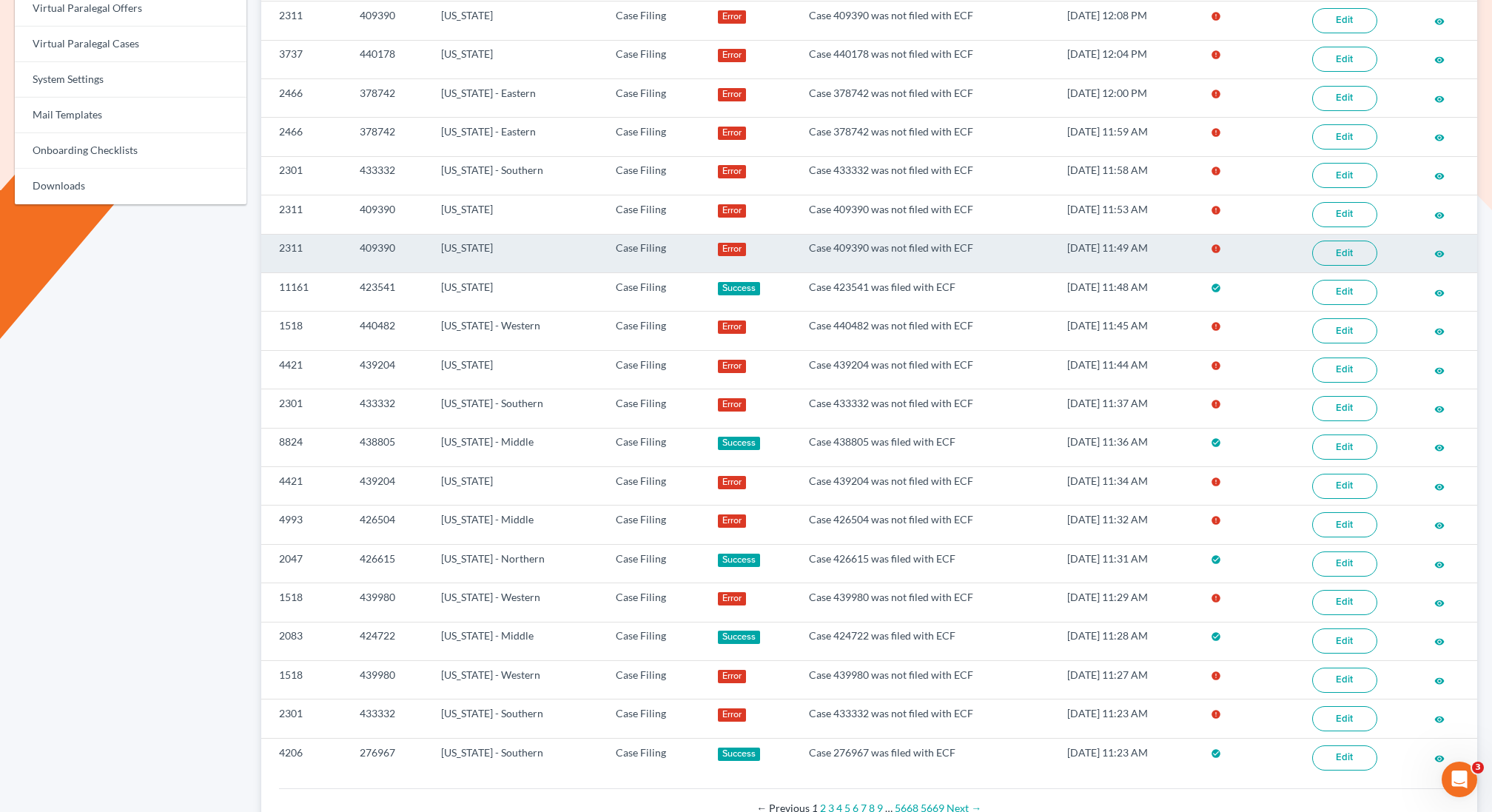
scroll to position [691, 0]
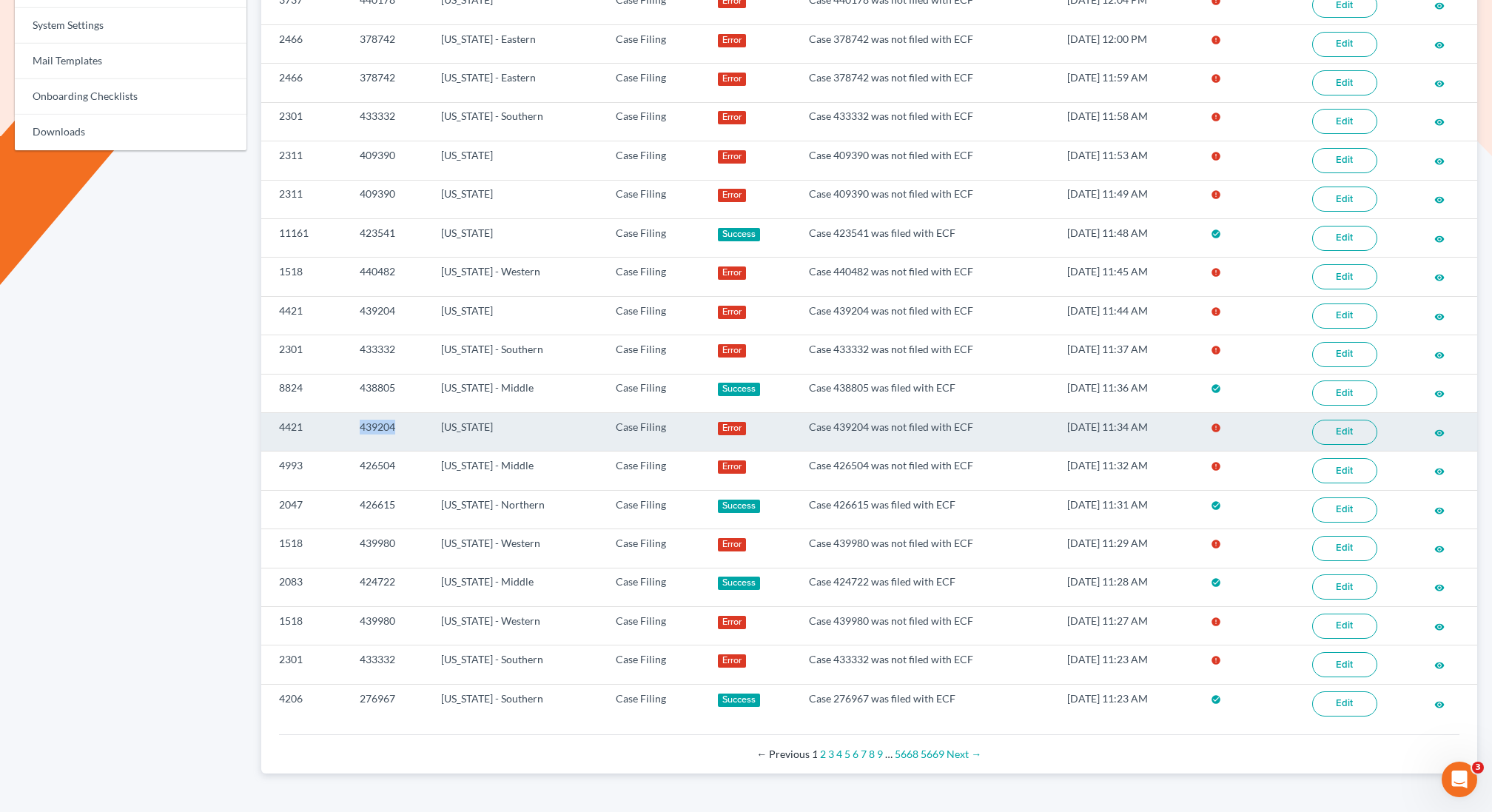
drag, startPoint x: 404, startPoint y: 403, endPoint x: 339, endPoint y: 409, distance: 65.3
click at [339, 413] on tr "4421 439204 Nebraska Case Filing Error Case 439204 was not filed with ECF 10/03…" at bounding box center [870, 432] width 1216 height 39
copy tr "439204"
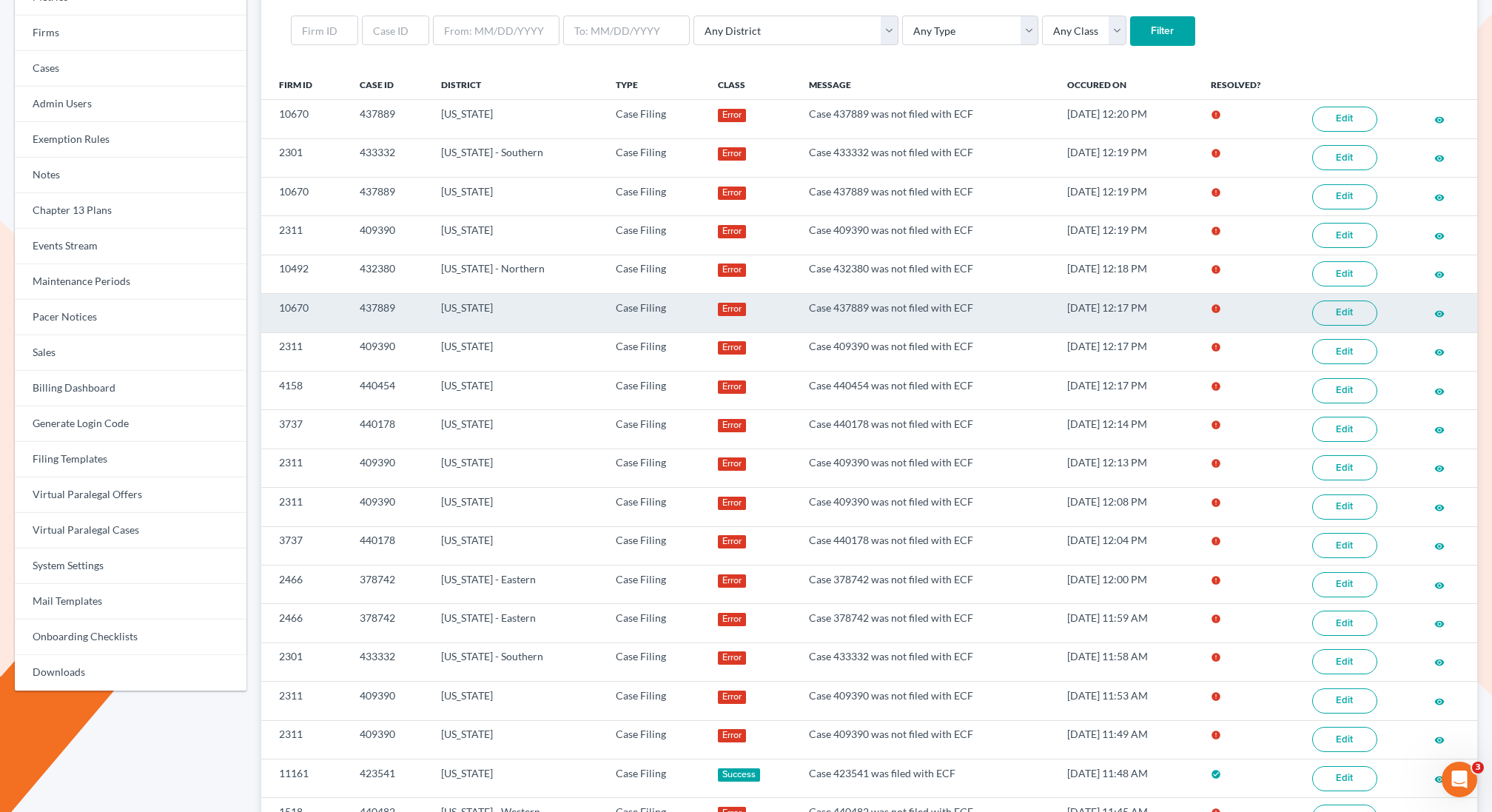
scroll to position [154, 0]
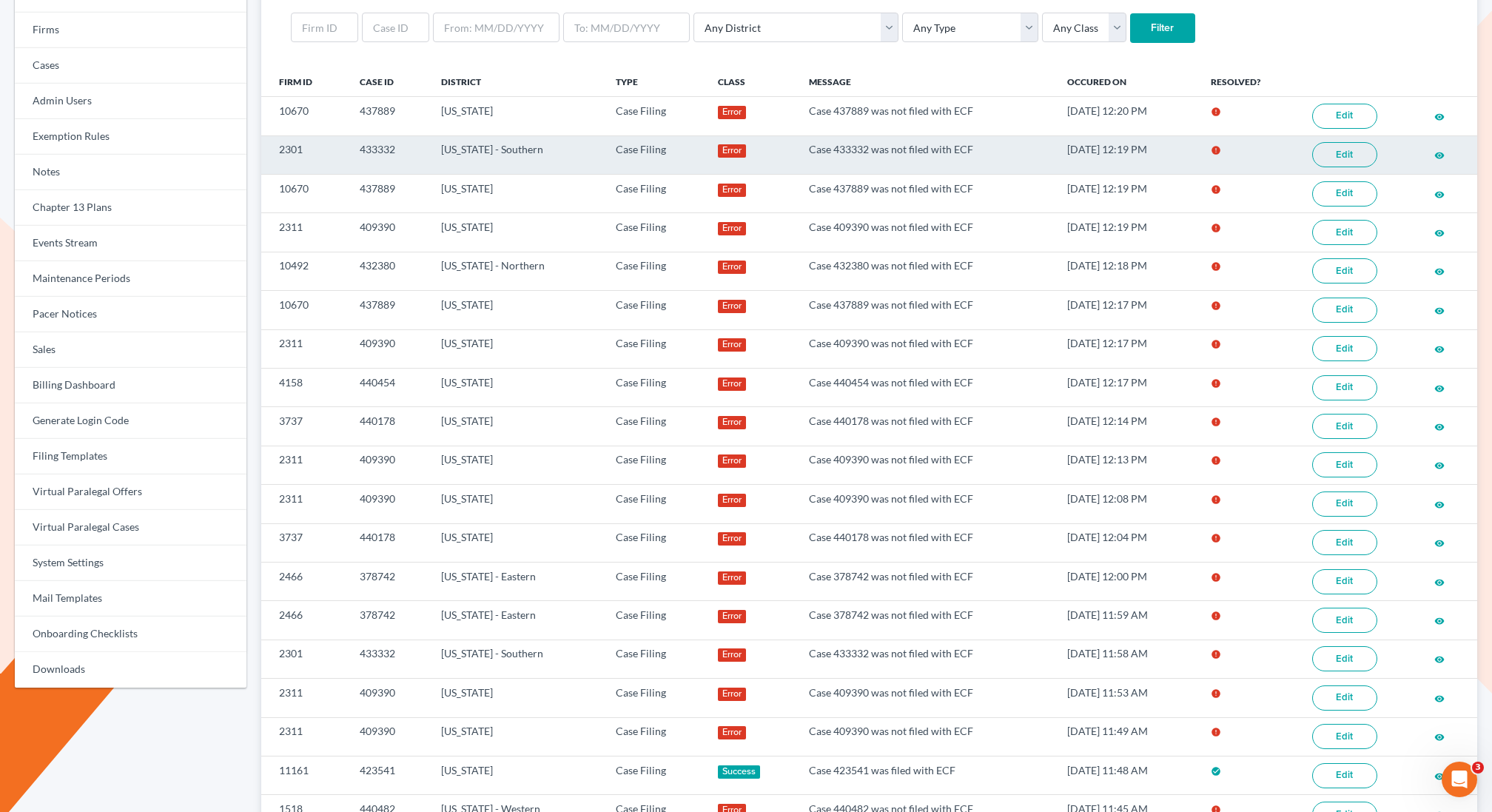
click at [1348, 152] on link "Edit" at bounding box center [1345, 154] width 65 height 25
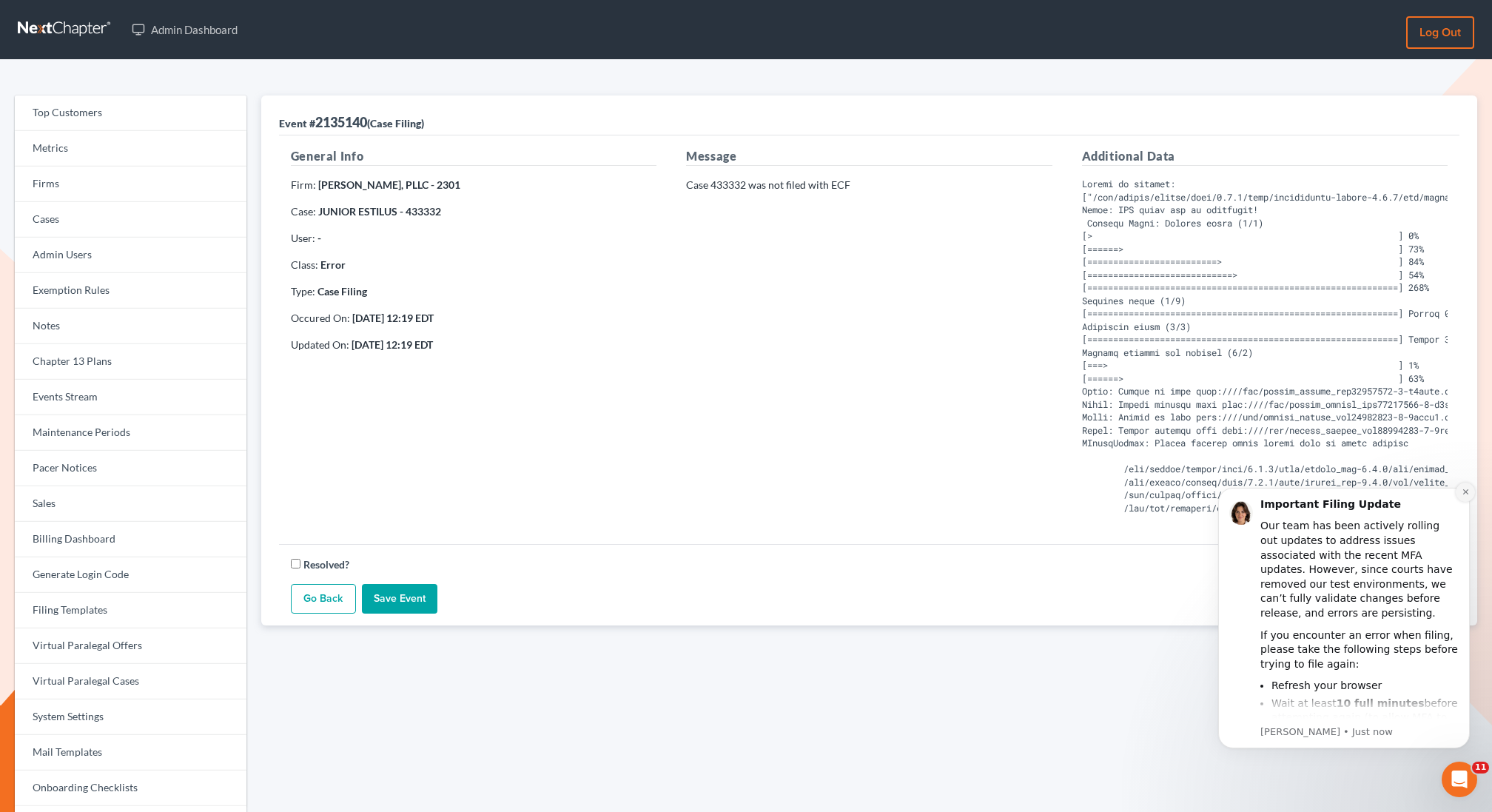
click at [1467, 490] on icon "Dismiss notification" at bounding box center [1465, 491] width 8 height 8
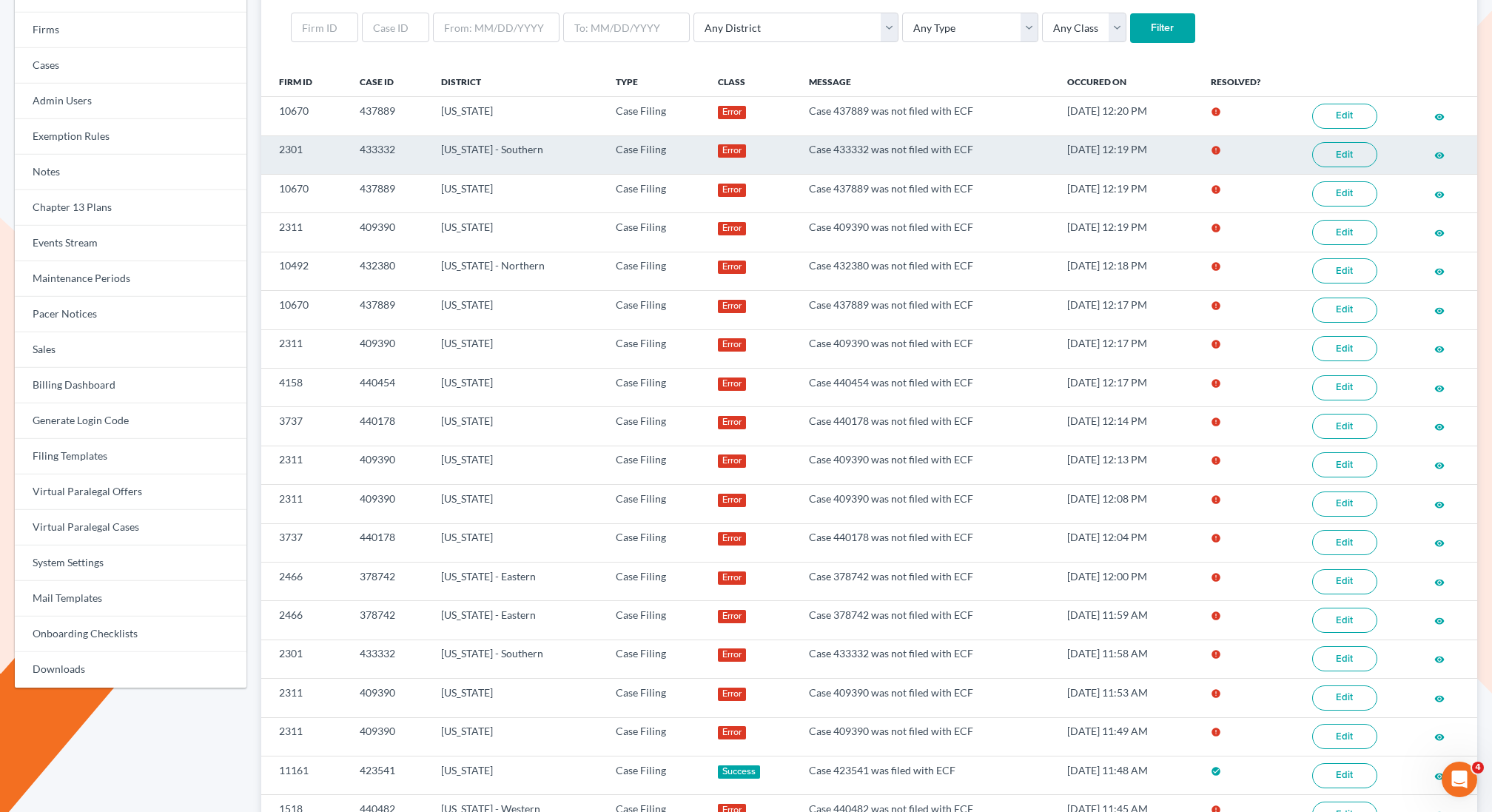
click at [1349, 158] on link "Edit" at bounding box center [1345, 154] width 65 height 25
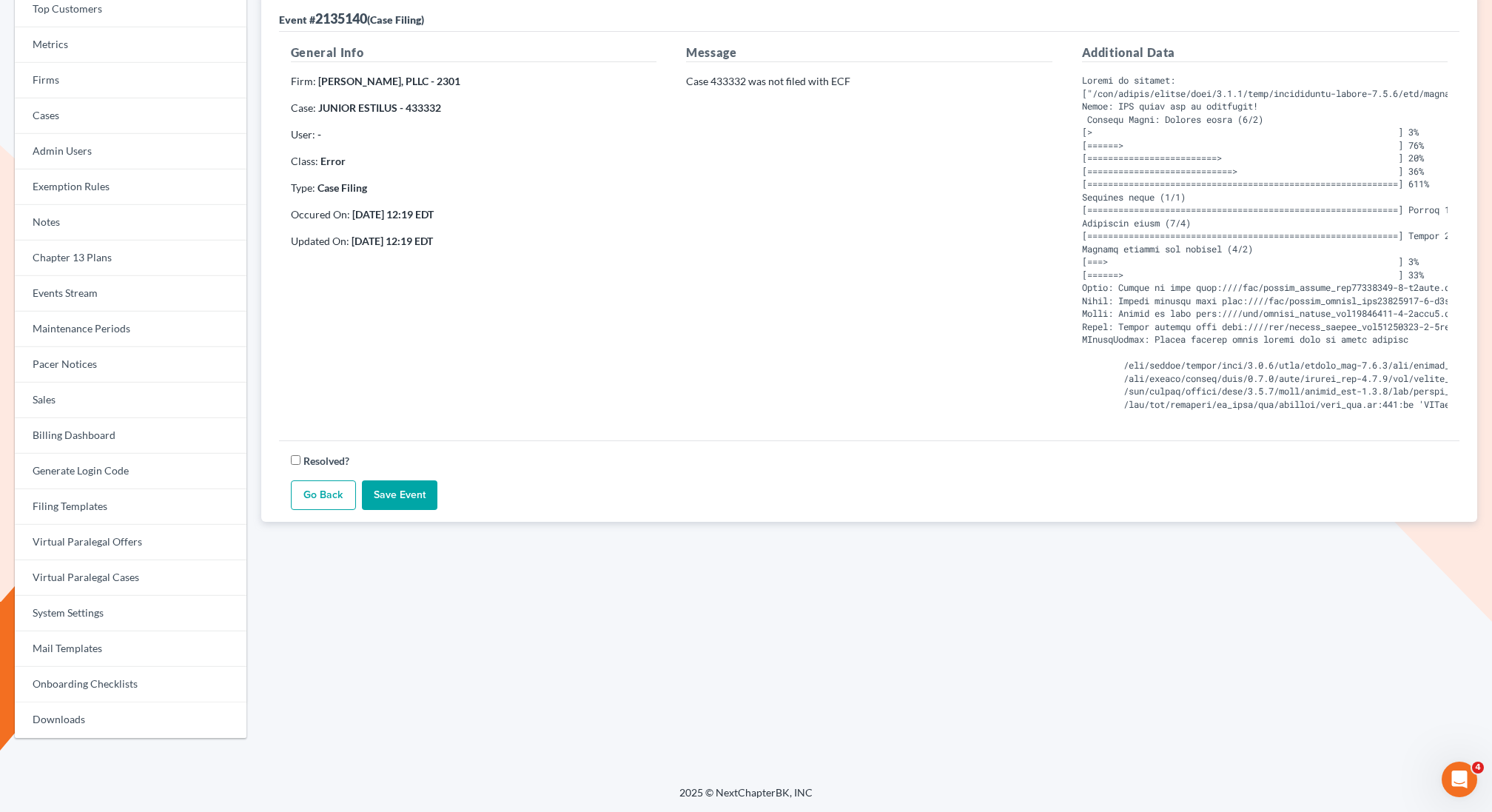
scroll to position [100, 0]
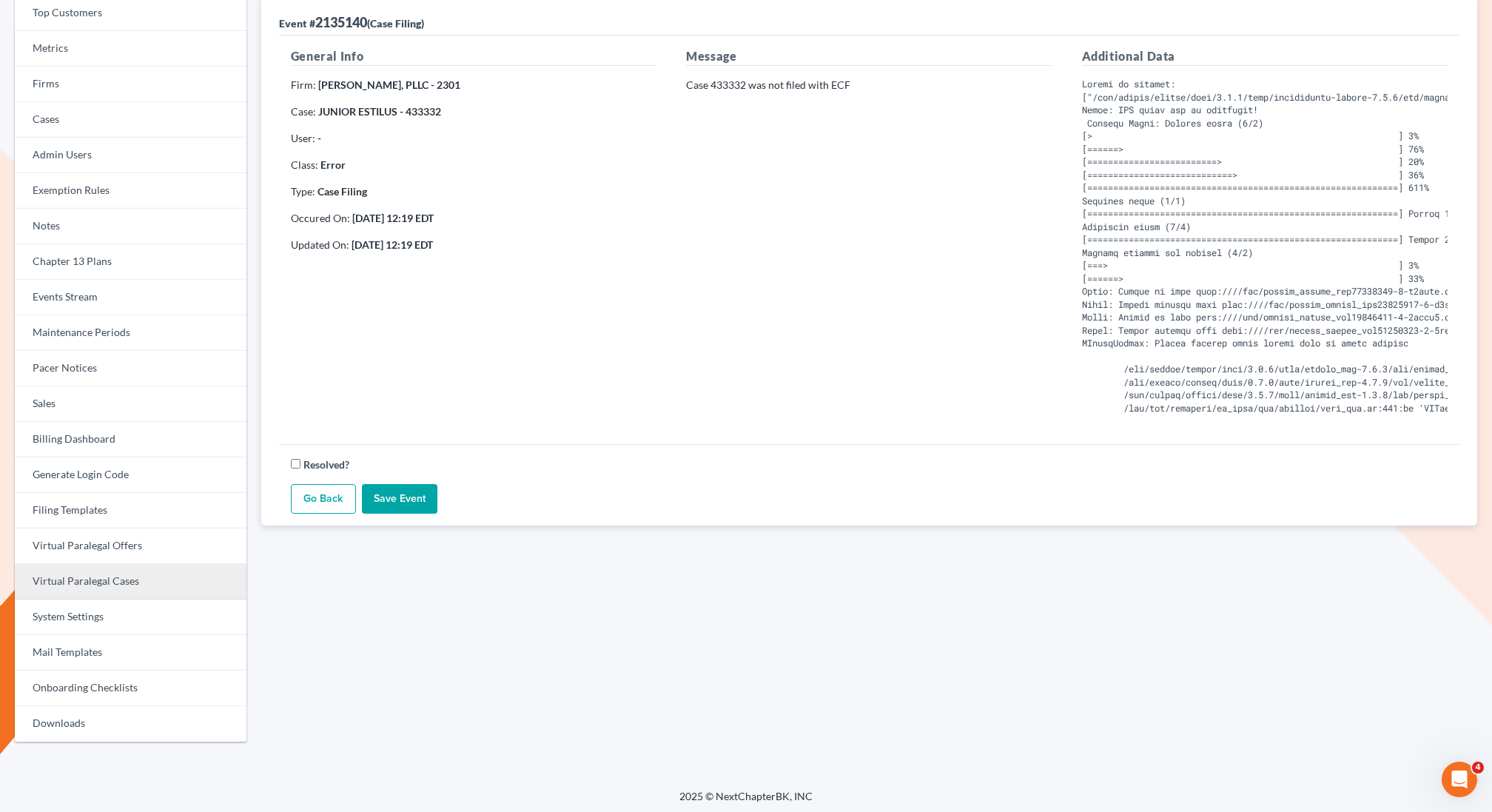
click at [119, 576] on link "Virtual Paralegal Cases" at bounding box center [131, 582] width 232 height 36
click at [77, 293] on link "Events Stream" at bounding box center [131, 297] width 232 height 36
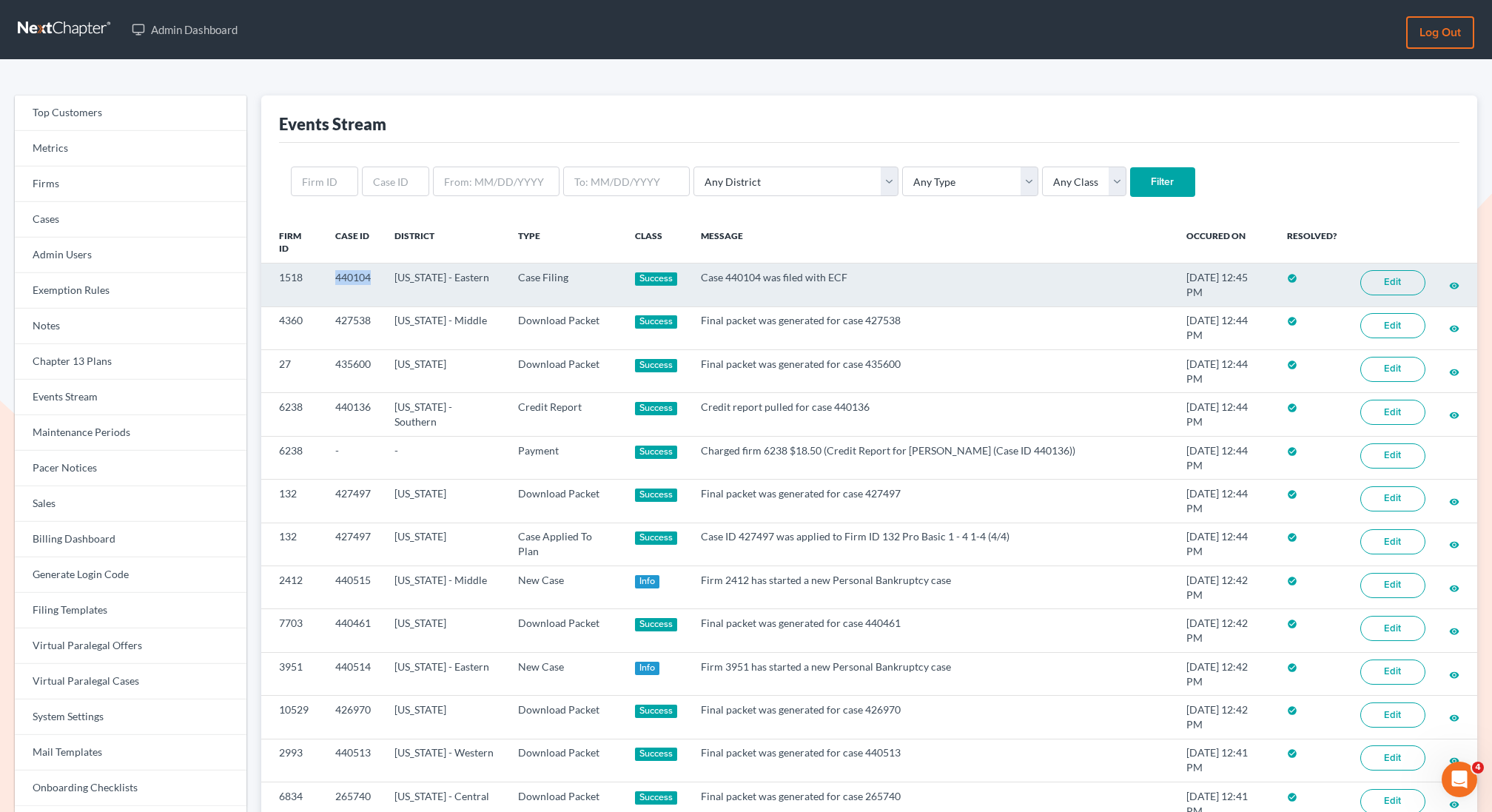
drag, startPoint x: 373, startPoint y: 276, endPoint x: 335, endPoint y: 281, distance: 38.3
click at [335, 281] on td "440104" at bounding box center [353, 285] width 59 height 43
copy td "440104"
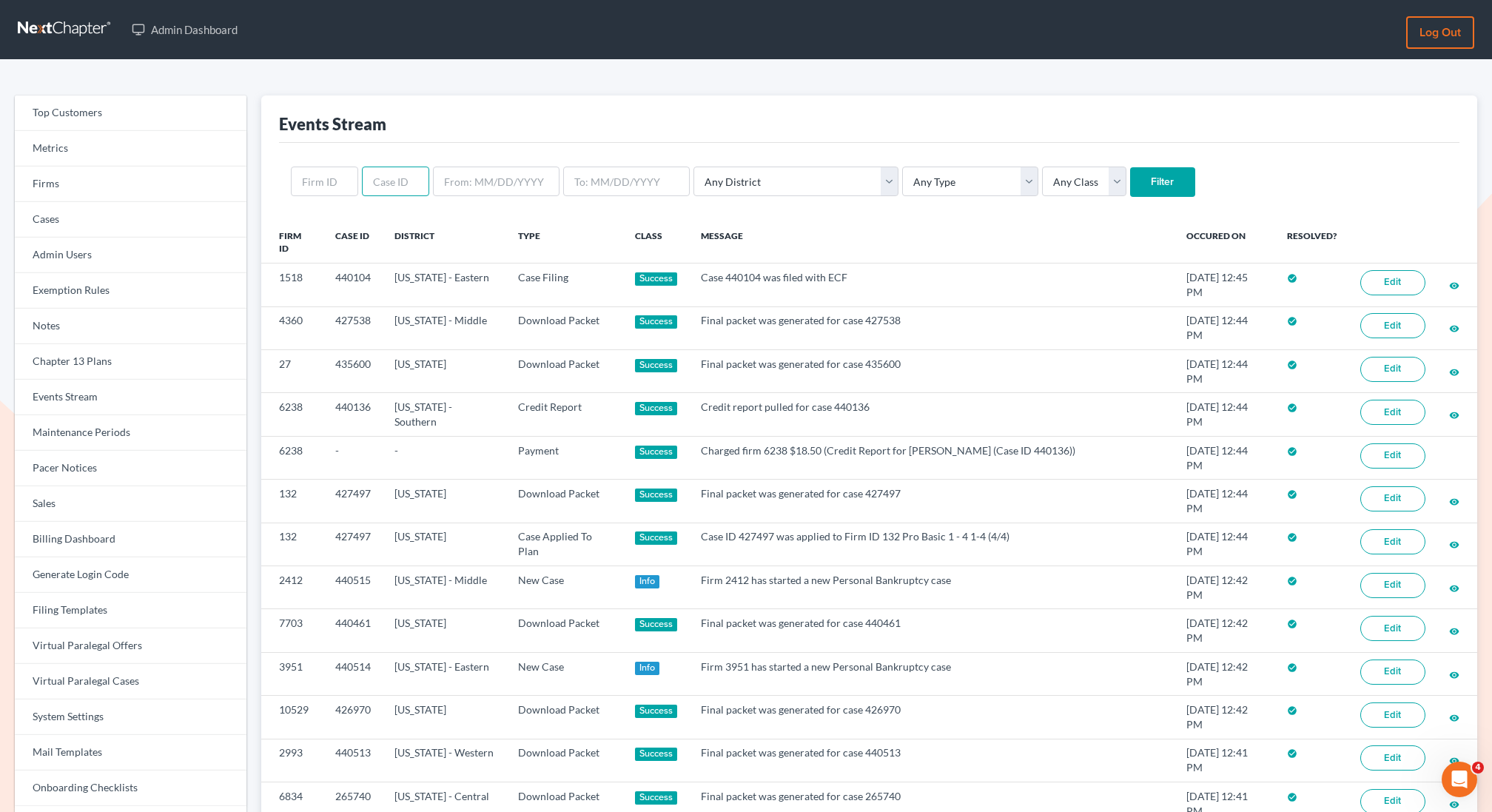
click at [410, 180] on input "text" at bounding box center [395, 181] width 67 height 30
paste input "440104"
type input "440104"
click at [1130, 168] on input "Filter" at bounding box center [1163, 182] width 65 height 30
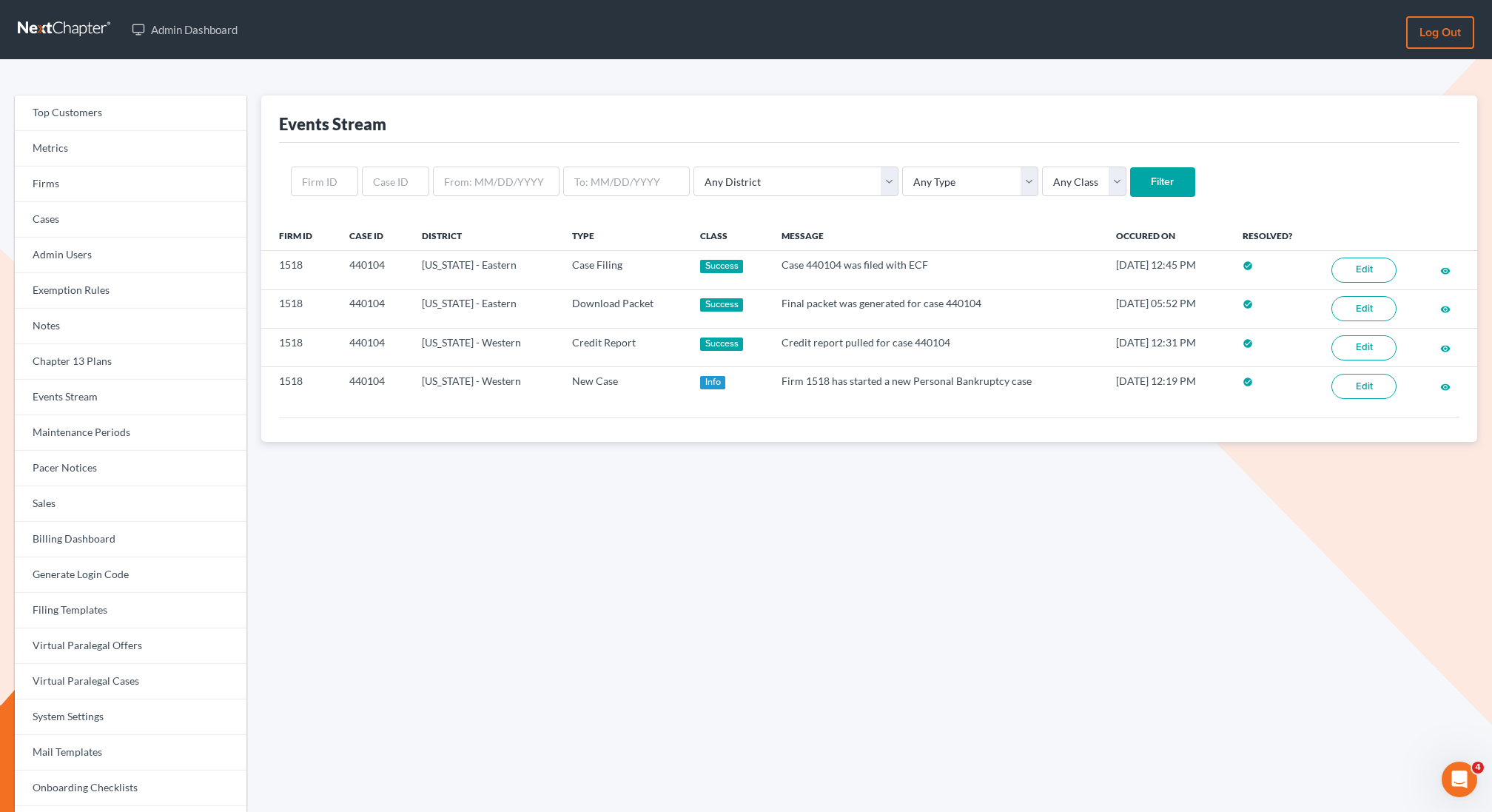
click at [852, 208] on div "Any District [US_STATE] - [GEOGRAPHIC_DATA] [US_STATE] - [GEOGRAPHIC_DATA] [US_…" at bounding box center [869, 181] width 1180 height 78
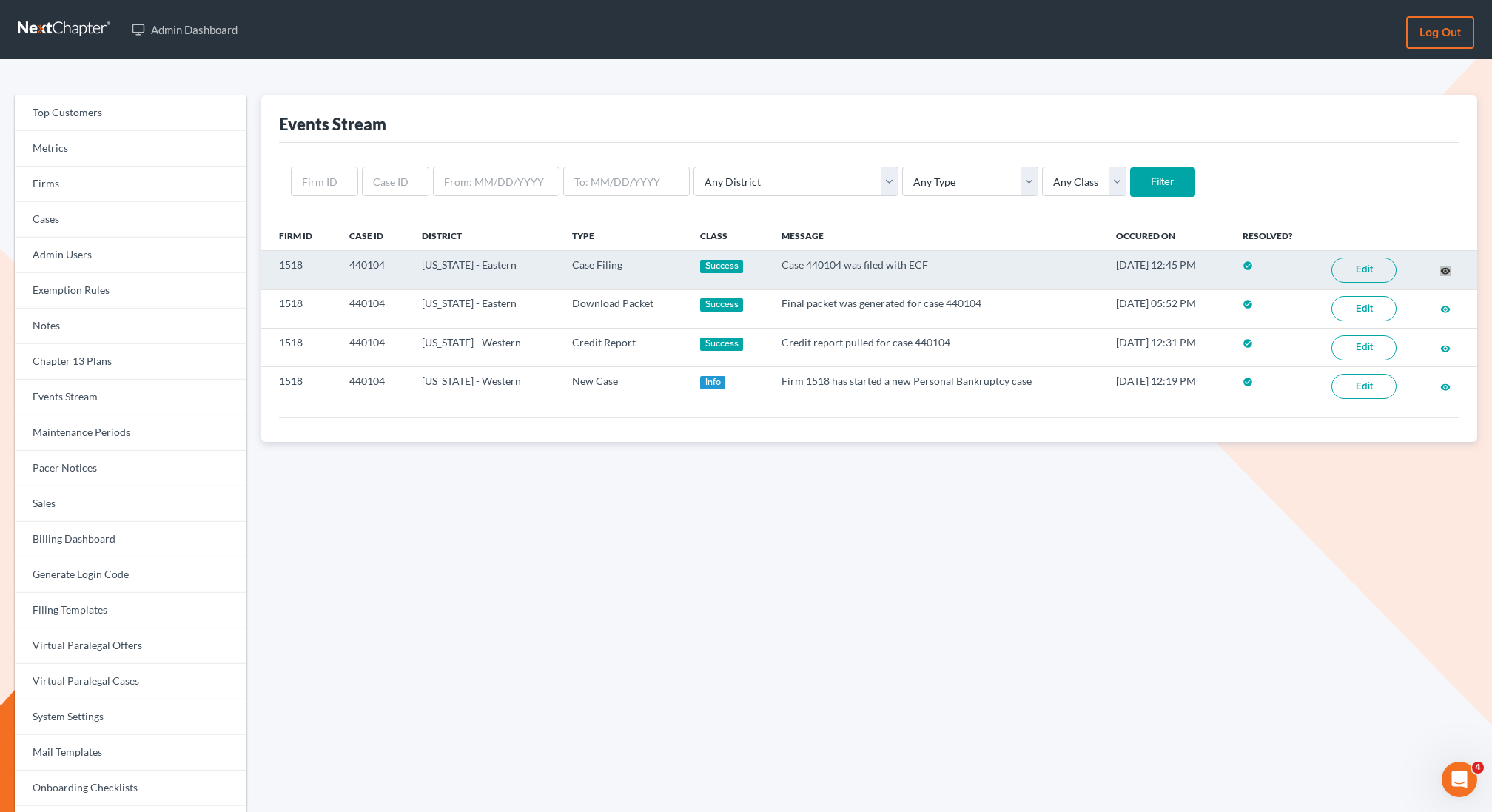
click at [0, 0] on div "Admin Dashboard Log out Top Customers Metrics Firms Cases Admin Users Exemption…" at bounding box center [746, 458] width 1492 height 916
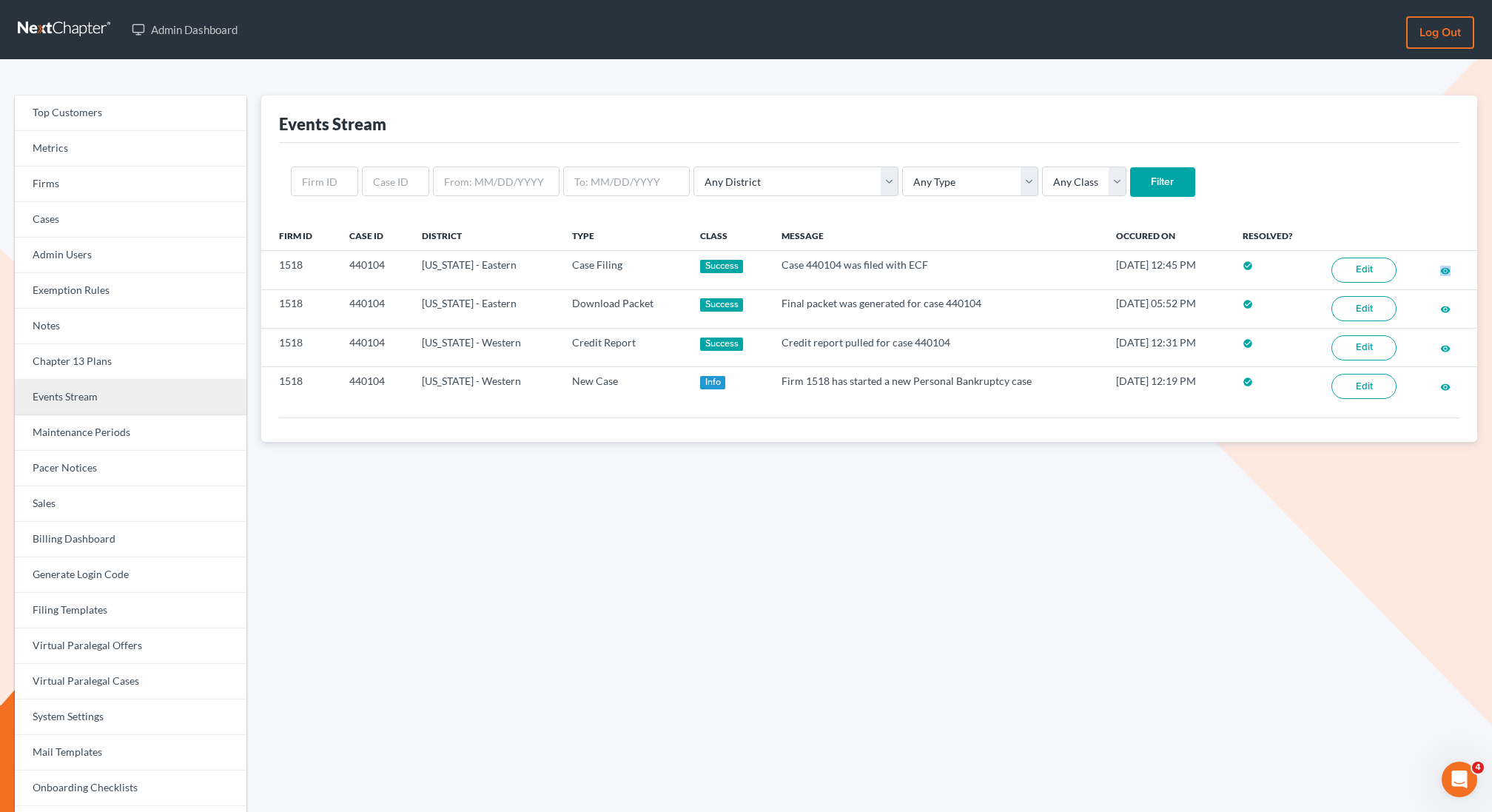
click at [67, 398] on link "Events Stream" at bounding box center [131, 397] width 232 height 36
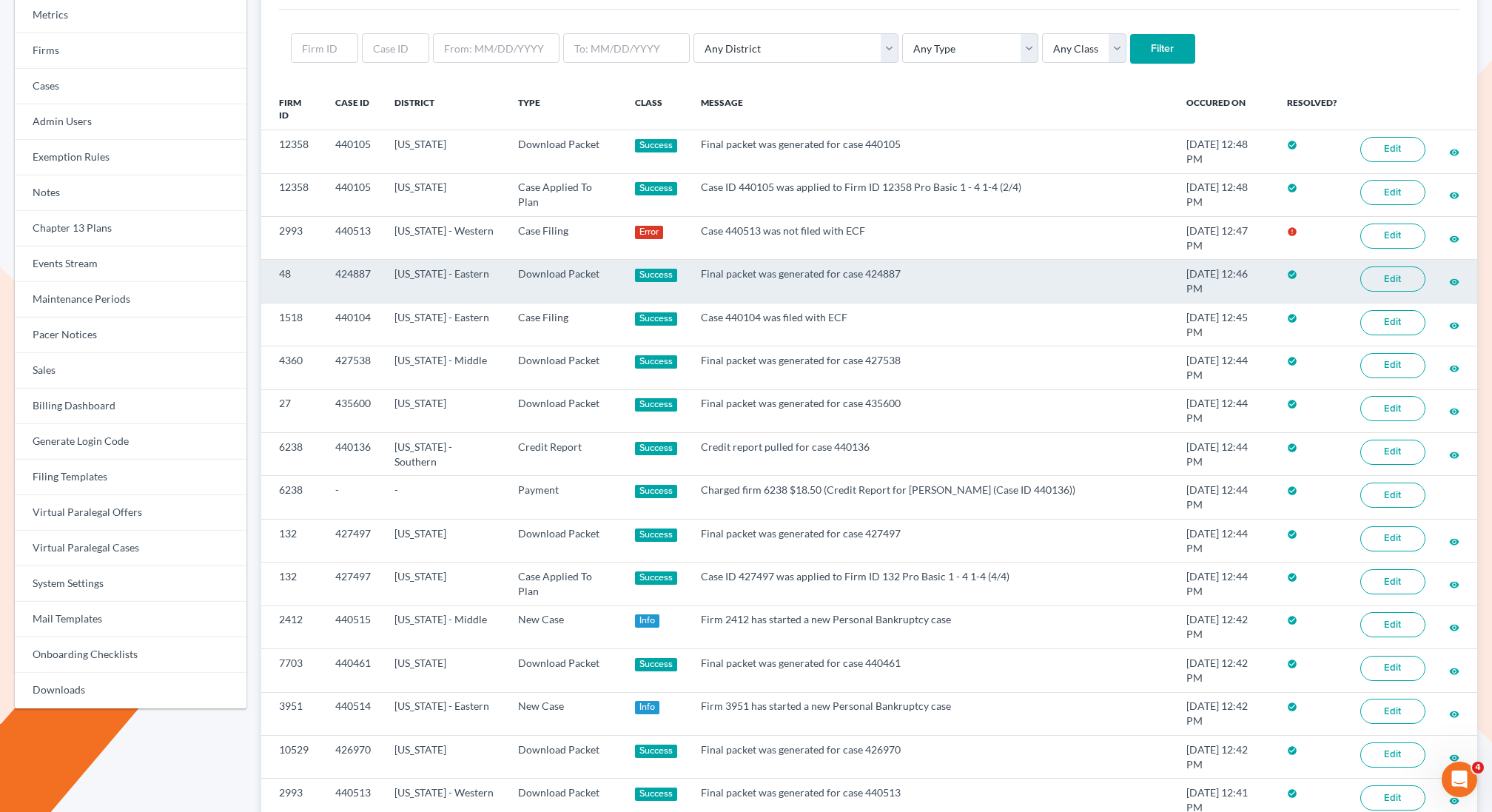
scroll to position [143, 0]
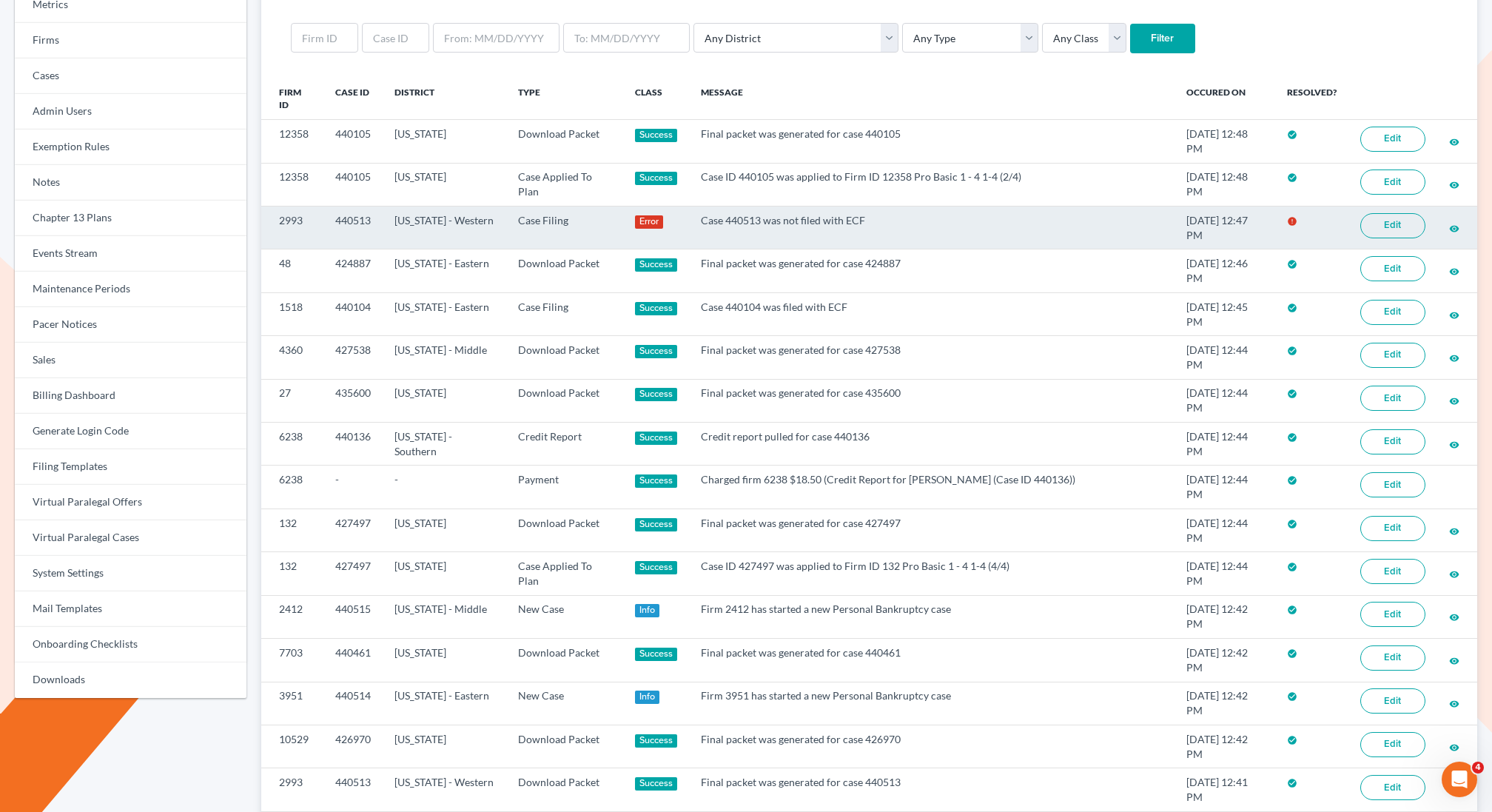
click at [1410, 216] on link "Edit" at bounding box center [1393, 225] width 65 height 25
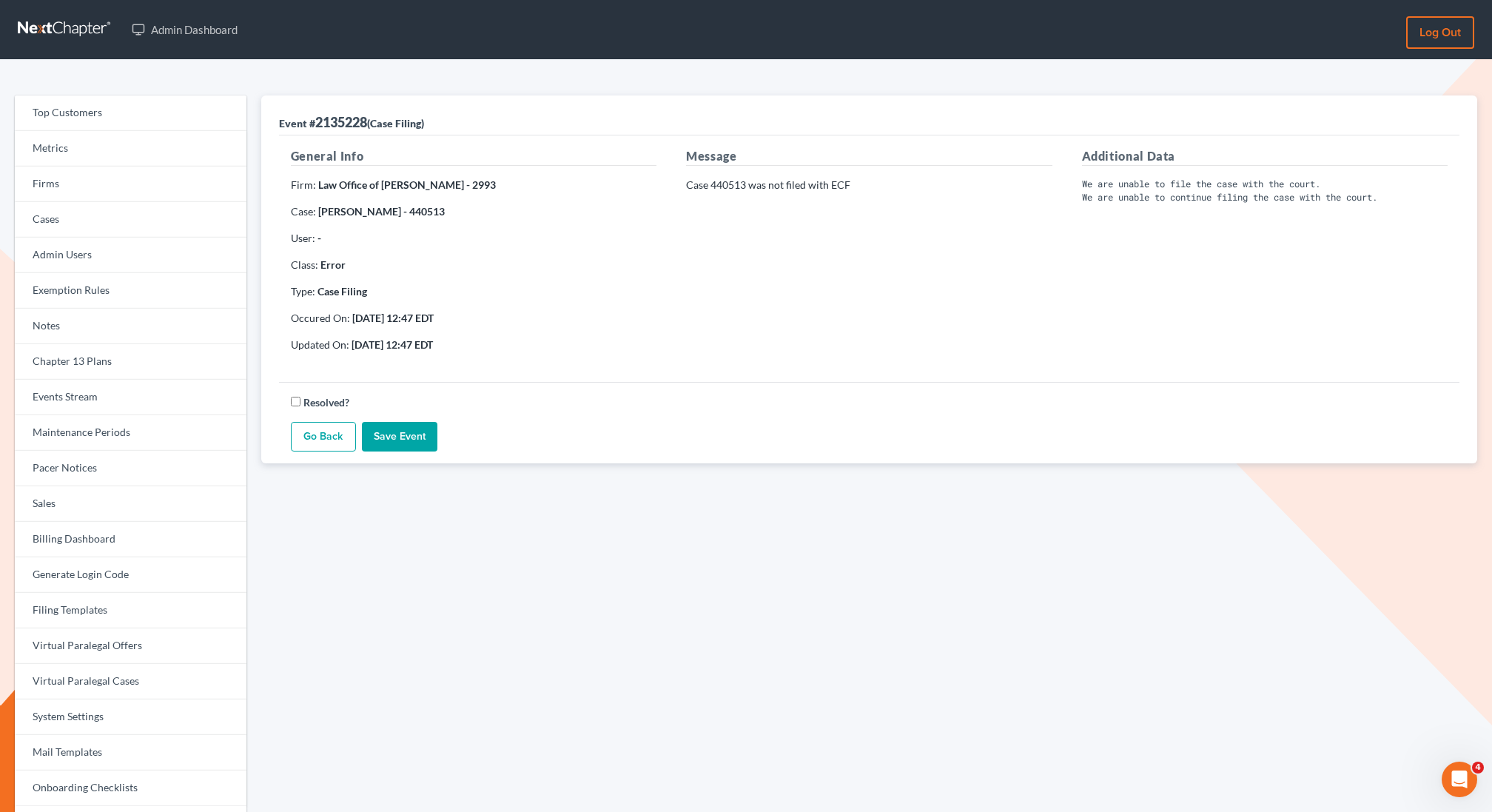
copy strong "440513"
drag, startPoint x: 440, startPoint y: 212, endPoint x: 405, endPoint y: 213, distance: 35.0
click at [405, 213] on strong "[PERSON_NAME] - 440513" at bounding box center [381, 211] width 127 height 13
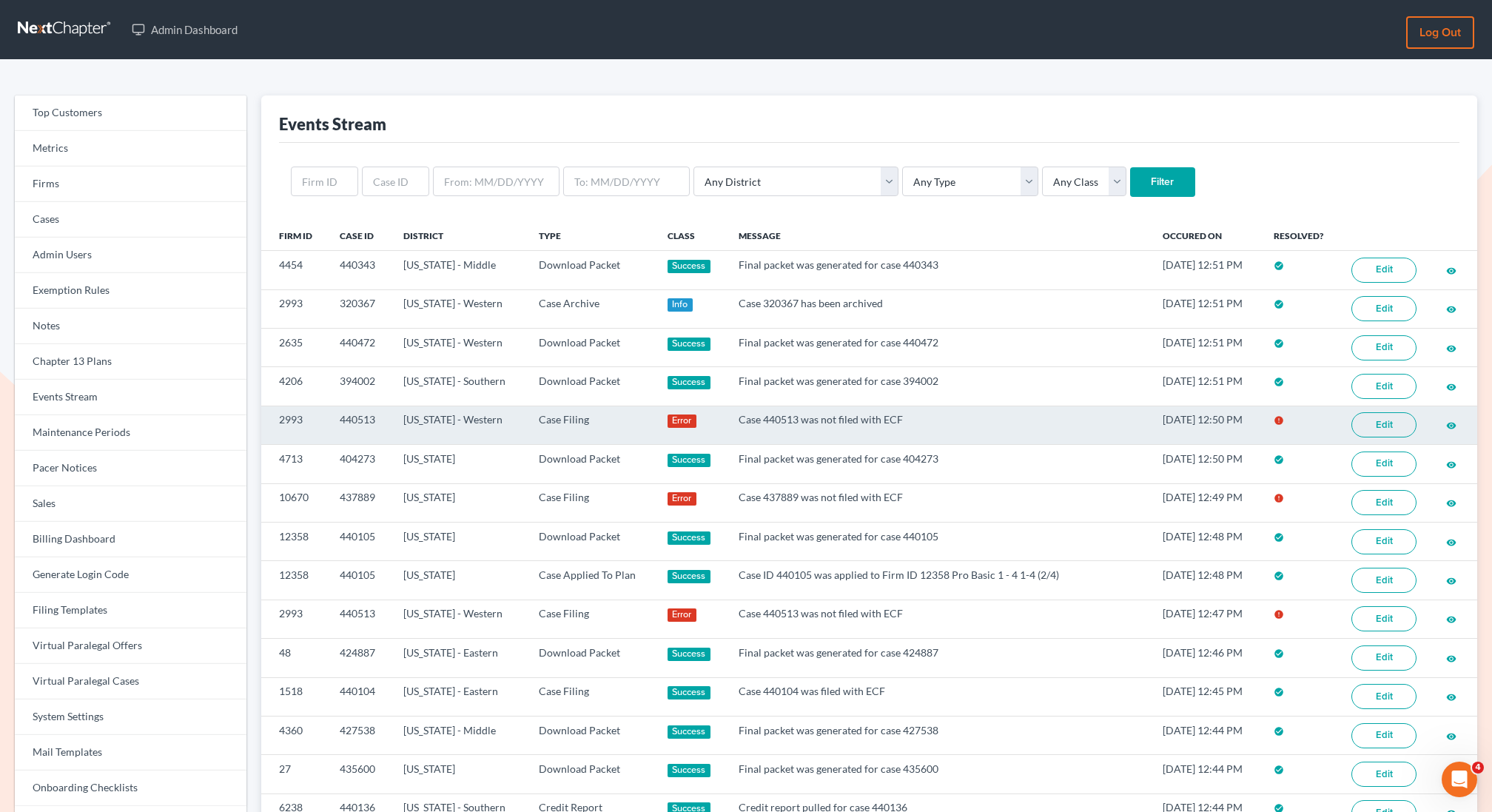
click at [1375, 417] on link "Edit" at bounding box center [1384, 425] width 65 height 25
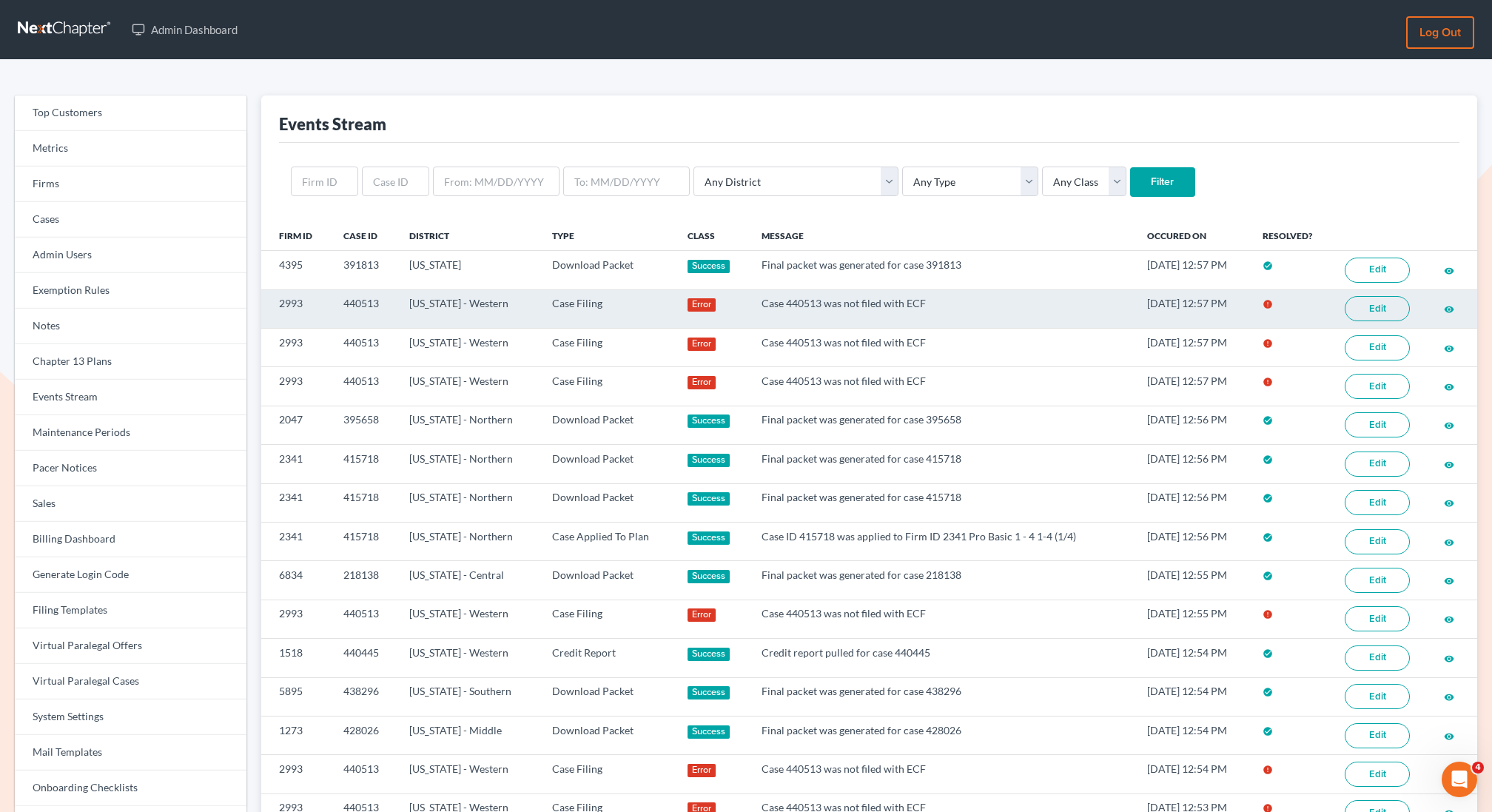
click at [1369, 302] on link "Edit" at bounding box center [1378, 309] width 65 height 25
click at [1384, 309] on link "Edit" at bounding box center [1378, 309] width 65 height 25
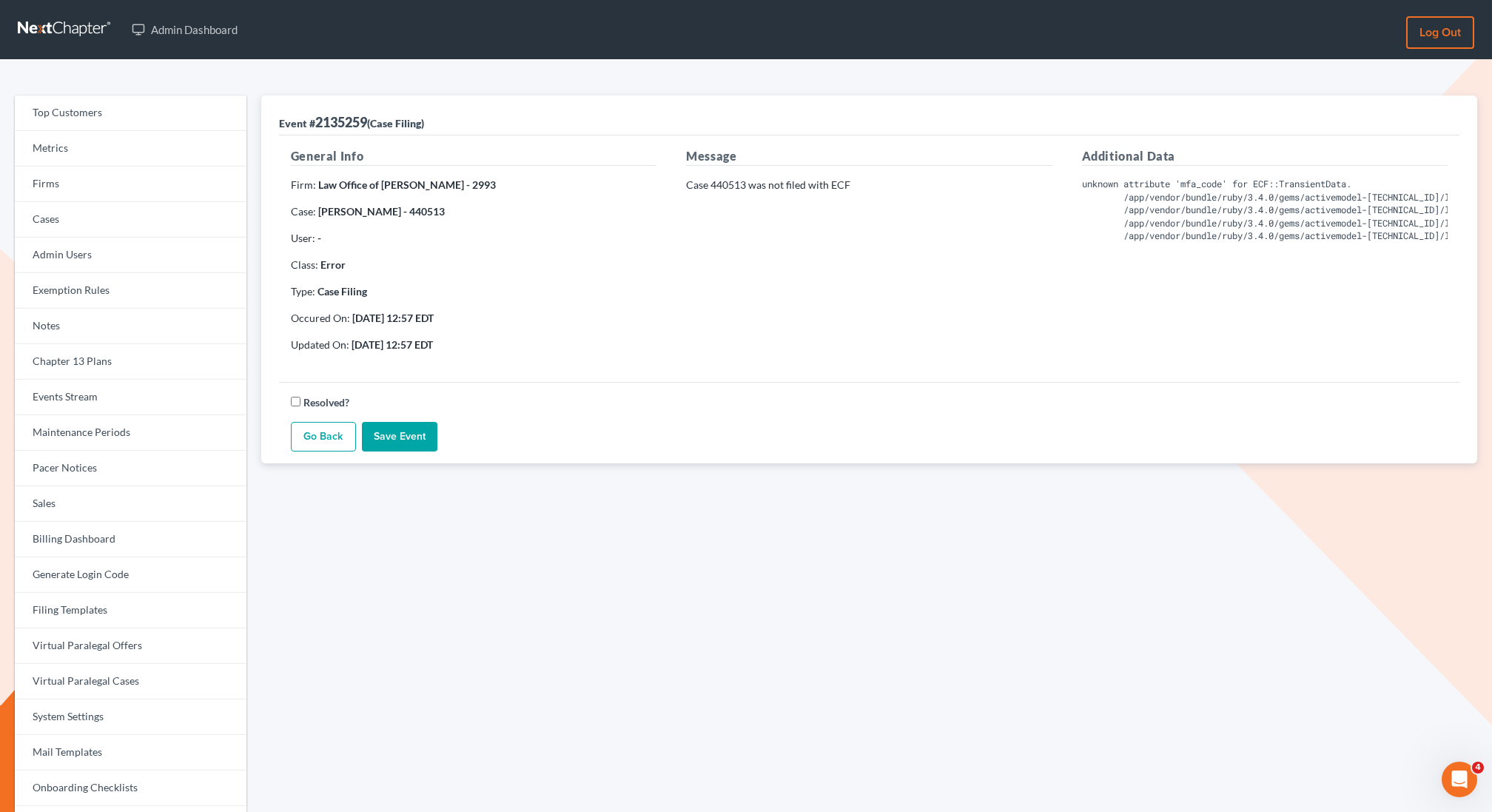
drag, startPoint x: 444, startPoint y: 210, endPoint x: 404, endPoint y: 215, distance: 40.3
click at [404, 215] on p "Case: [PERSON_NAME] - 440513" at bounding box center [474, 212] width 365 height 15
copy strong "440513"
click at [62, 400] on link "Events Stream" at bounding box center [131, 397] width 232 height 36
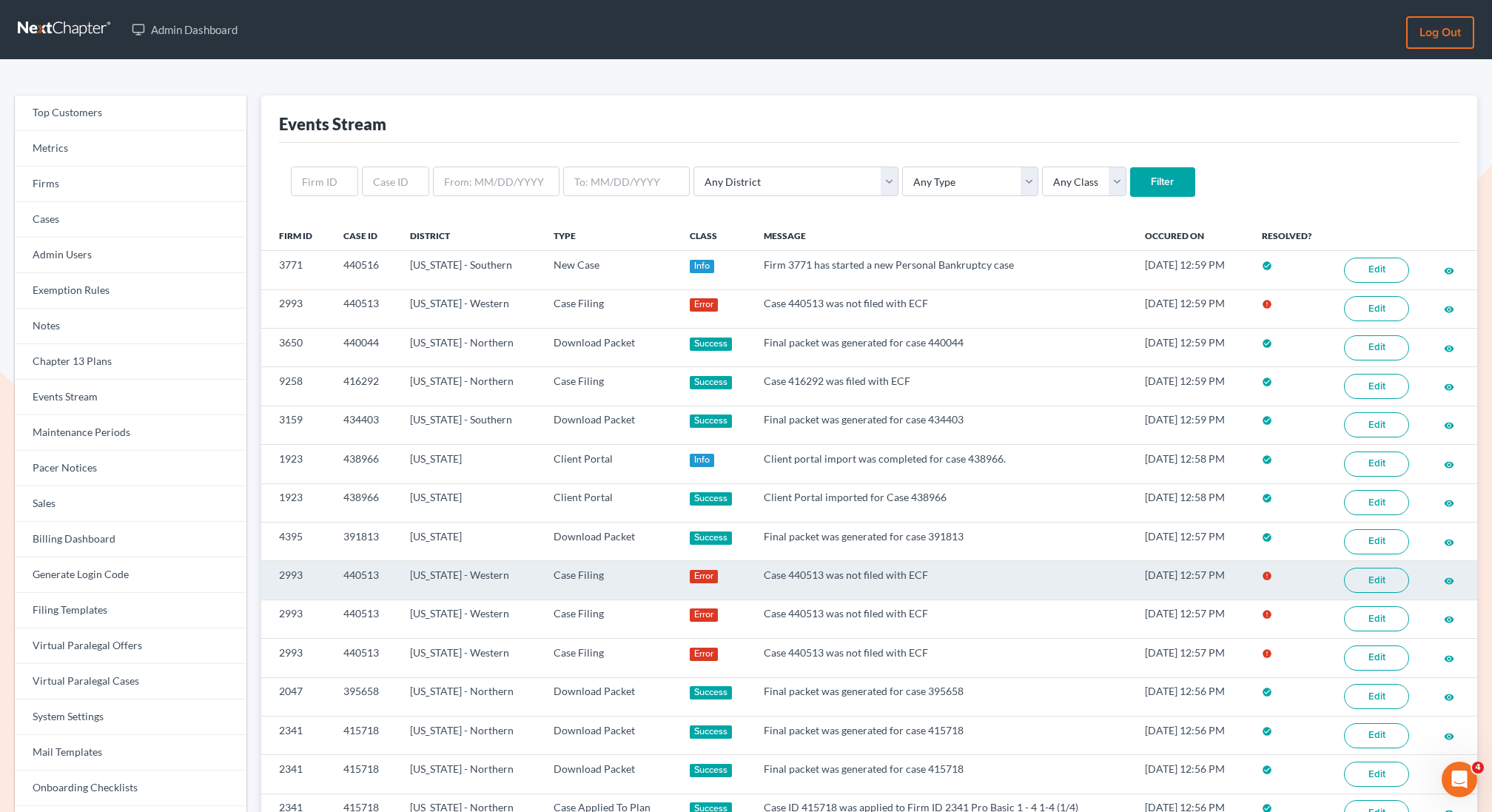
click at [1367, 571] on link "Edit" at bounding box center [1377, 580] width 65 height 25
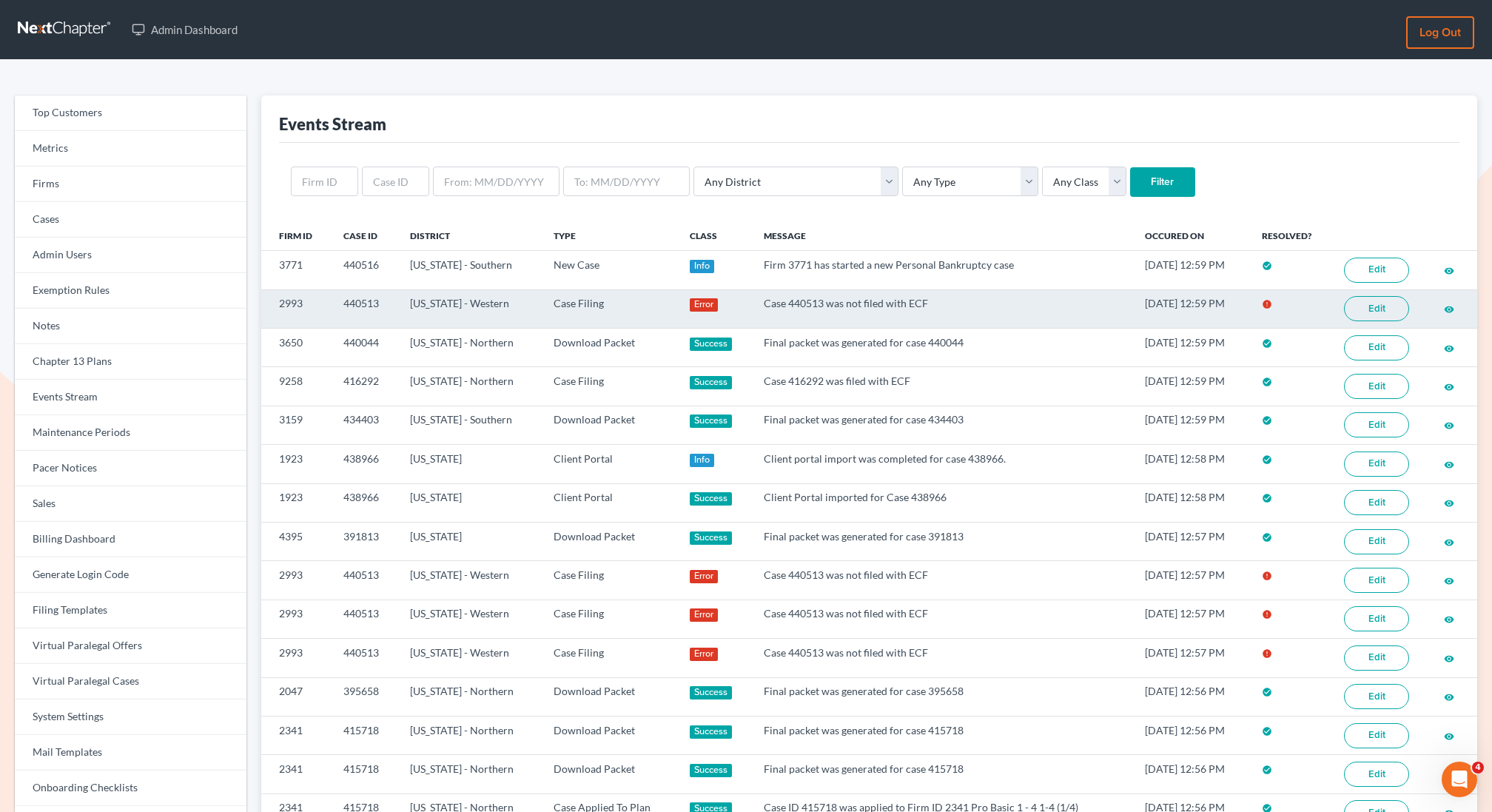
click at [947, 312] on td "Case 440513 was not filed with ECF" at bounding box center [942, 309] width 381 height 39
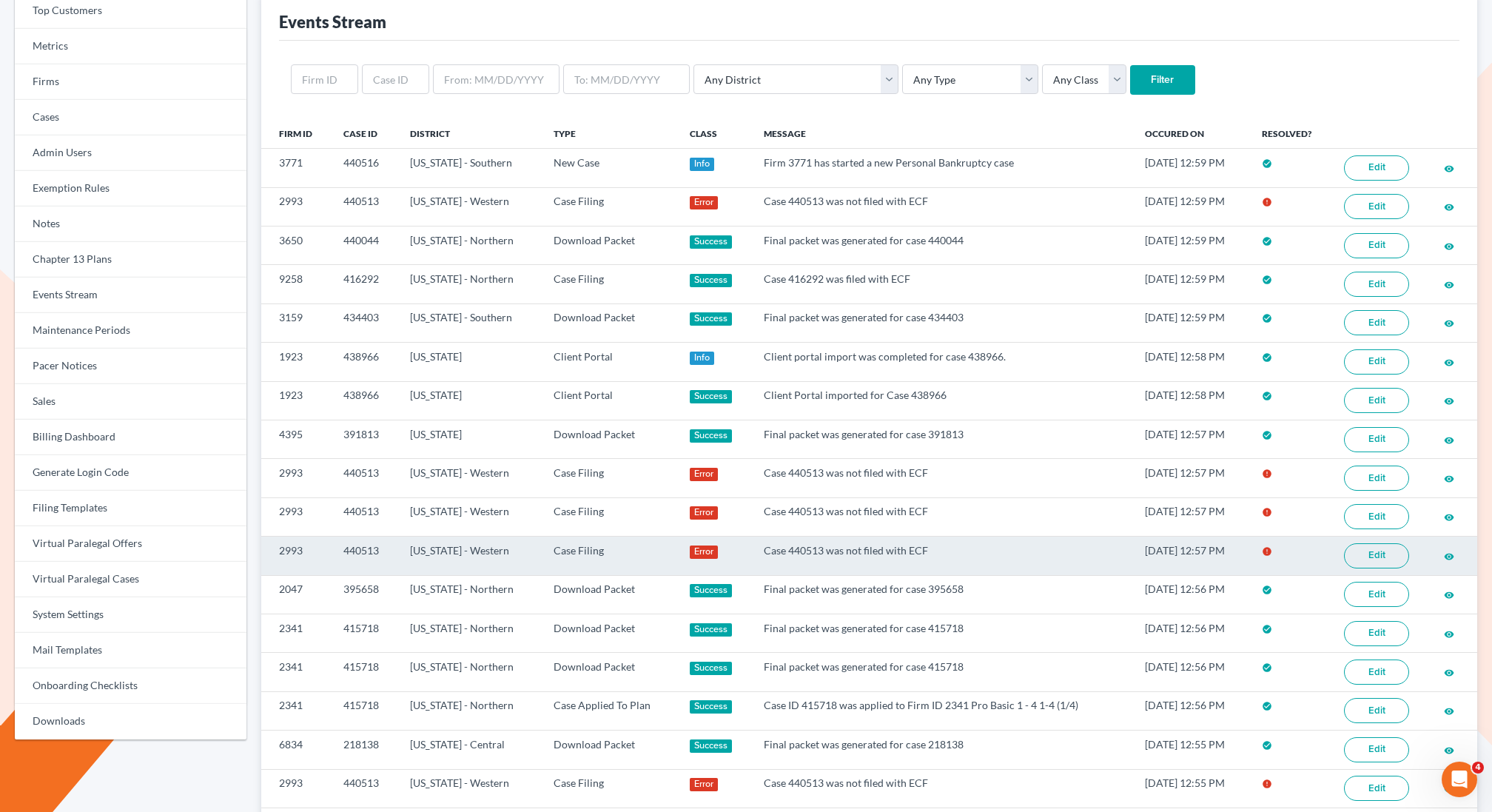
scroll to position [96, 0]
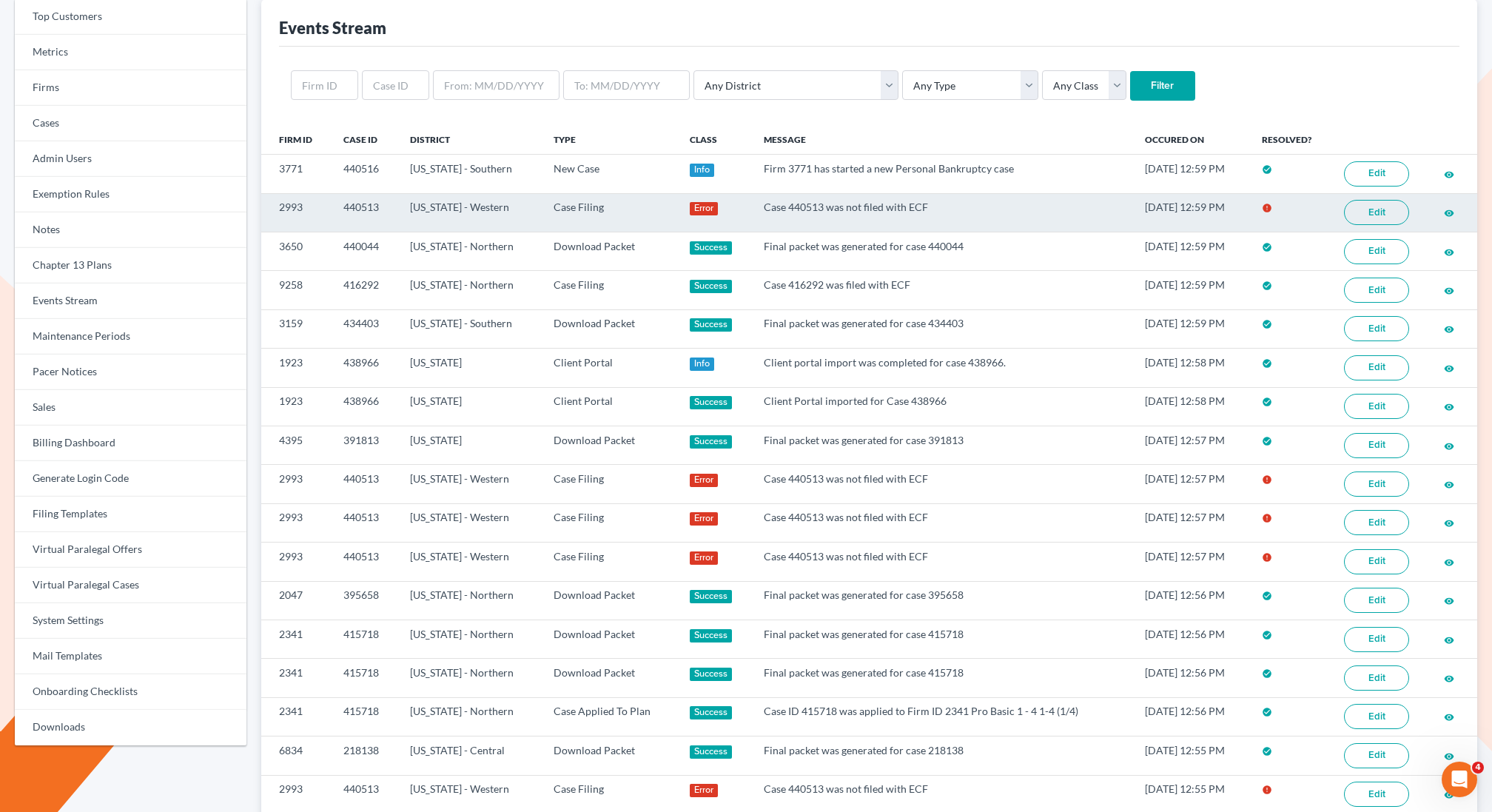
click at [1386, 213] on link "Edit" at bounding box center [1377, 212] width 65 height 25
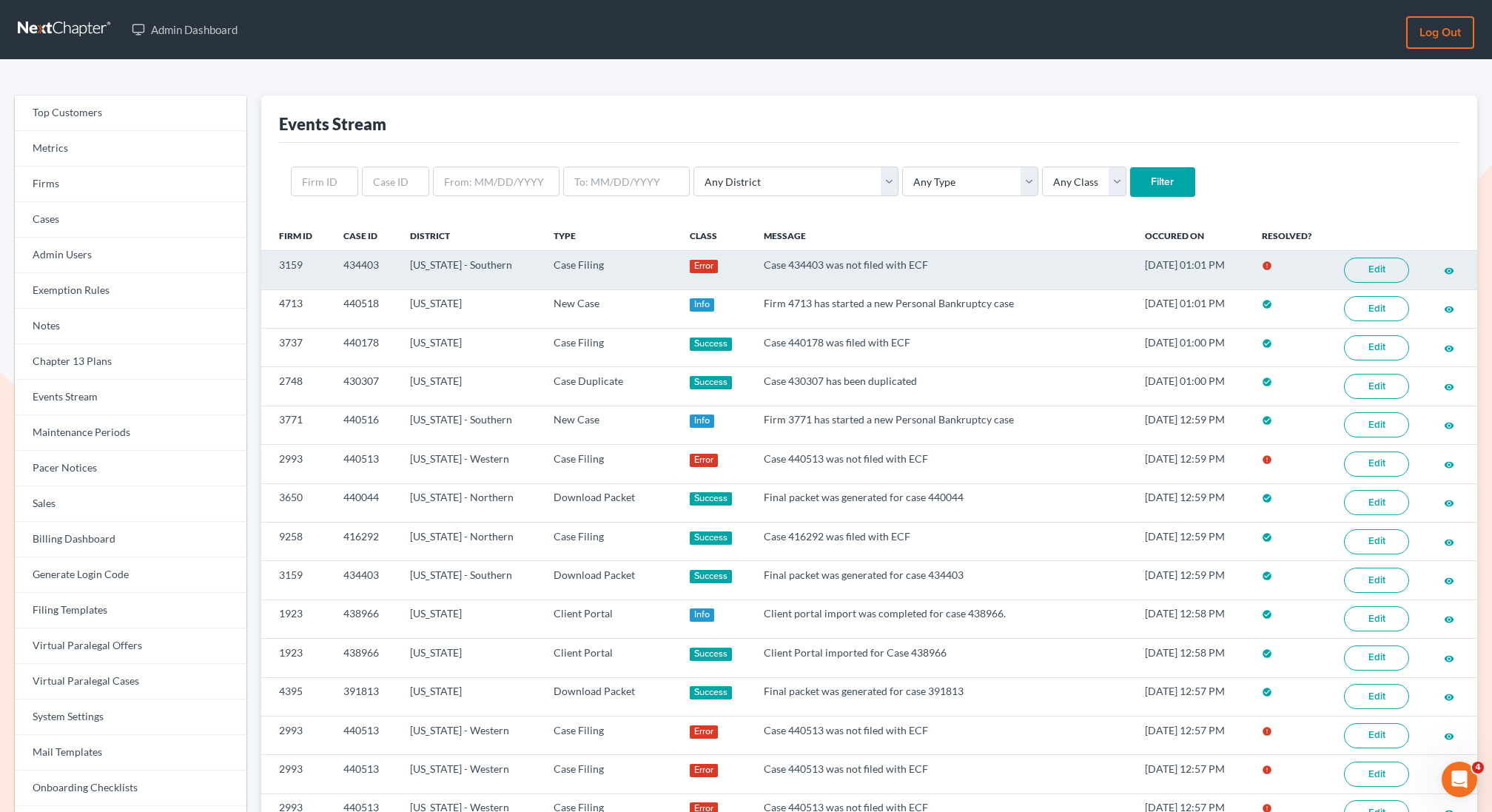
click at [1375, 272] on link "Edit" at bounding box center [1377, 270] width 65 height 25
click at [1374, 265] on link "Edit" at bounding box center [1377, 270] width 65 height 25
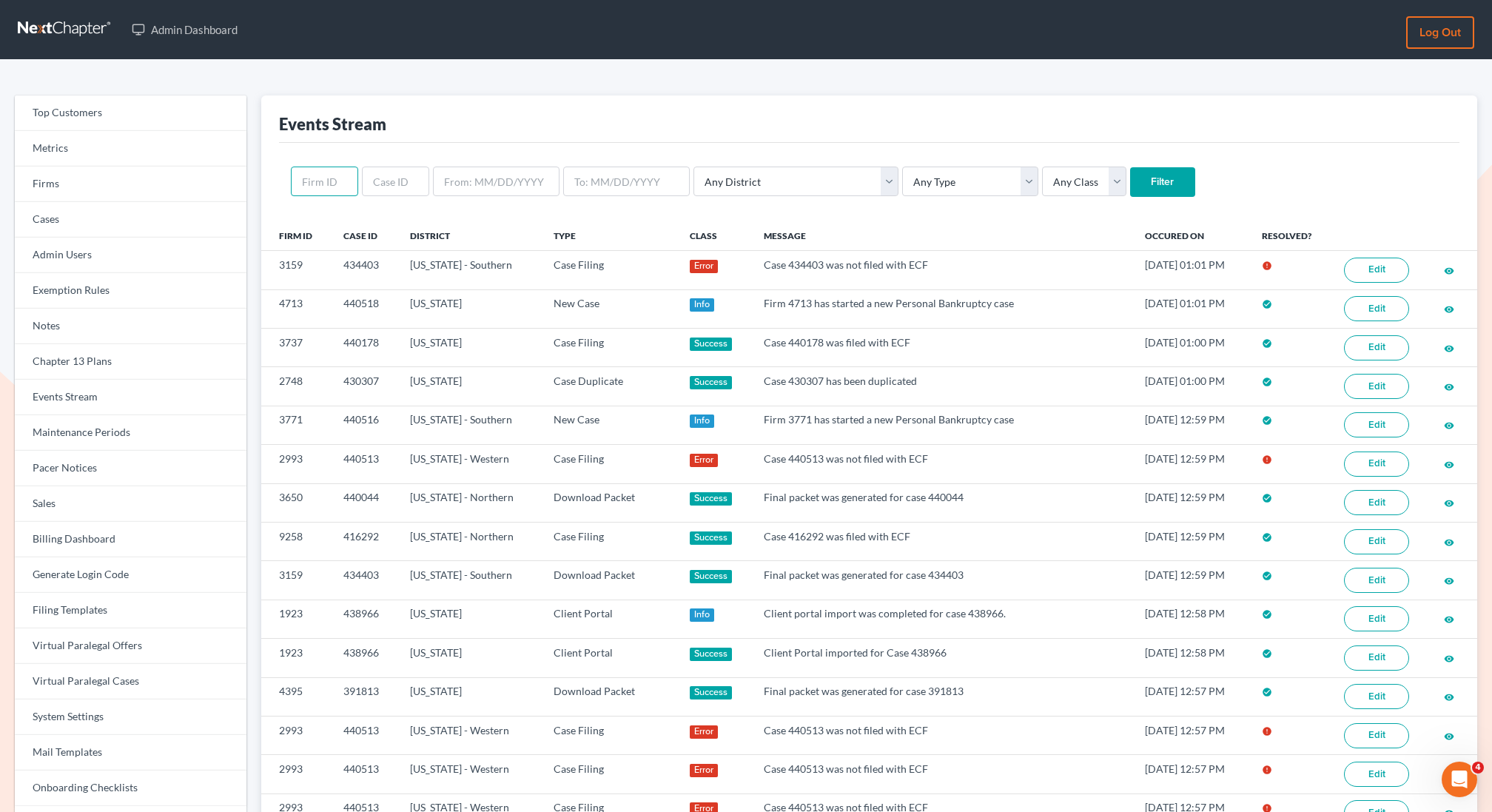
click at [328, 180] on input "text" at bounding box center [324, 181] width 67 height 30
click at [312, 191] on input "text" at bounding box center [324, 181] width 67 height 30
type input "2301"
click at [1130, 168] on input "Filter" at bounding box center [1163, 182] width 65 height 30
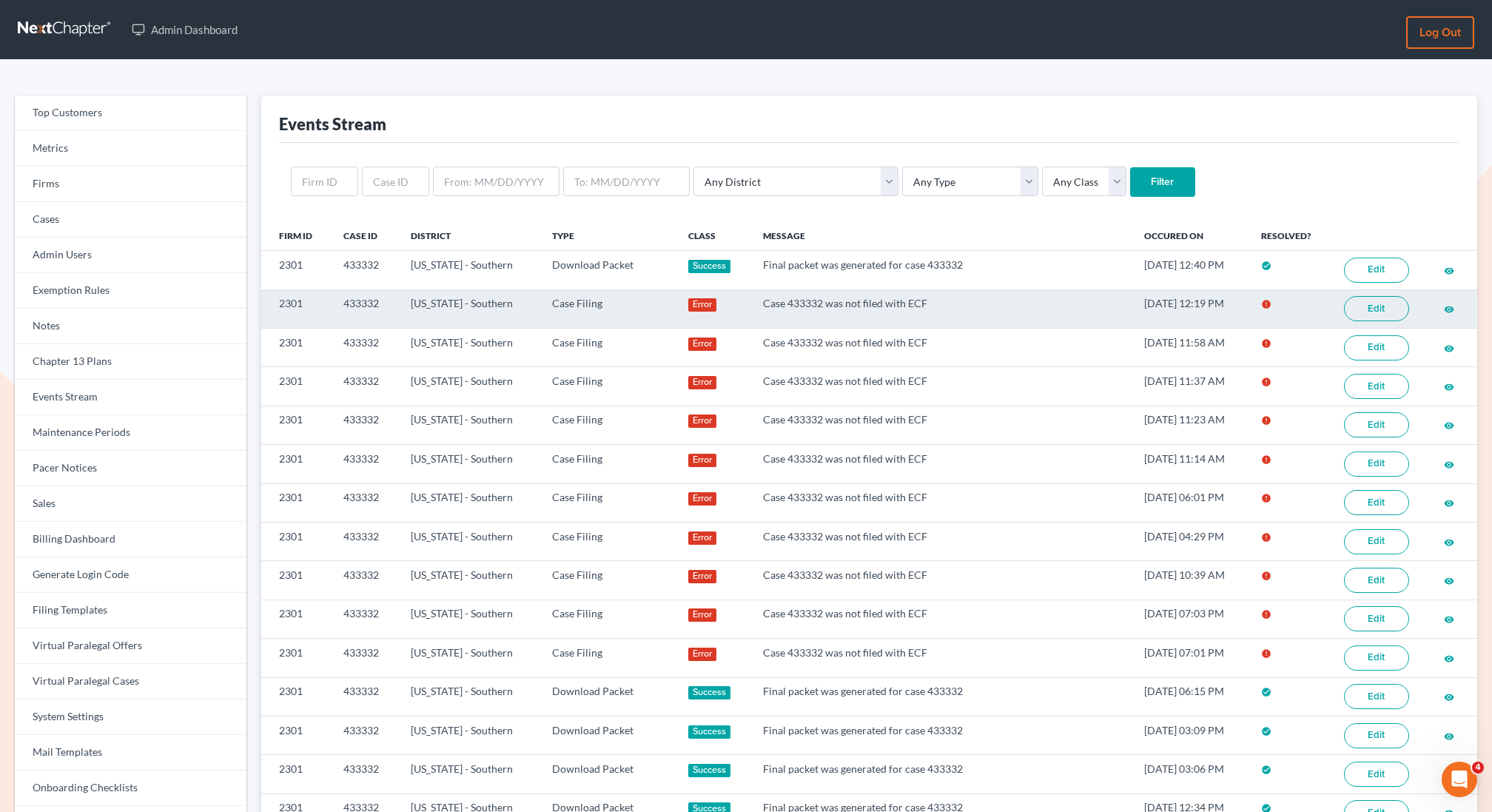
click at [1384, 307] on link "Edit" at bounding box center [1377, 309] width 65 height 25
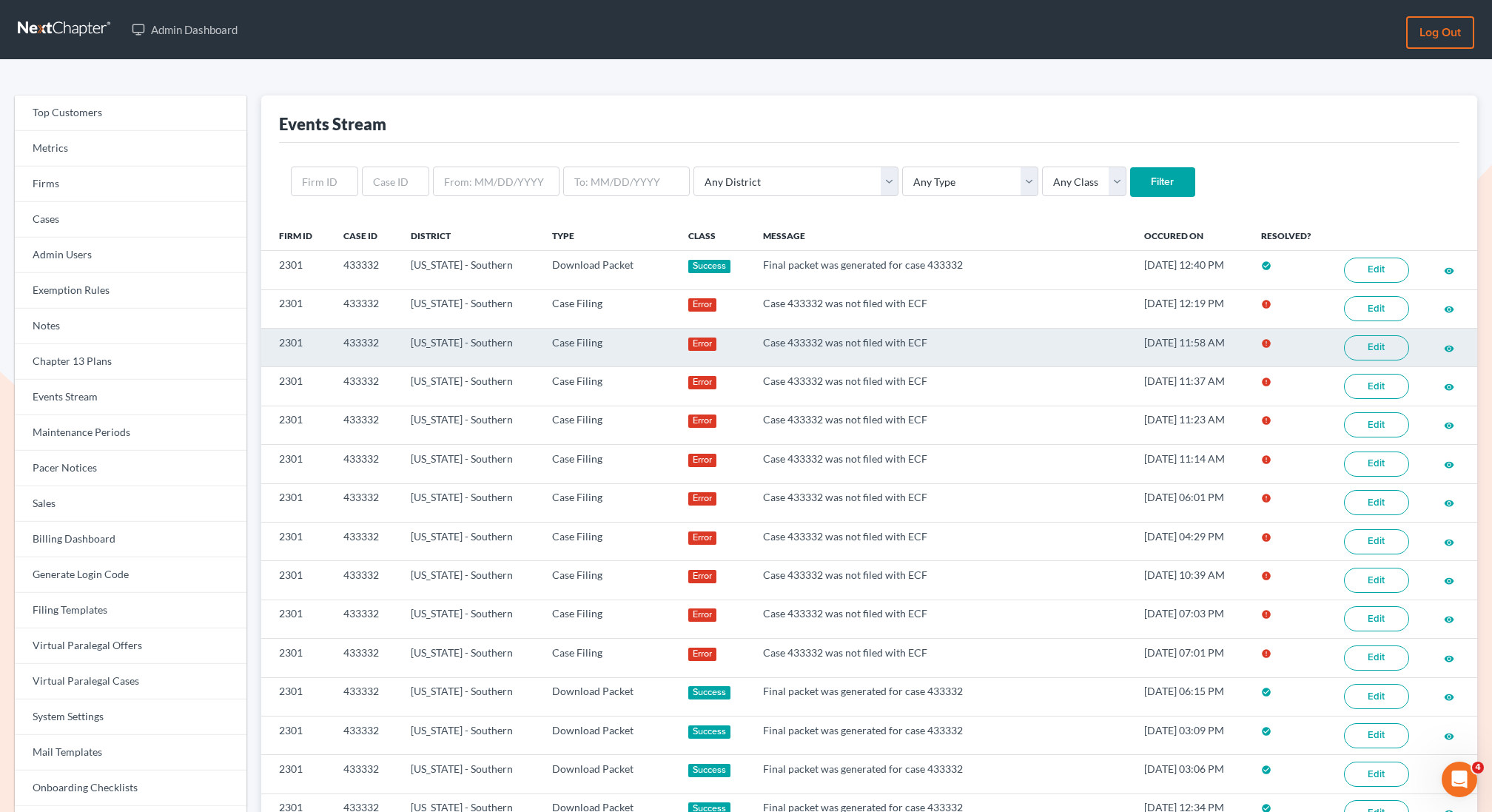
click at [1365, 337] on link "Edit" at bounding box center [1377, 347] width 65 height 25
click at [1374, 347] on link "Edit" at bounding box center [1377, 347] width 65 height 25
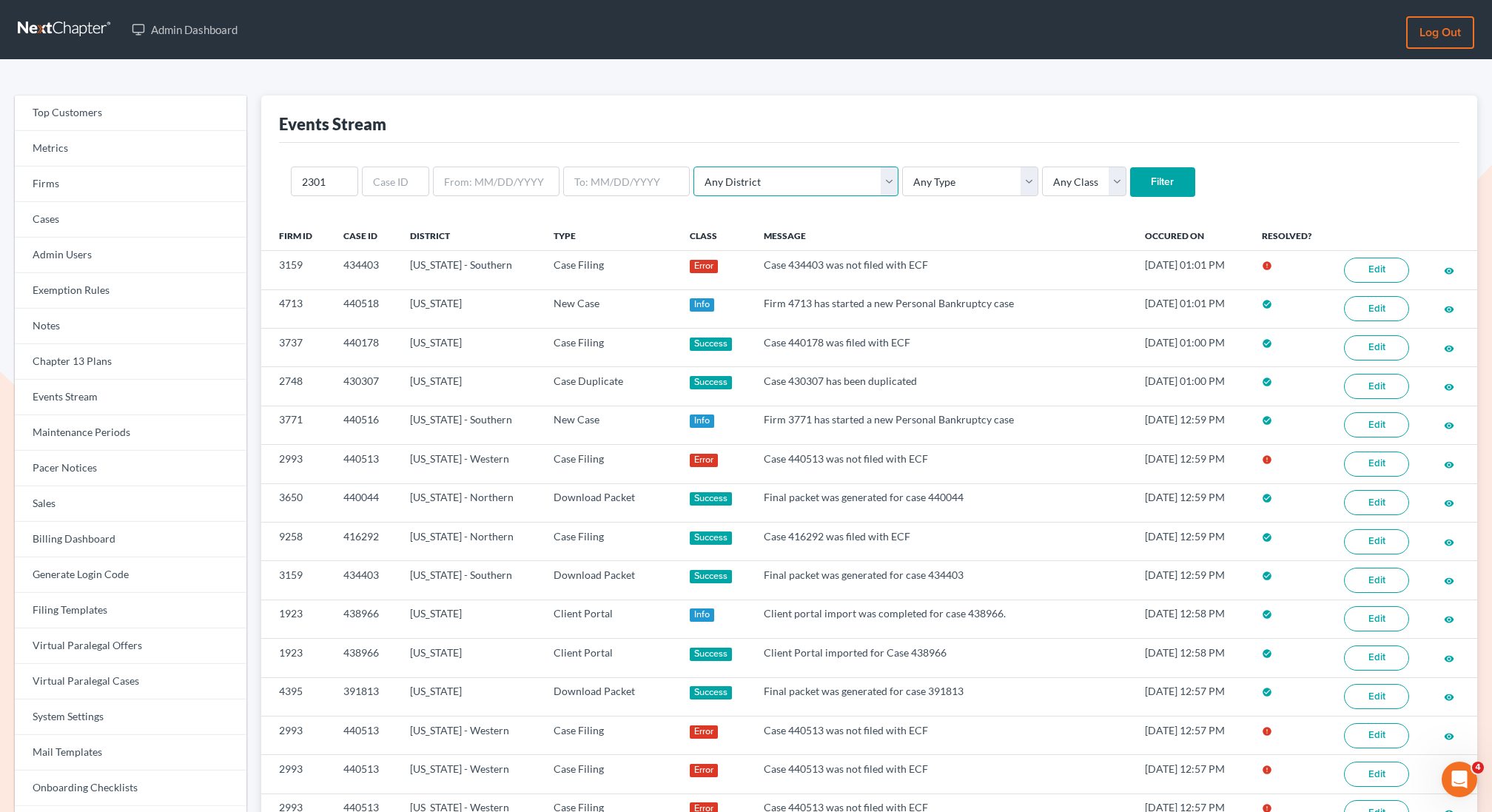
click at [762, 191] on select "Any District [US_STATE] - [GEOGRAPHIC_DATA] [US_STATE] - [GEOGRAPHIC_DATA] [US_…" at bounding box center [796, 181] width 205 height 30
click at [798, 180] on select "Any District Alabama - Middle Alabama - Northern Alabama - Southern Alaska Ariz…" at bounding box center [796, 181] width 205 height 30
click at [902, 180] on select "Any Type Case Applied To Plan Case Archive Case Duplicate Case Filing Chapter 1…" at bounding box center [970, 181] width 136 height 30
select select "case_filing"
click at [902, 167] on select "Any Type Case Applied To Plan Case Archive Case Duplicate Case Filing Chapter 1…" at bounding box center [970, 181] width 136 height 30
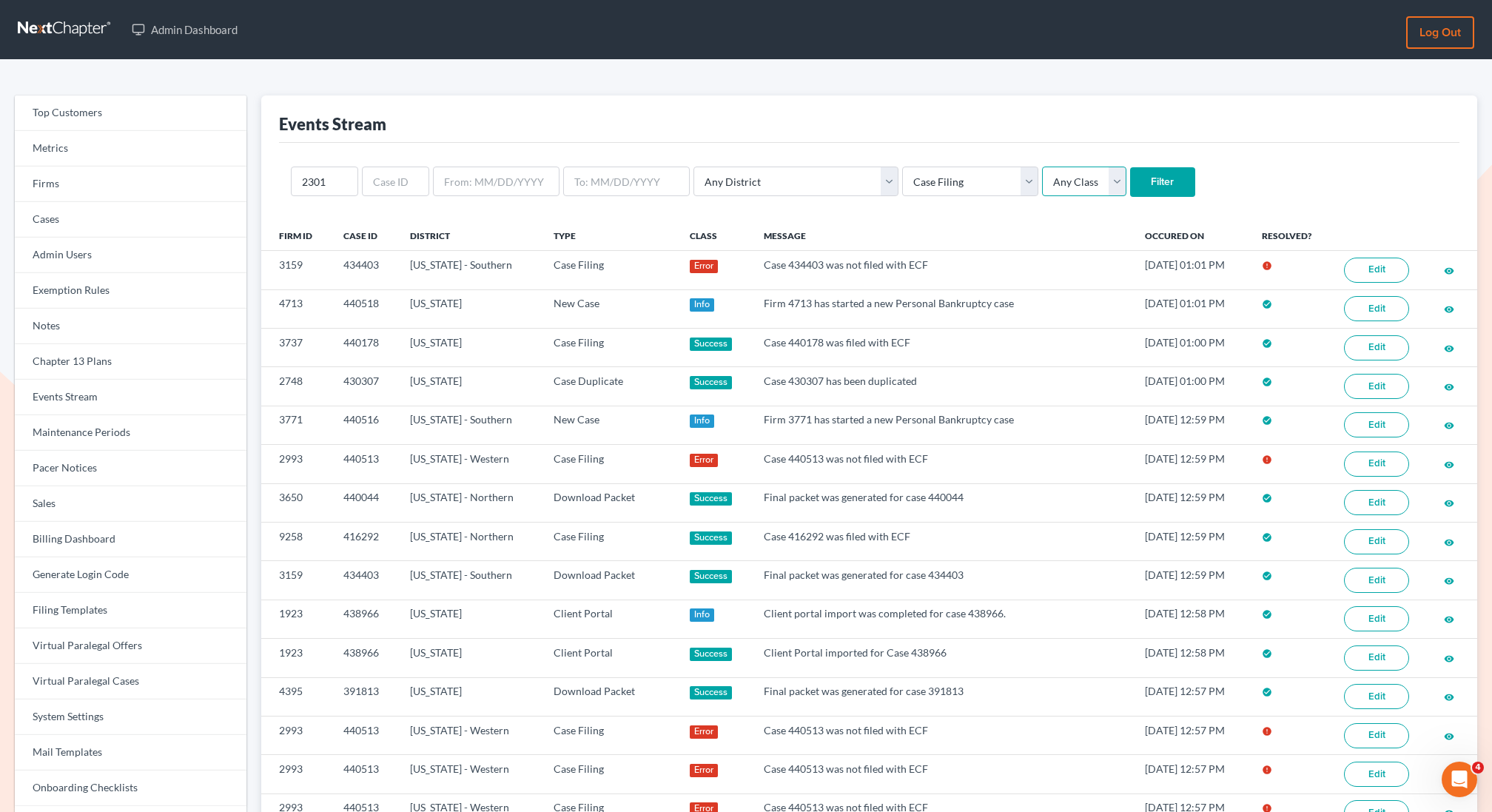
click at [1042, 176] on select "Any Class Success Error Info" at bounding box center [1084, 181] width 84 height 30
click at [1130, 180] on input "Filter" at bounding box center [1163, 182] width 65 height 30
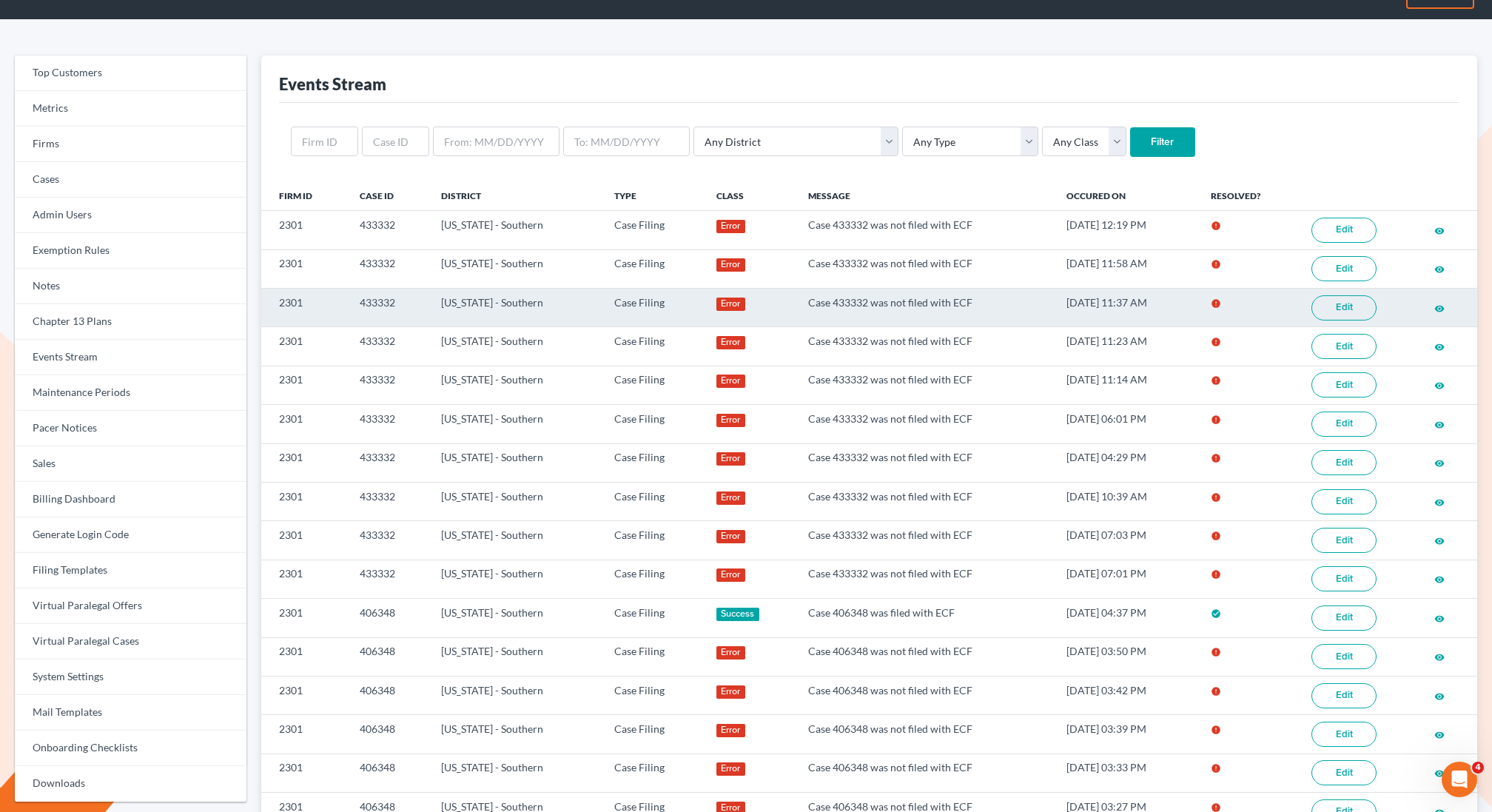
scroll to position [58, 0]
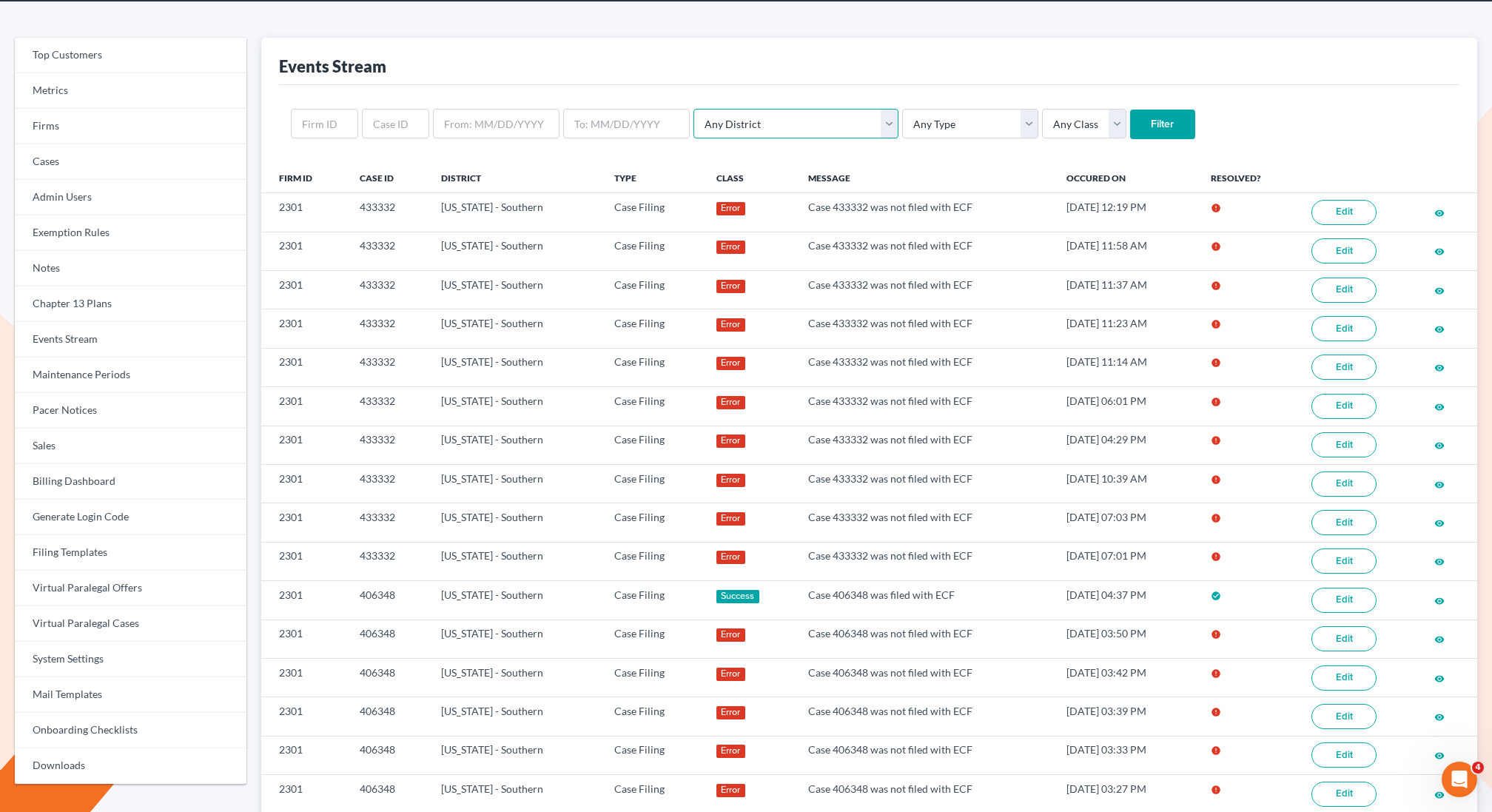
click at [749, 123] on select "Any District Alabama - Middle Alabama - Northern Alabama - Southern Alaska Ariz…" at bounding box center [796, 124] width 205 height 30
click at [902, 116] on select "Any Type Case Applied To Plan Case Archive Case Duplicate Case Filing Chapter 1…" at bounding box center [970, 124] width 136 height 30
select select "case_filing"
click at [902, 109] on select "Any Type Case Applied To Plan Case Archive Case Duplicate Case Filing Chapter 1…" at bounding box center [970, 124] width 136 height 30
click at [1130, 126] on input "Filter" at bounding box center [1163, 124] width 65 height 30
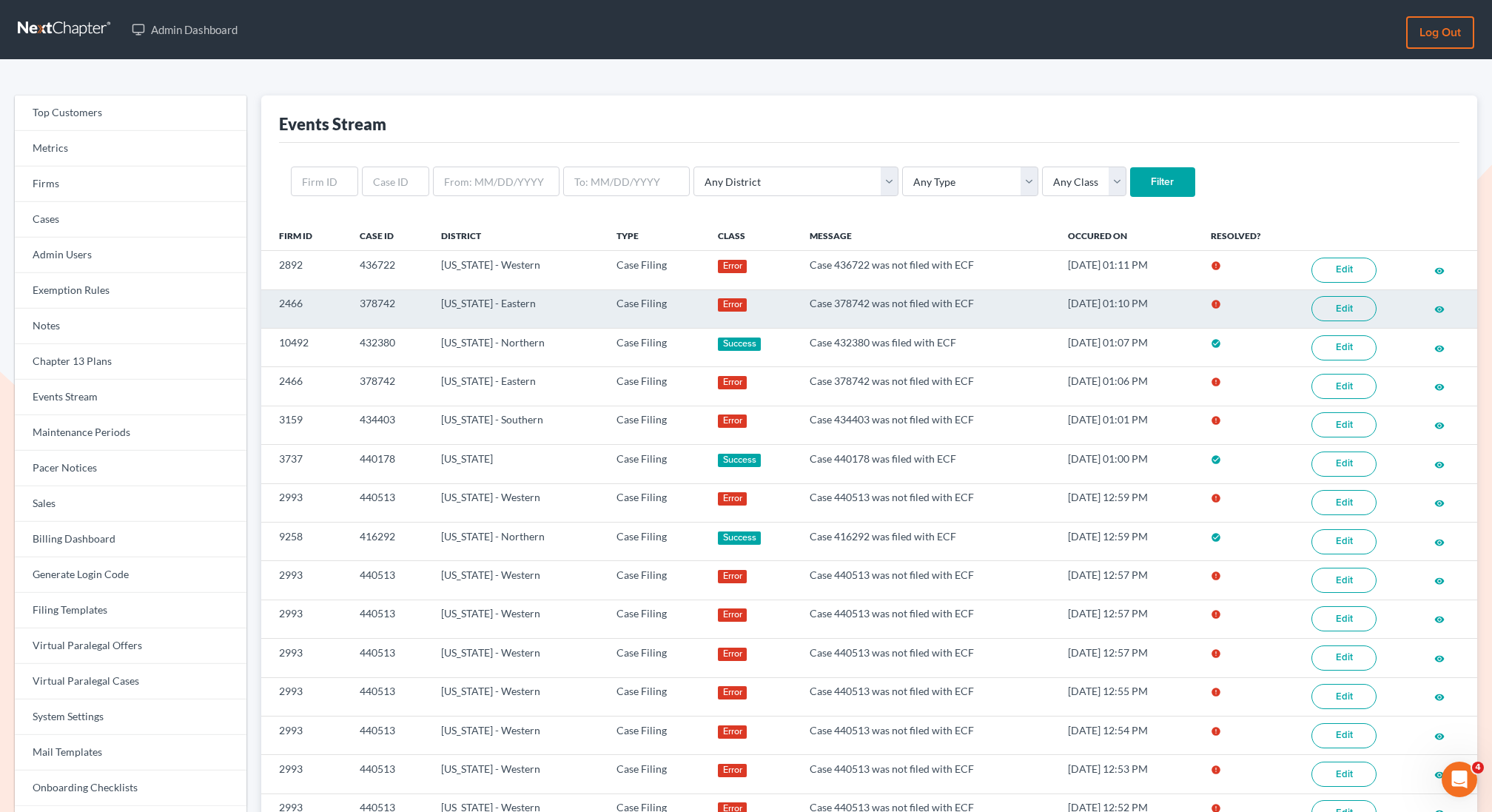
click at [1320, 306] on link "Edit" at bounding box center [1344, 309] width 65 height 25
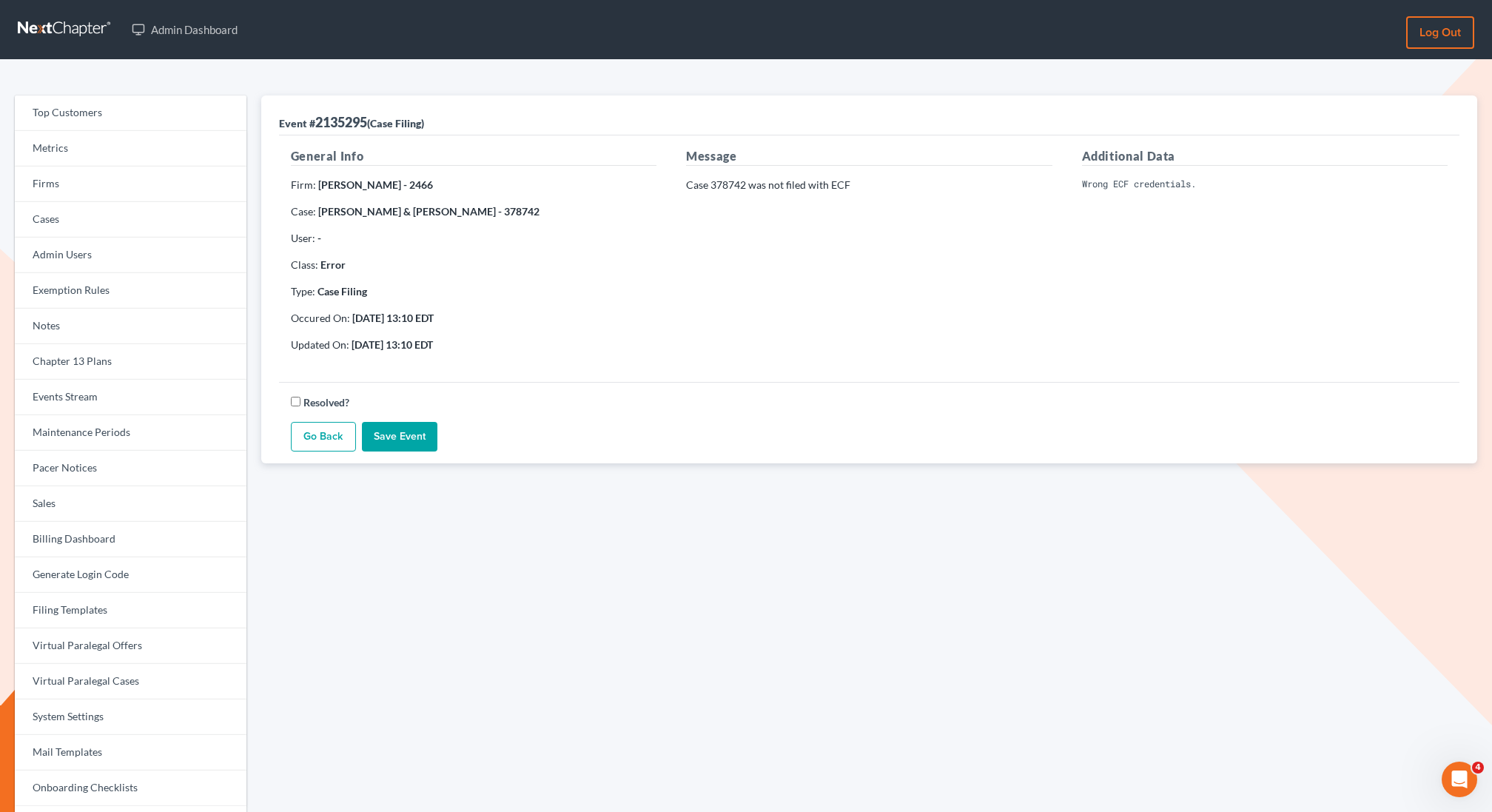
drag, startPoint x: 519, startPoint y: 210, endPoint x: 476, endPoint y: 212, distance: 43.0
click at [476, 213] on p "Case: Brian Wilburn & Kaitlyn Wilburn - 378742" at bounding box center [474, 212] width 365 height 15
copy strong "378742"
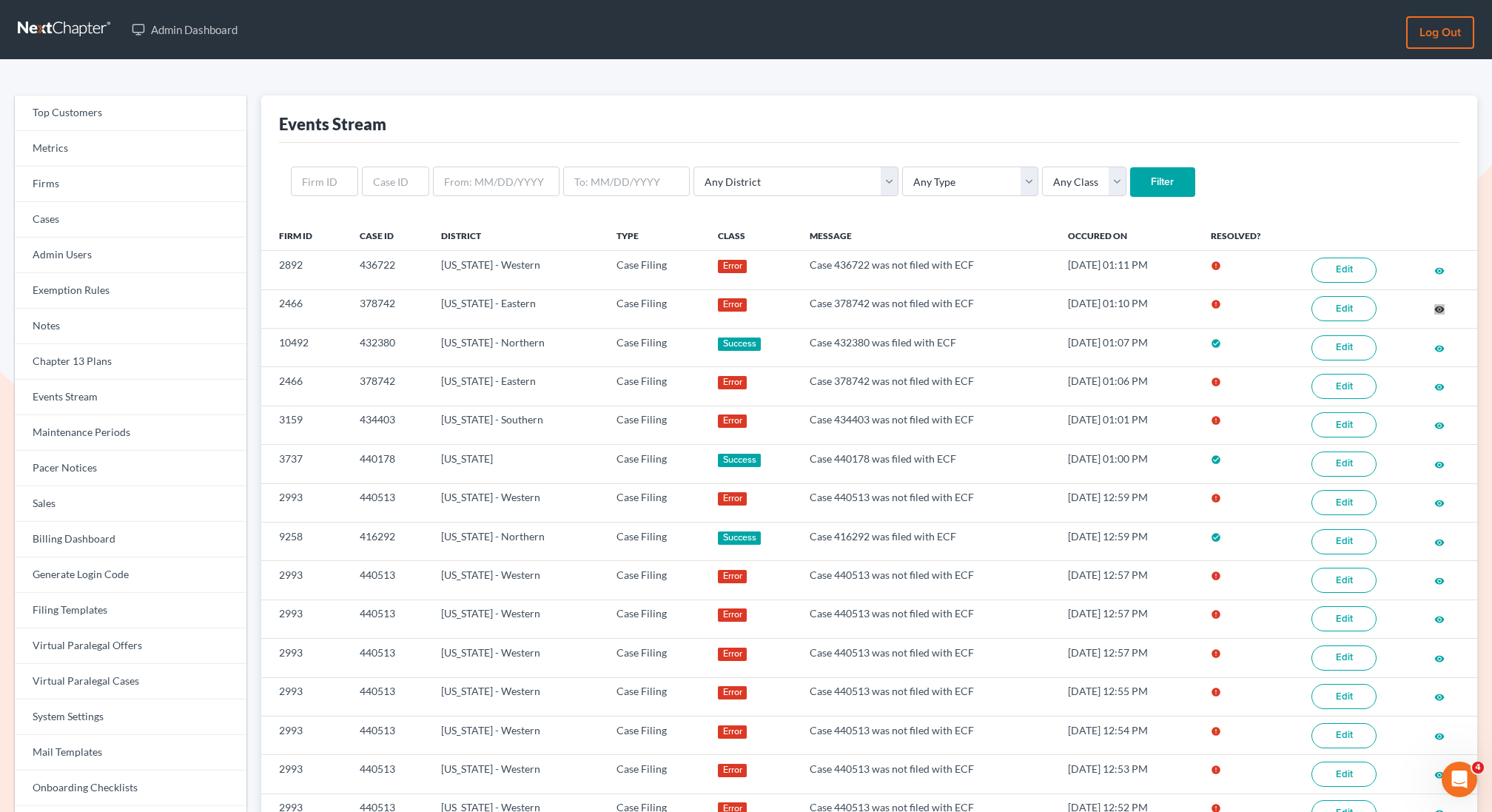
drag, startPoint x: 1440, startPoint y: 307, endPoint x: 1014, endPoint y: 78, distance: 483.6
click at [0, 0] on div "Admin Dashboard Log out Top Customers Metrics Firms Cases Admin Users Exemption…" at bounding box center [746, 763] width 1492 height 1527
click at [628, 86] on div "Top Customers Metrics Firms Cases Admin Users Exemption Rules Notes Chapter 13 …" at bounding box center [746, 780] width 1492 height 1441
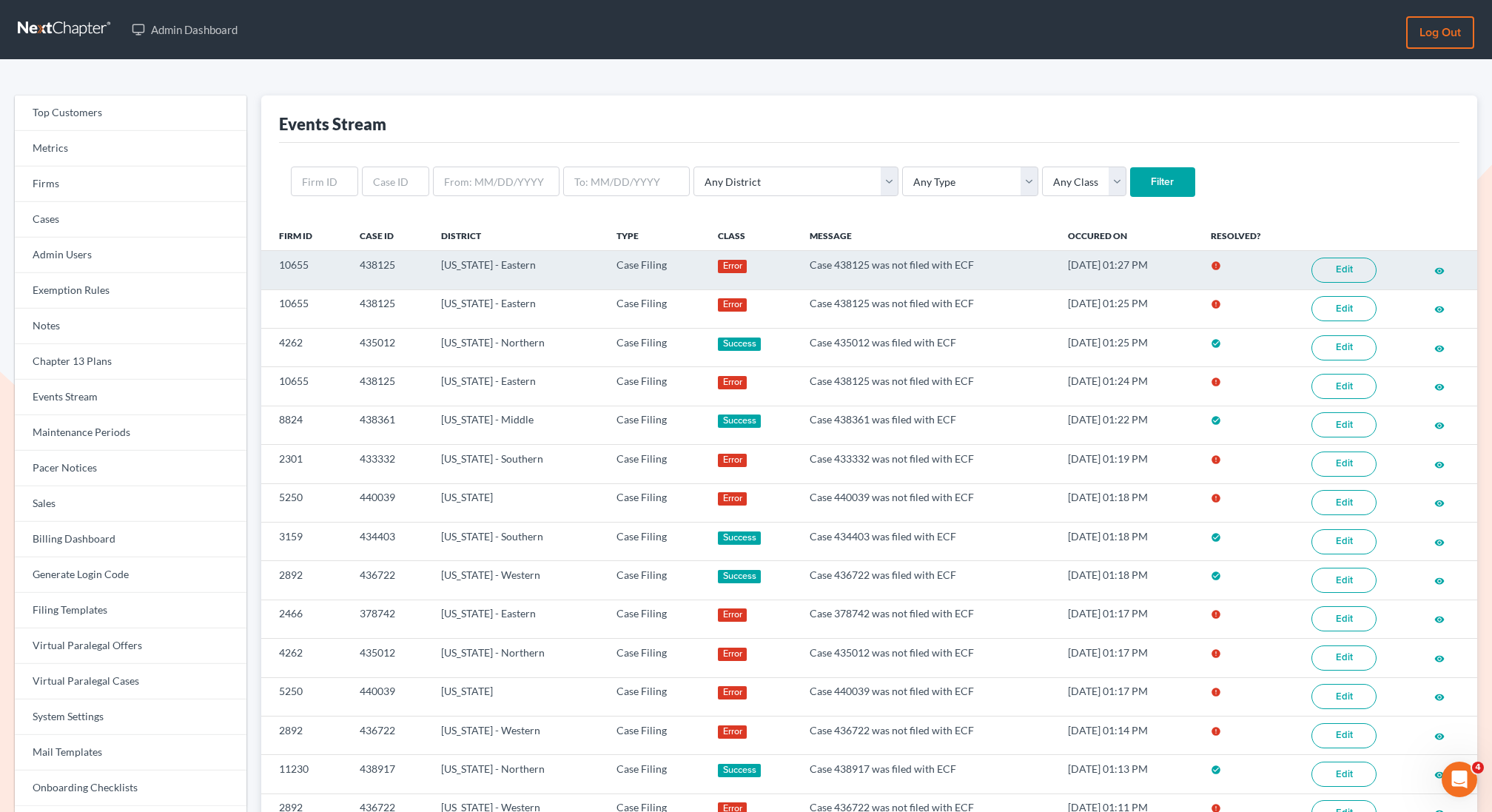
click at [1353, 272] on link "Edit" at bounding box center [1344, 270] width 65 height 25
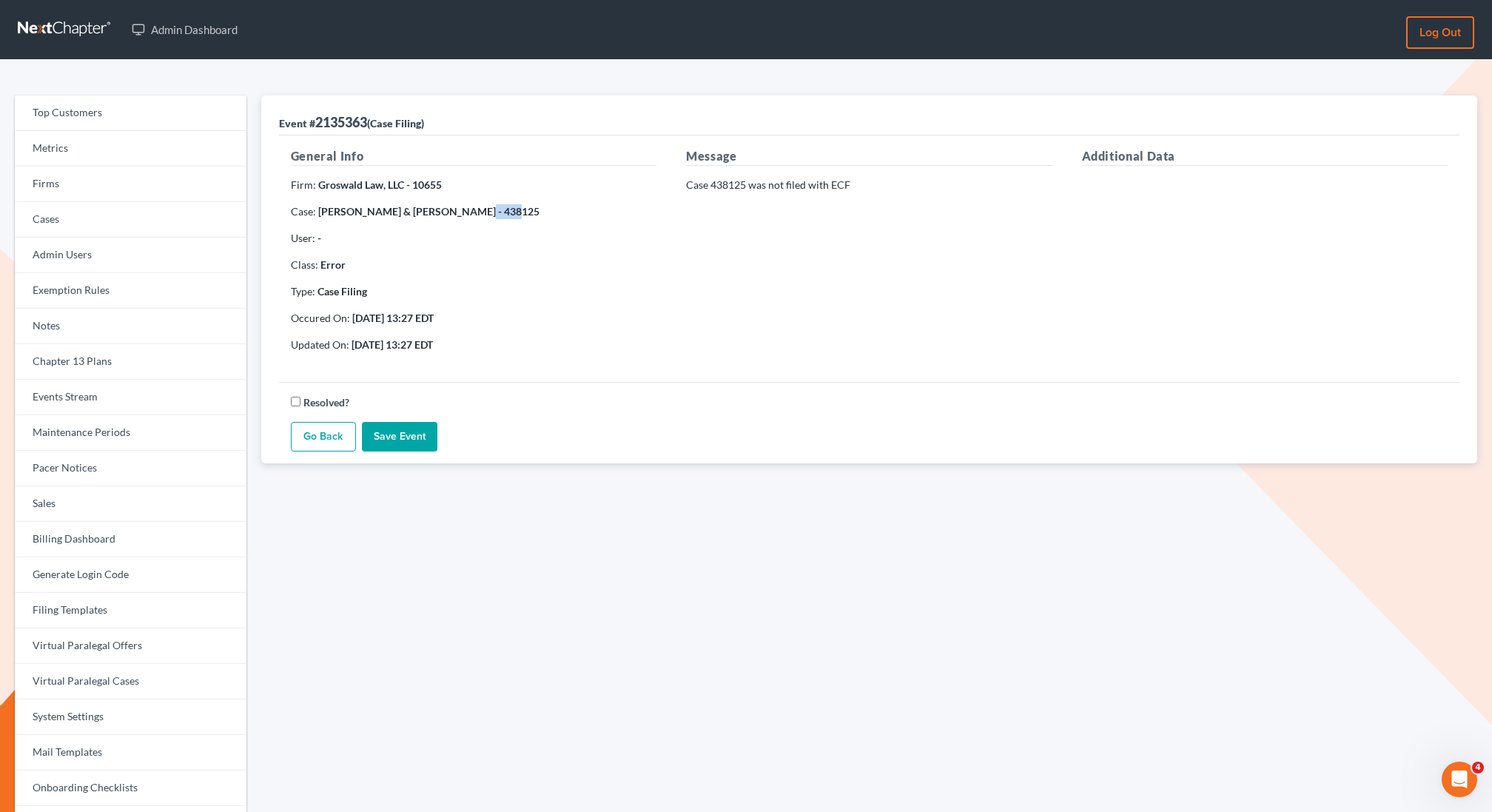
drag, startPoint x: 489, startPoint y: 210, endPoint x: 453, endPoint y: 218, distance: 36.9
click at [453, 218] on p "Case: [PERSON_NAME] & [PERSON_NAME] - 438125" at bounding box center [474, 212] width 365 height 15
copy strong "438125"
click at [92, 682] on link "Virtual Paralegal Cases" at bounding box center [131, 682] width 232 height 36
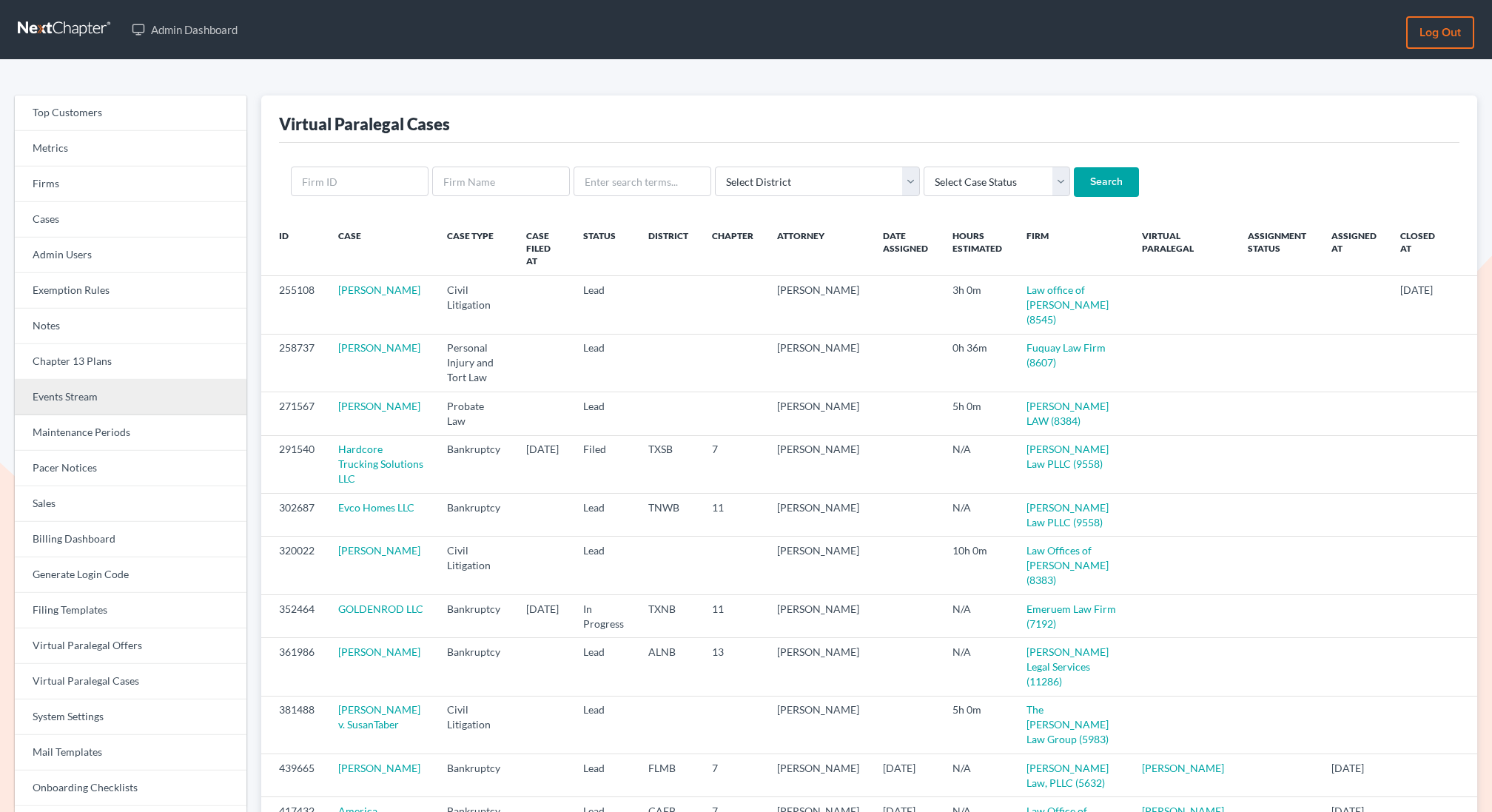
click at [52, 395] on link "Events Stream" at bounding box center [131, 397] width 232 height 36
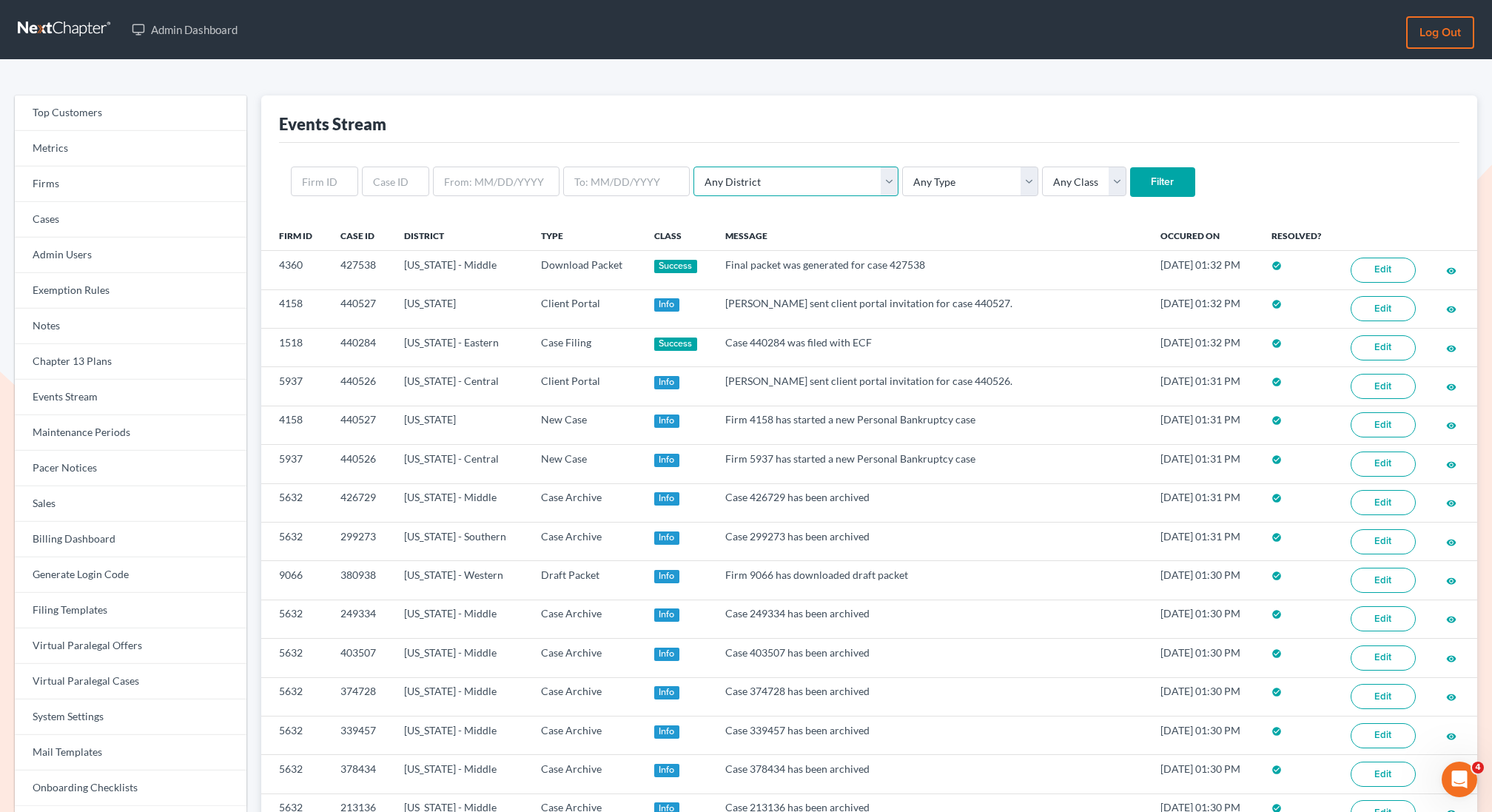
click at [789, 185] on select "Any District Alabama - Middle Alabama - Northern Alabama - Southern Alaska Ariz…" at bounding box center [796, 181] width 205 height 30
click at [902, 175] on select "Any Type Case Applied To Plan Case Archive Case Duplicate Case Filing Chapter 1…" at bounding box center [970, 181] width 136 height 30
select select "case_filing"
click at [902, 167] on select "Any Type Case Applied To Plan Case Archive Case Duplicate Case Filing Chapter 1…" at bounding box center [970, 181] width 136 height 30
click at [1130, 181] on input "Filter" at bounding box center [1163, 182] width 65 height 30
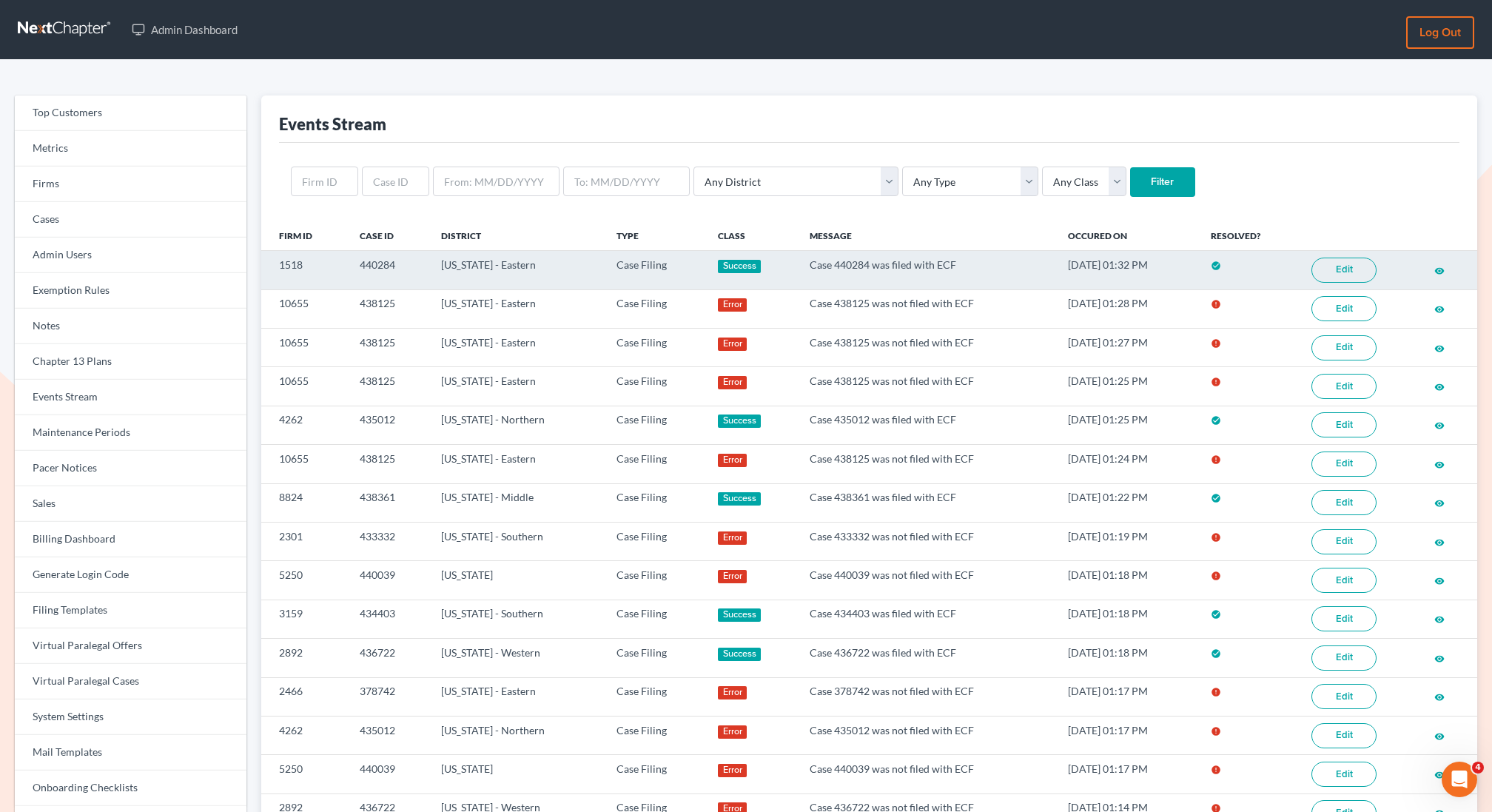
click at [1345, 269] on link "Edit" at bounding box center [1344, 270] width 65 height 25
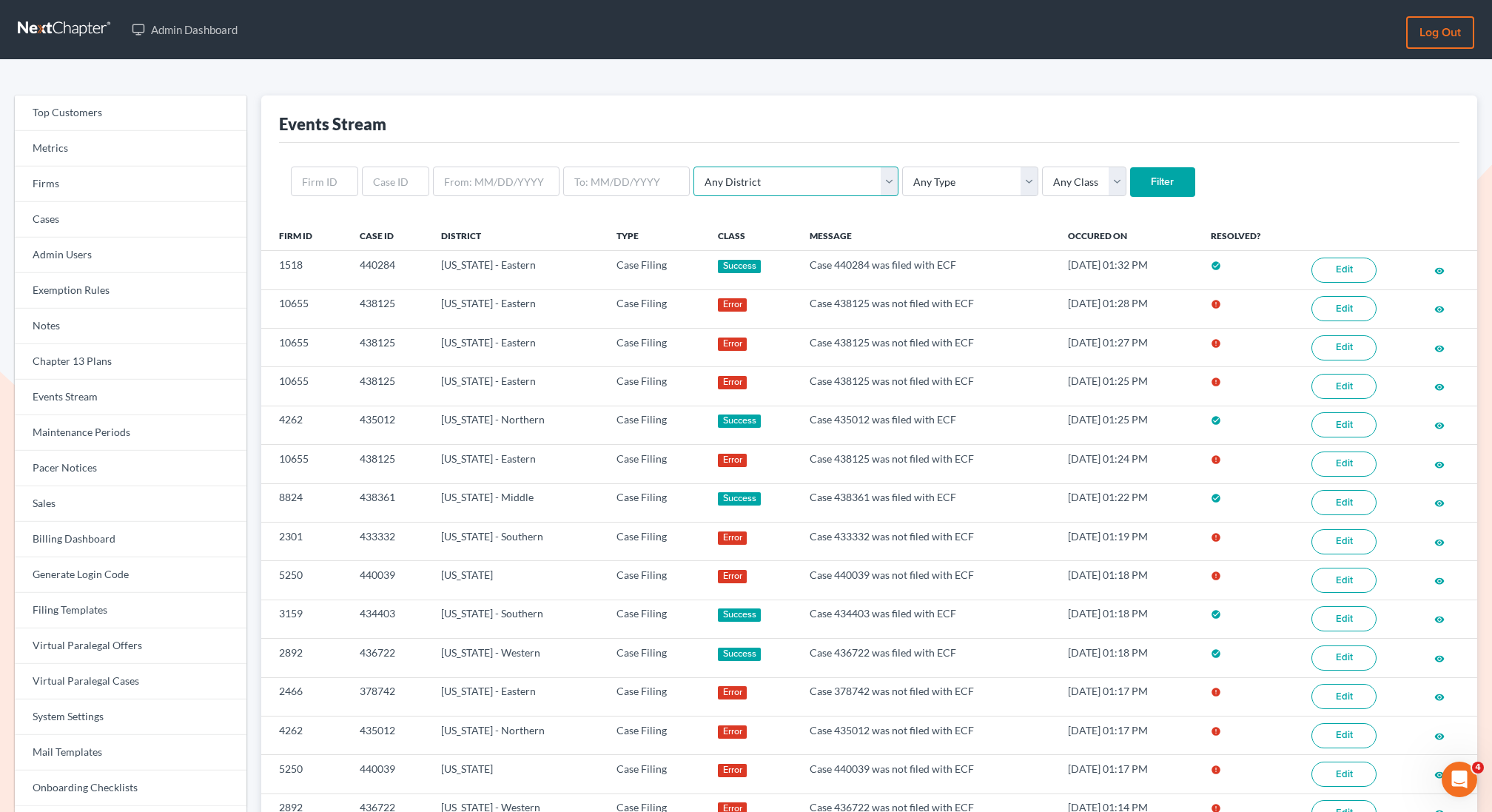
click at [791, 175] on select "Any District Alabama - Middle Alabama - Northern Alabama - Southern Alaska Ariz…" at bounding box center [796, 181] width 205 height 30
click at [902, 180] on select "Any Type Case Applied To Plan Case Archive Case Duplicate Case Filing Chapter 1…" at bounding box center [970, 181] width 136 height 30
select select "case_filing"
click at [902, 167] on select "Any Type Case Applied To Plan Case Archive Case Duplicate Case Filing Chapter 1…" at bounding box center [970, 181] width 136 height 30
click at [1042, 183] on select "Any Class Success Error Info" at bounding box center [1084, 181] width 84 height 30
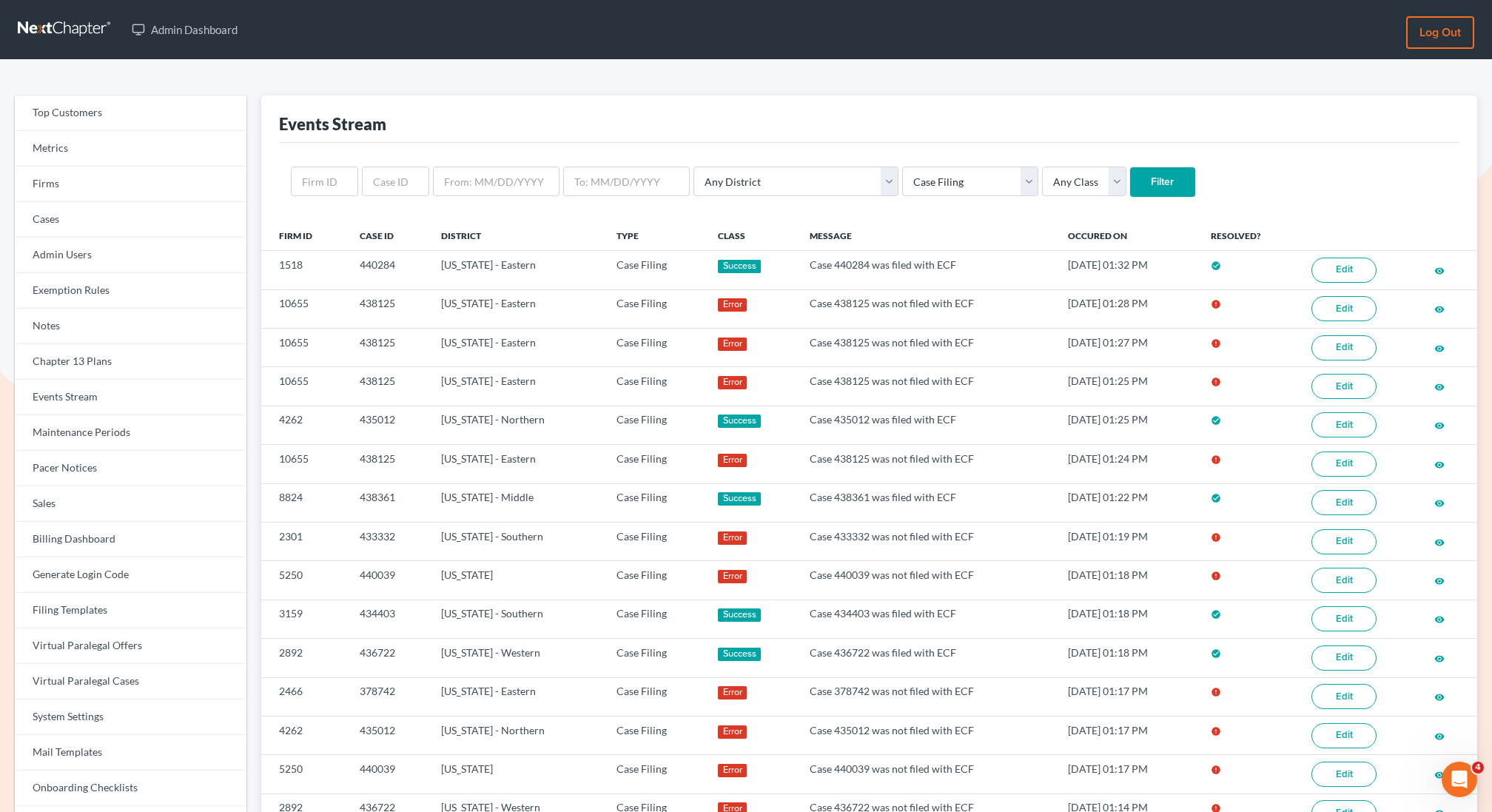
click at [1130, 187] on input "Filter" at bounding box center [1163, 182] width 65 height 30
click at [861, 124] on div "Events Stream" at bounding box center [869, 119] width 1180 height 47
click at [779, 118] on div "Events Stream" at bounding box center [869, 119] width 1180 height 47
click at [773, 106] on div "Events Stream" at bounding box center [869, 119] width 1180 height 47
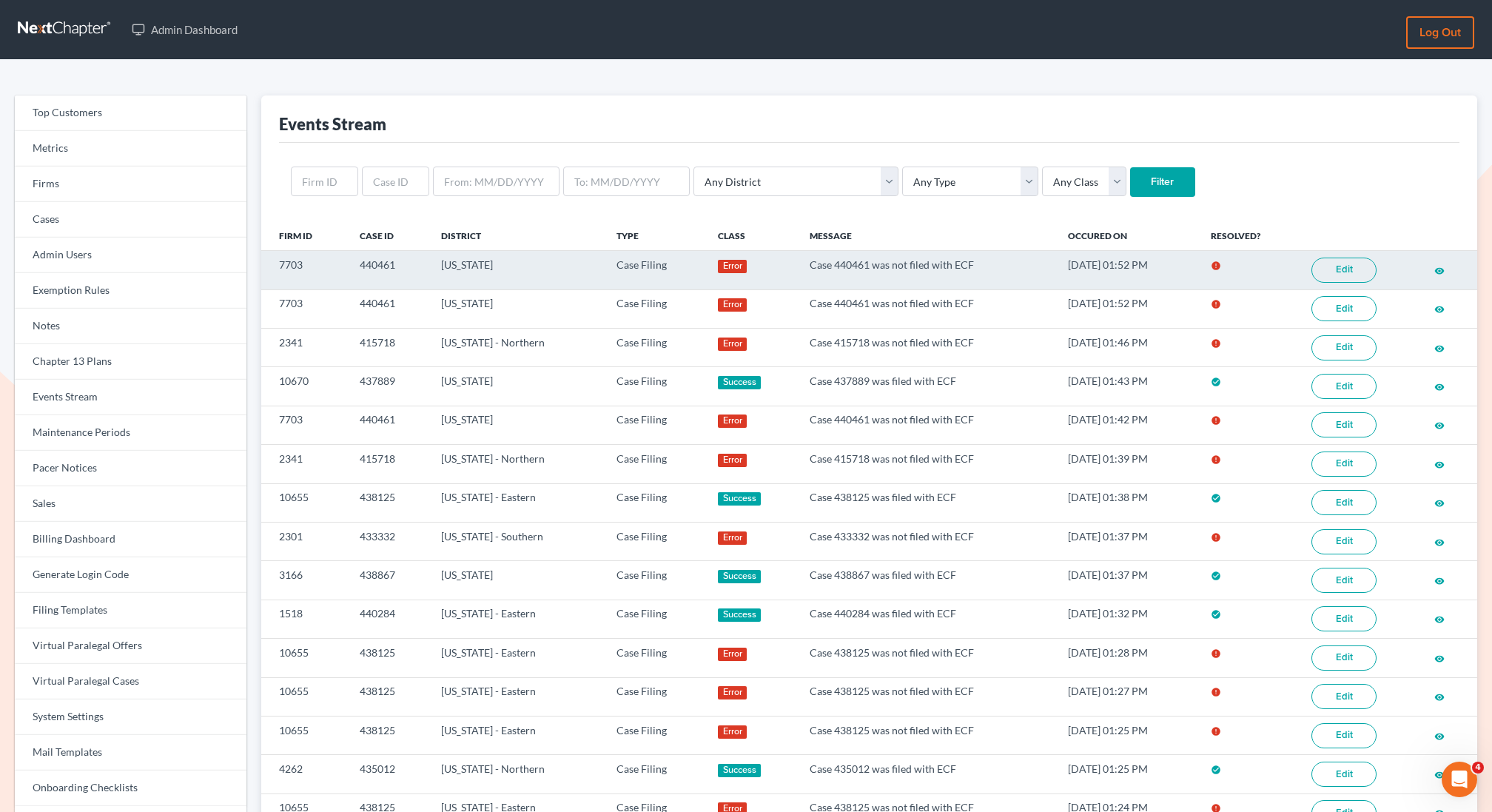
click at [1348, 269] on link "Edit" at bounding box center [1344, 270] width 65 height 25
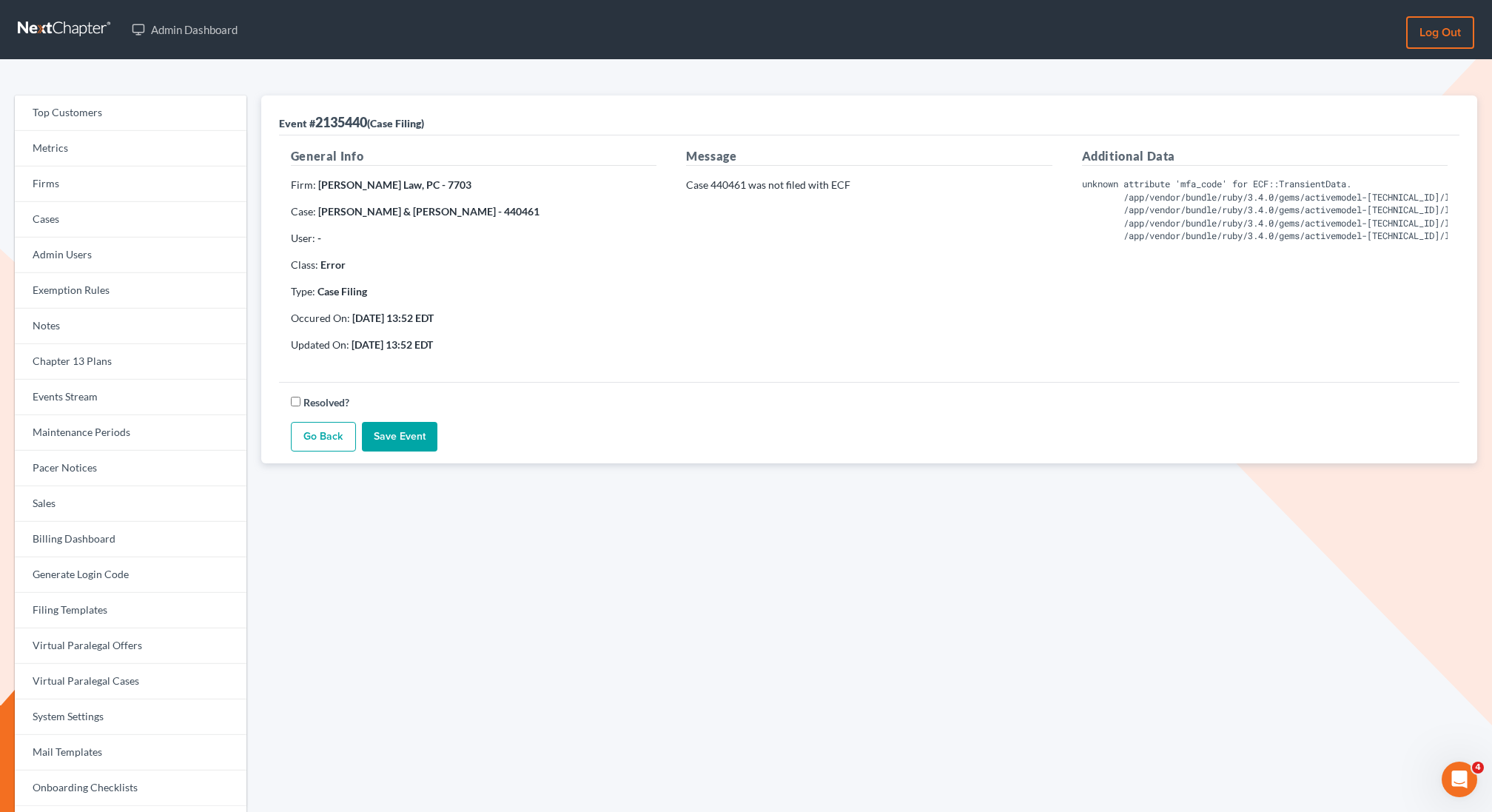
drag, startPoint x: 534, startPoint y: 213, endPoint x: 497, endPoint y: 215, distance: 37.1
click at [497, 215] on p "Case: Richard Simmons & Shanda Simmons - 440461" at bounding box center [474, 212] width 365 height 15
copy strong "440461"
click at [83, 392] on link "Events Stream" at bounding box center [131, 397] width 232 height 36
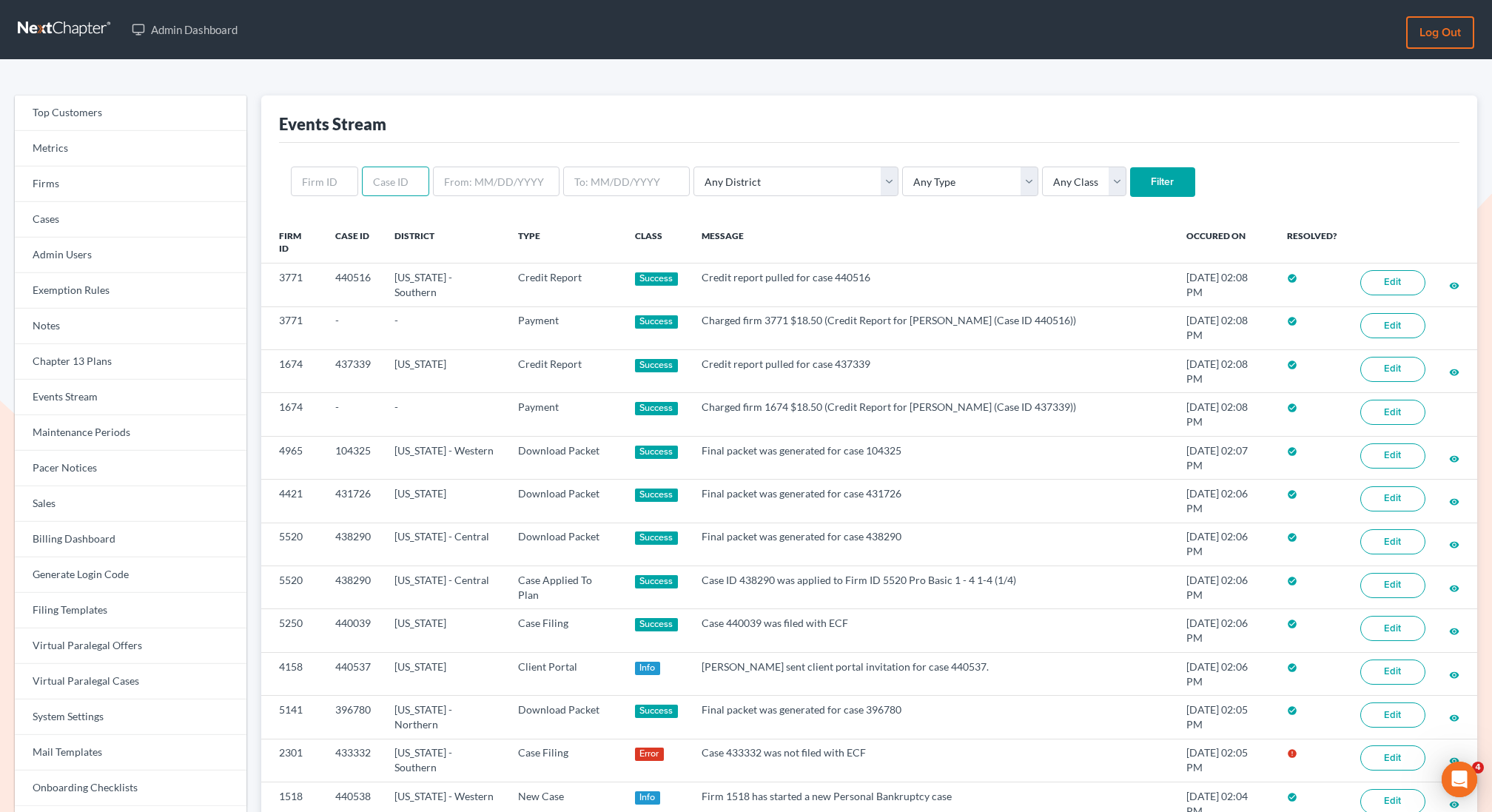
click at [373, 185] on input "text" at bounding box center [395, 181] width 67 height 30
paste input "440461"
type input "440461"
click at [1130, 168] on input "Filter" at bounding box center [1163, 182] width 65 height 30
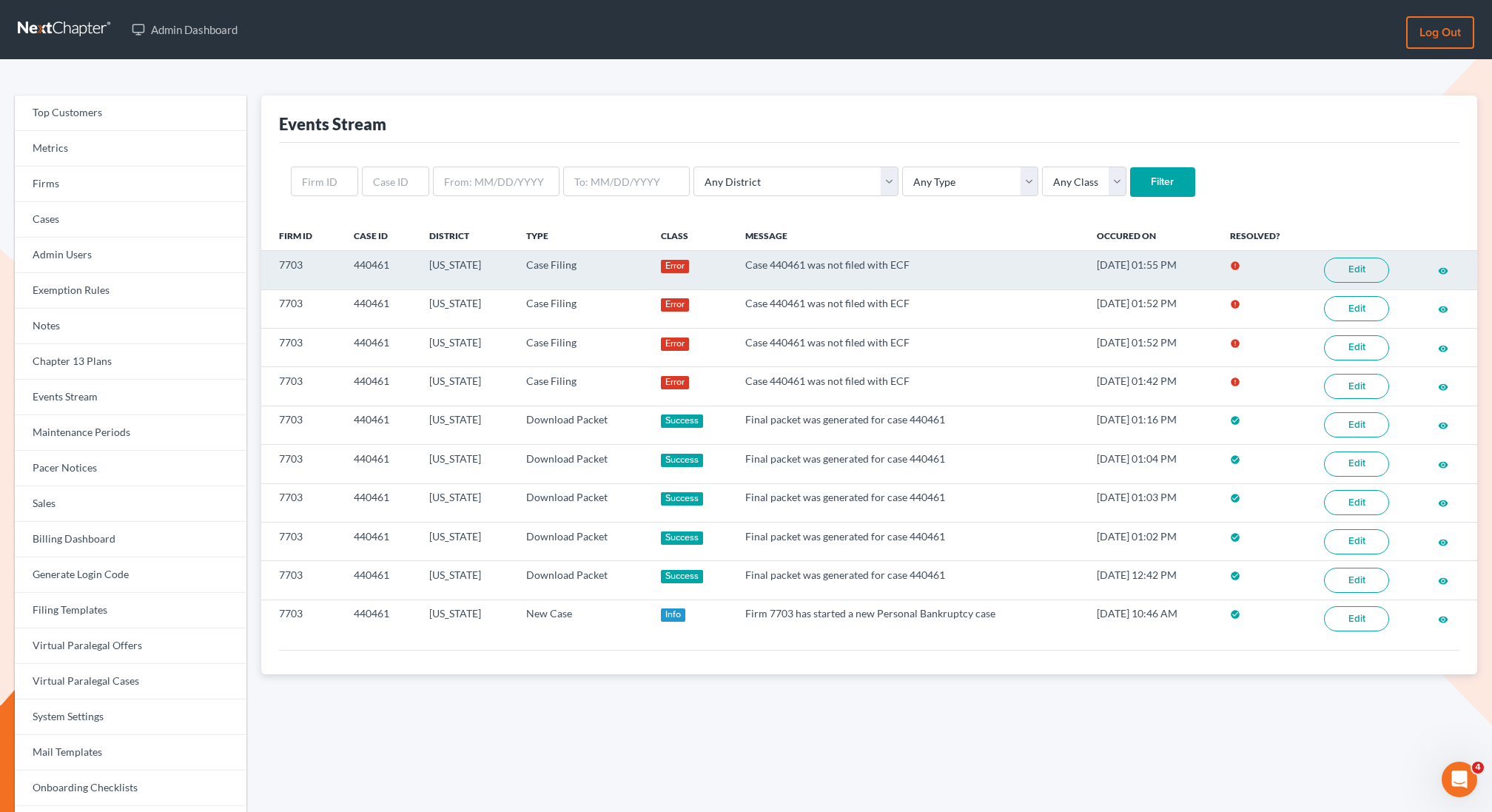
click at [1380, 268] on link "Edit" at bounding box center [1357, 270] width 65 height 25
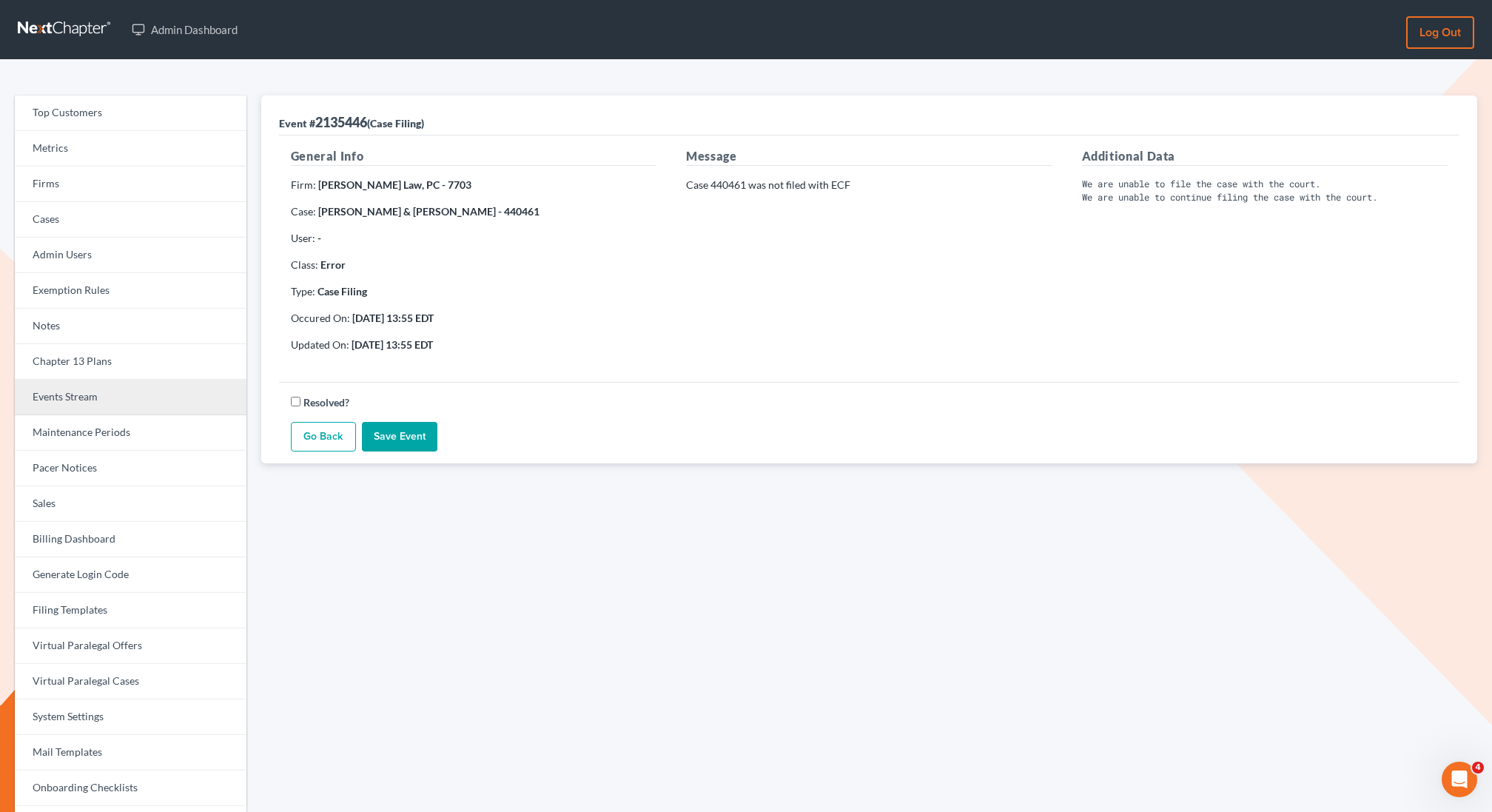
click at [49, 396] on link "Events Stream" at bounding box center [131, 397] width 232 height 36
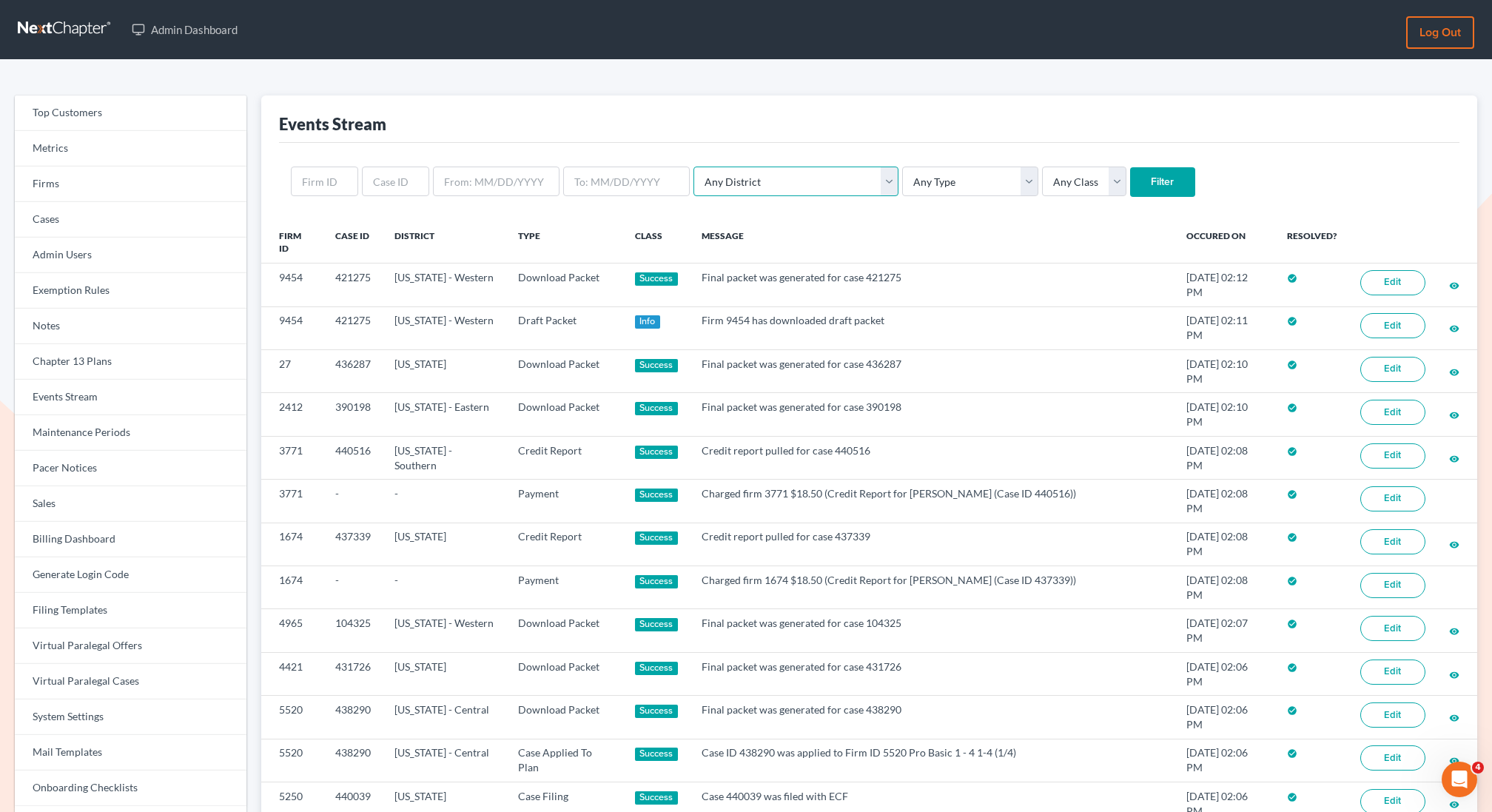
click at [736, 175] on select "Any District Alabama - Middle Alabama - Northern Alabama - Southern Alaska Ariz…" at bounding box center [796, 181] width 205 height 30
click at [902, 173] on select "Any Type Case Applied To Plan Case Archive Case Duplicate Case Filing Chapter 1…" at bounding box center [970, 181] width 136 height 30
select select "case_filing"
click at [902, 167] on select "Any Type Case Applied To Plan Case Archive Case Duplicate Case Filing Chapter 1…" at bounding box center [970, 181] width 136 height 30
click at [1042, 179] on select "Any Class Success Error Info" at bounding box center [1084, 181] width 84 height 30
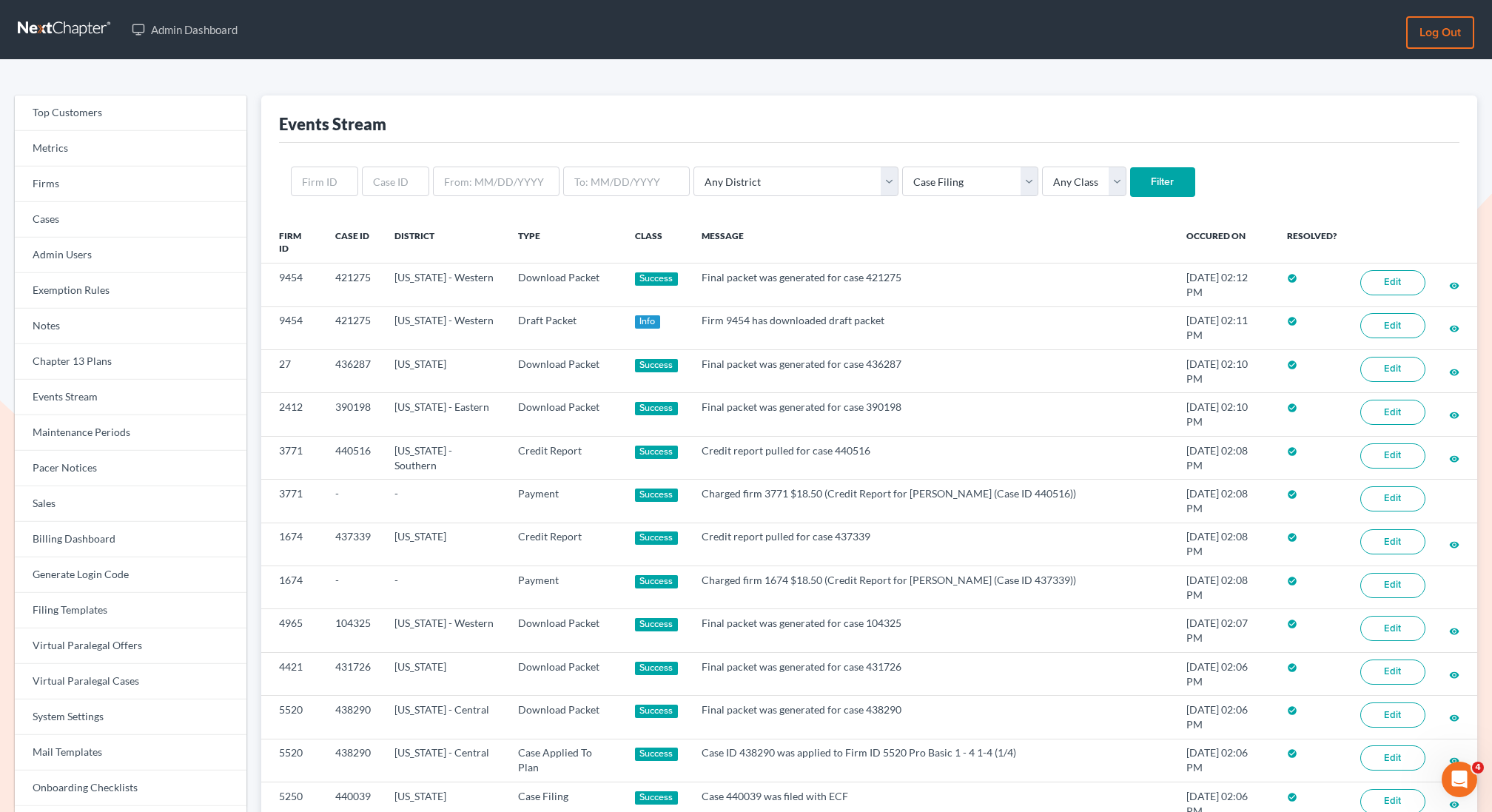
click at [1130, 183] on input "Filter" at bounding box center [1163, 182] width 65 height 30
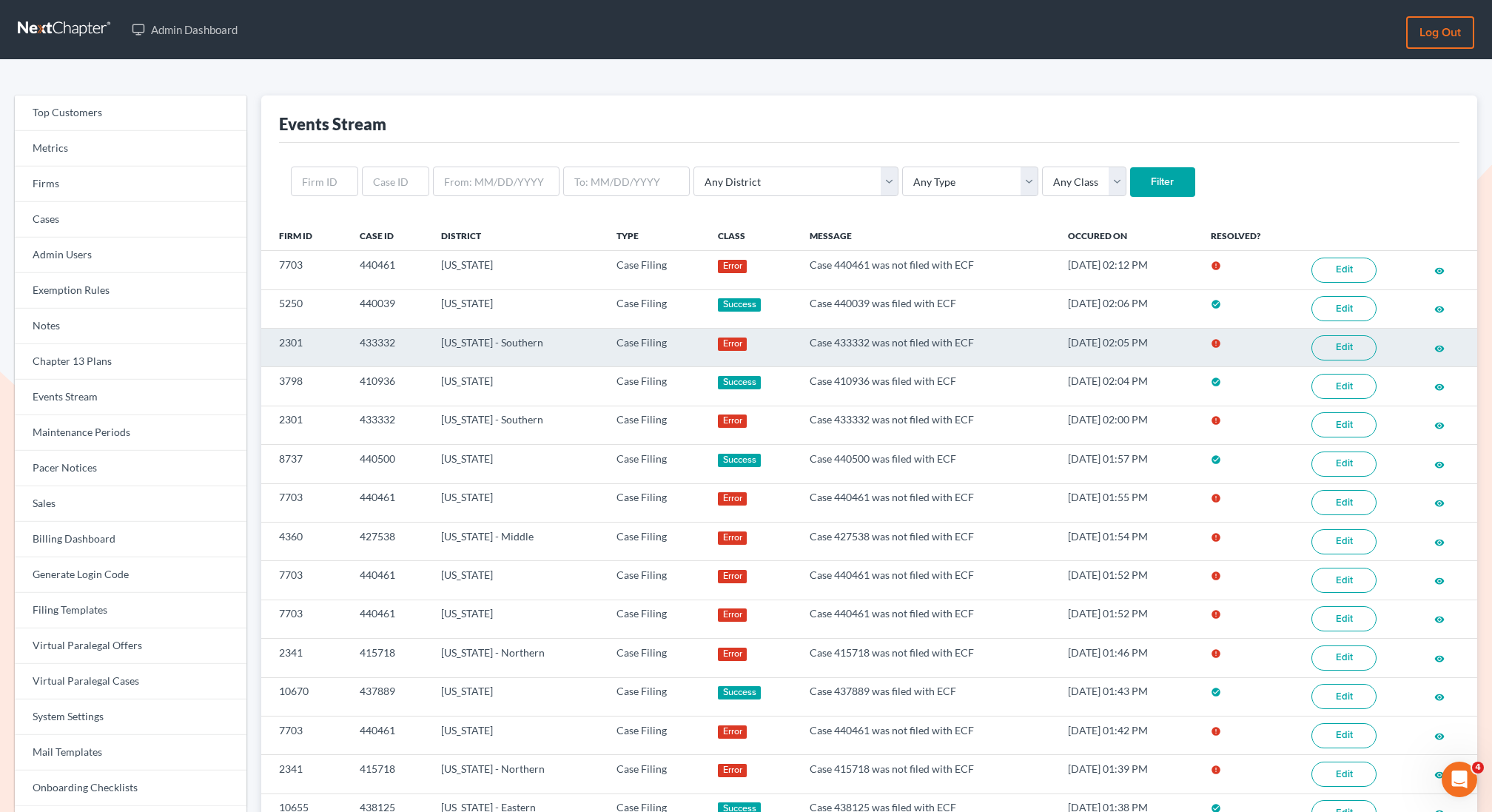
click at [1346, 346] on link "Edit" at bounding box center [1344, 347] width 65 height 25
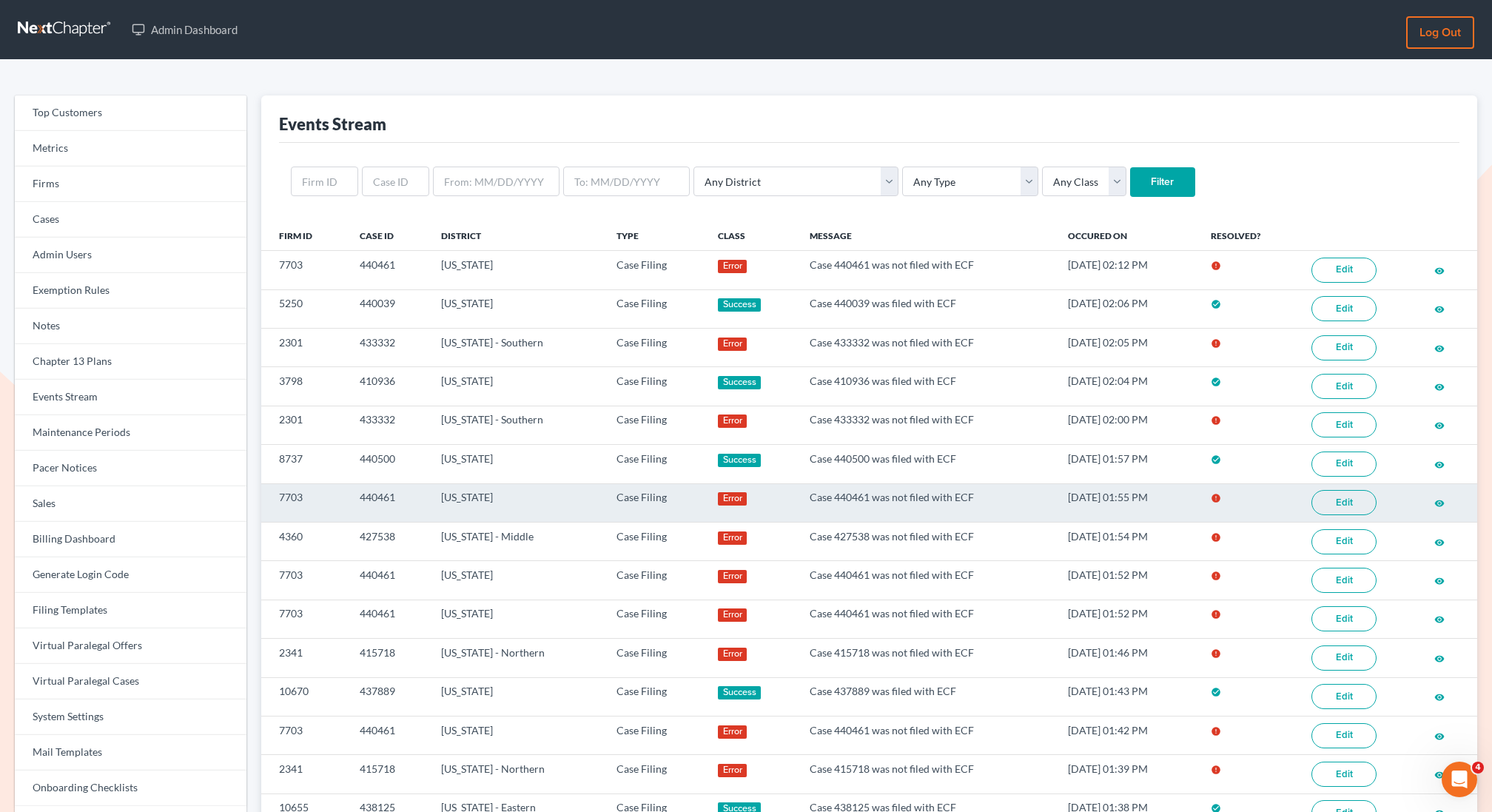
click at [1353, 497] on link "Edit" at bounding box center [1344, 502] width 65 height 25
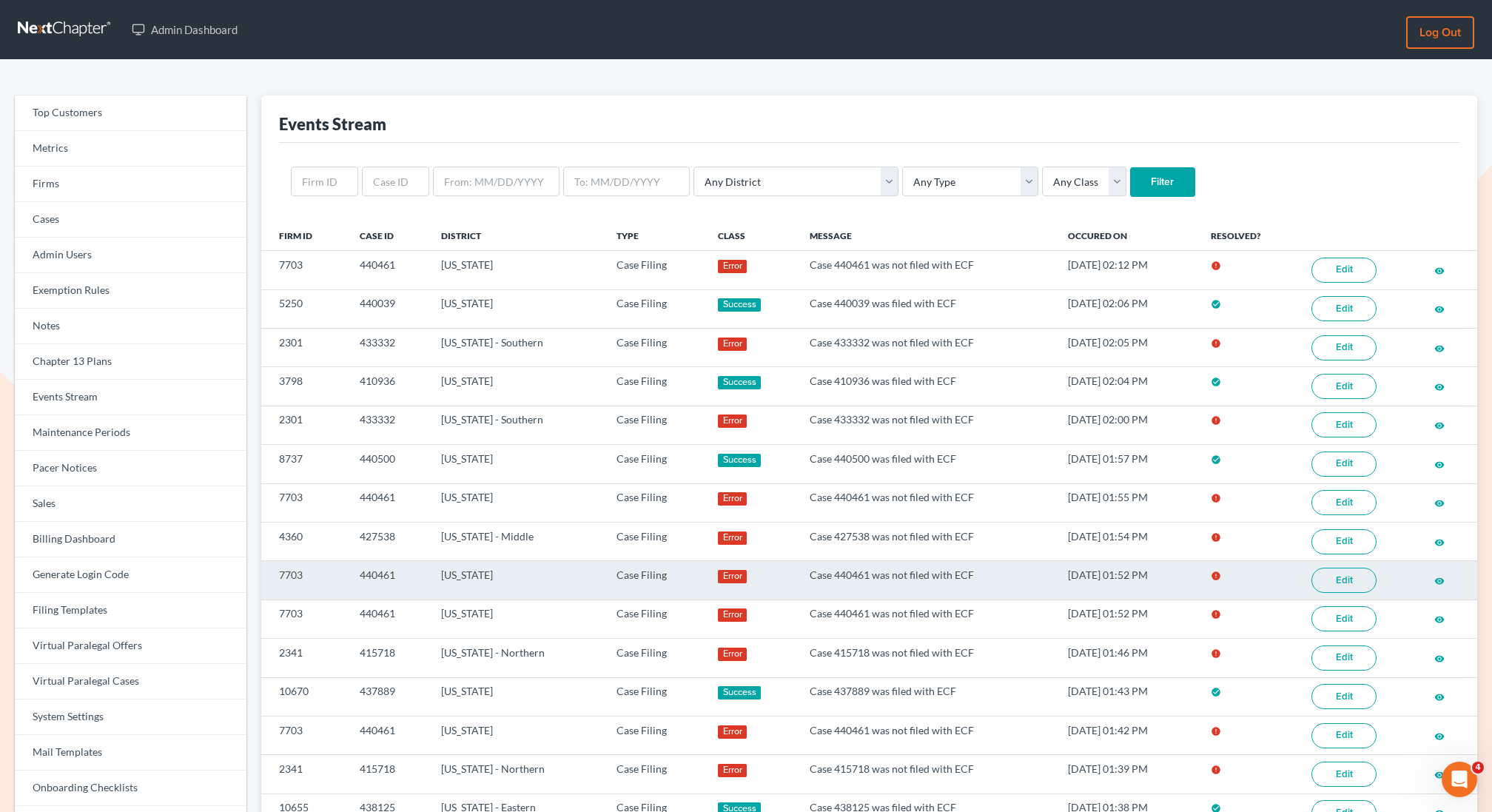
click at [1342, 572] on link "Edit" at bounding box center [1344, 580] width 65 height 25
click at [1351, 574] on link "Edit" at bounding box center [1344, 580] width 65 height 25
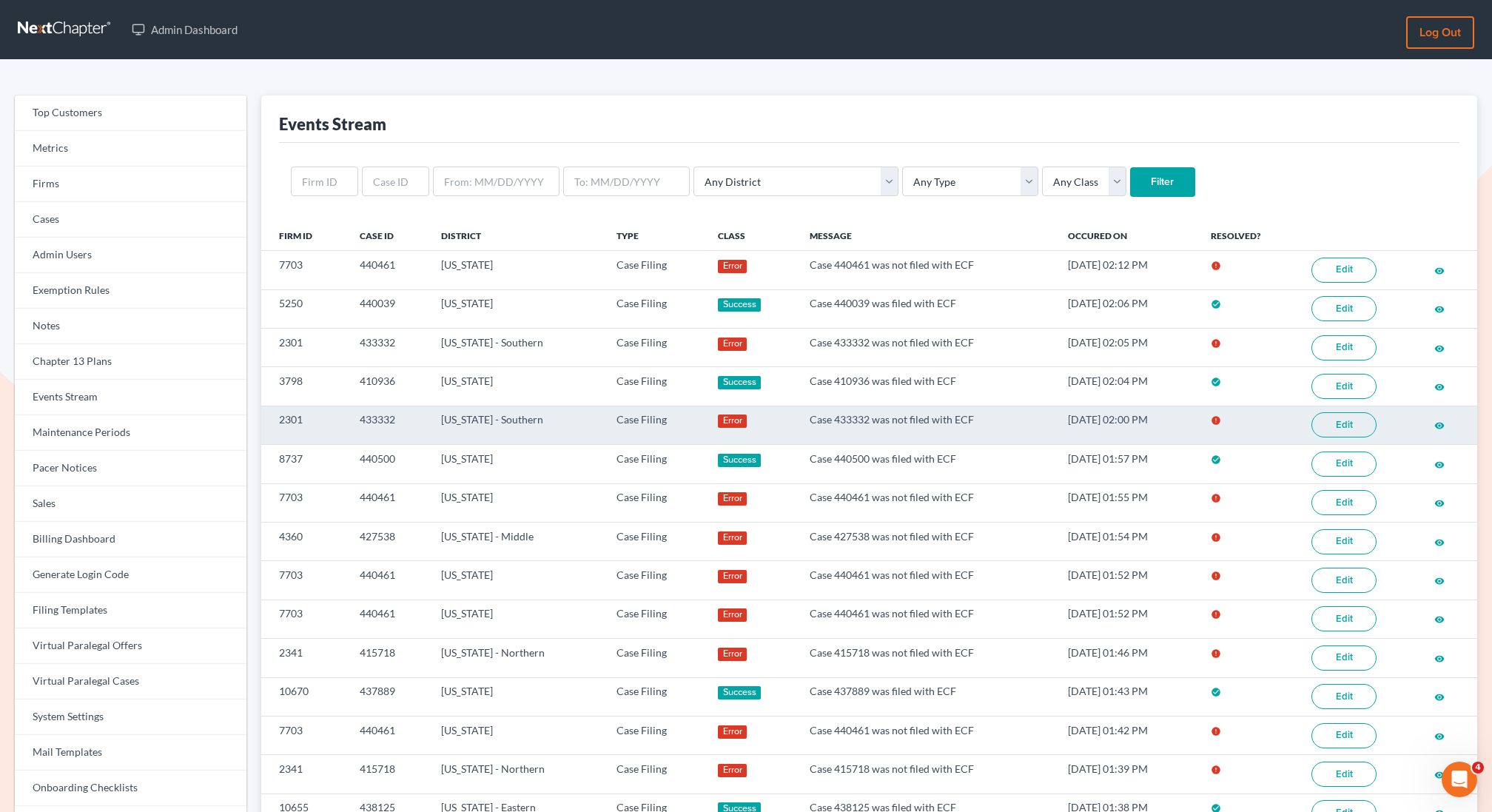
click at [1341, 415] on link "Edit" at bounding box center [1344, 425] width 65 height 25
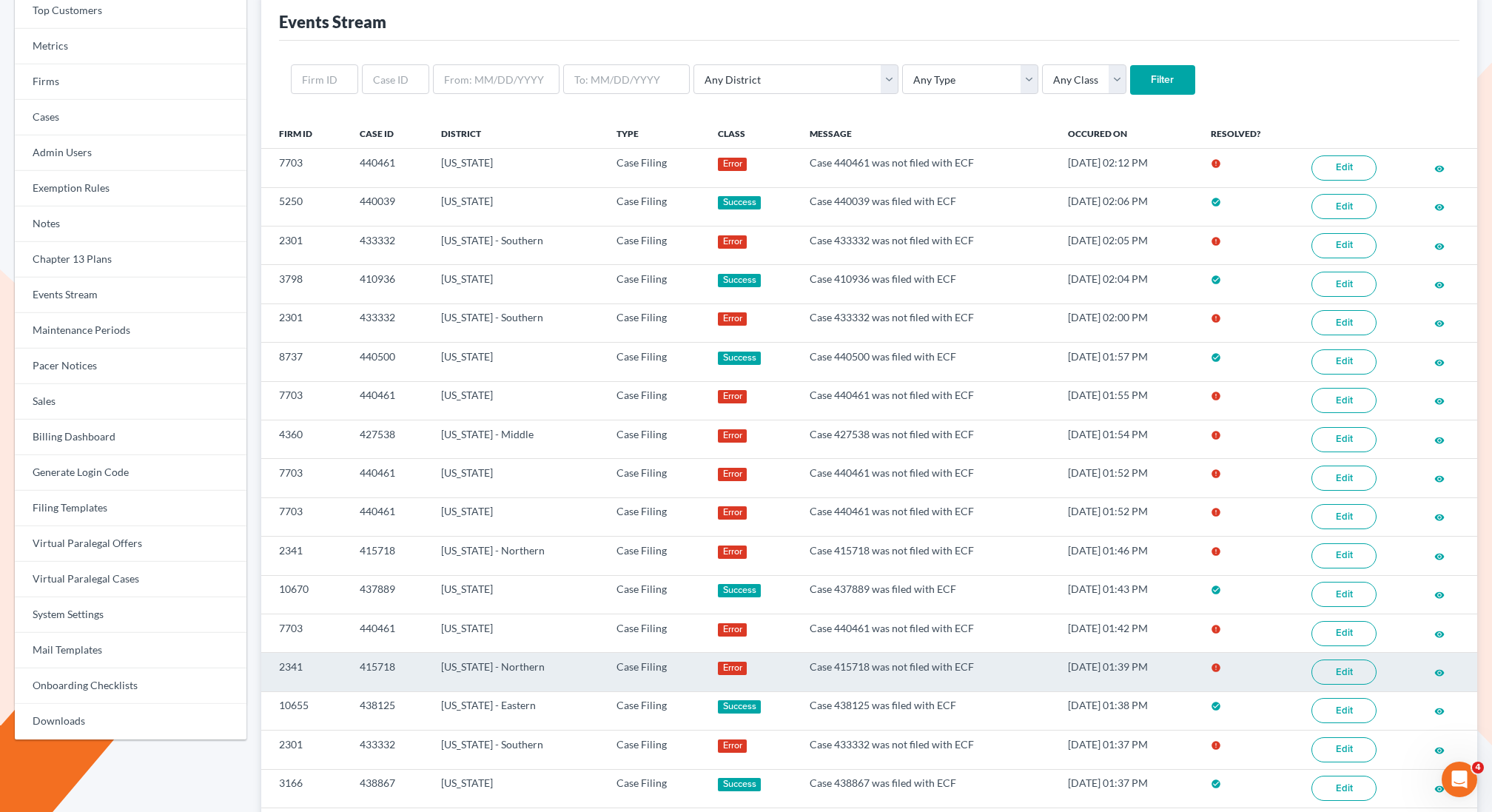
scroll to position [169, 0]
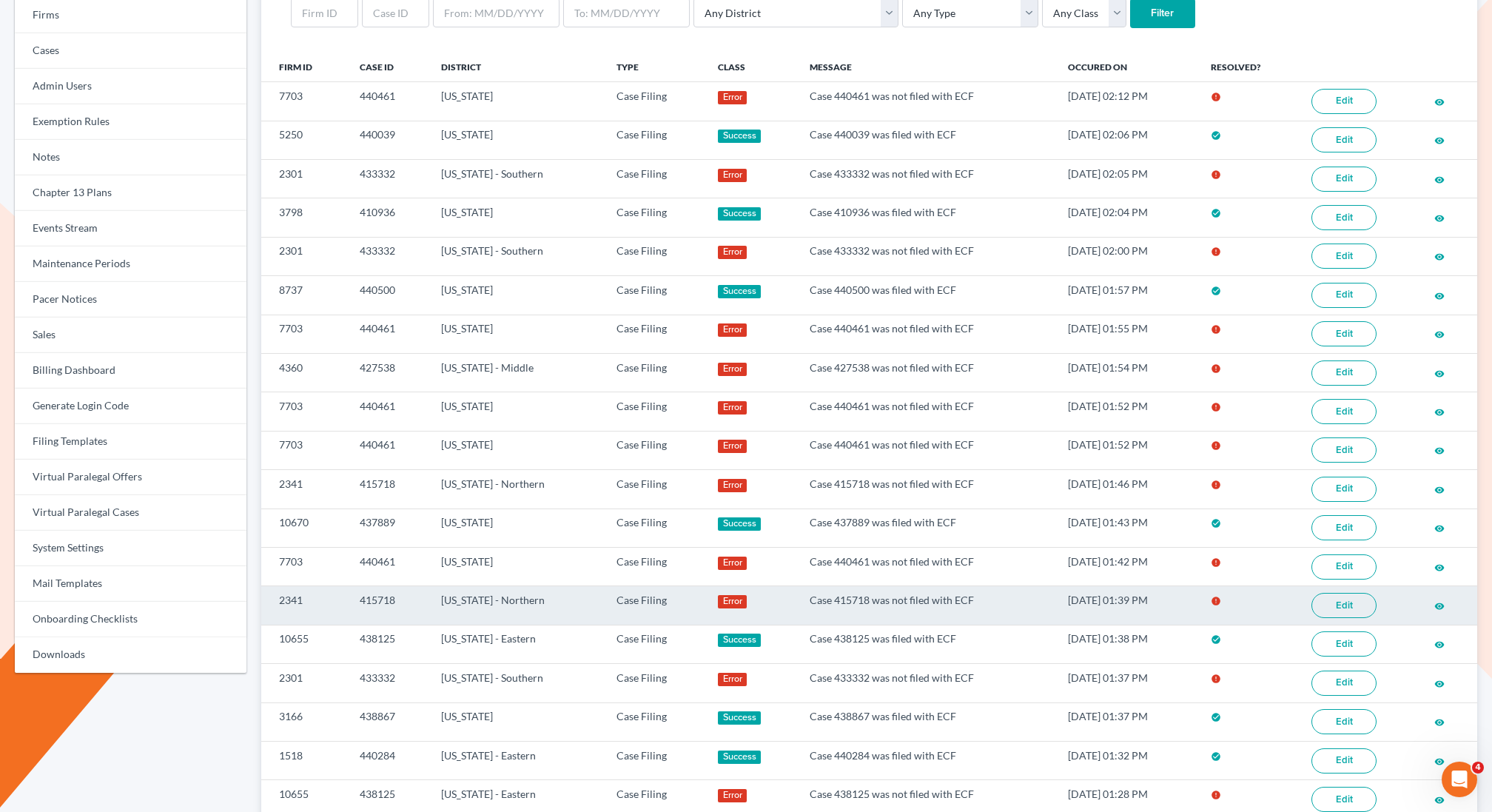
click at [1342, 593] on link "Edit" at bounding box center [1344, 605] width 65 height 25
